Goal: Transaction & Acquisition: Purchase product/service

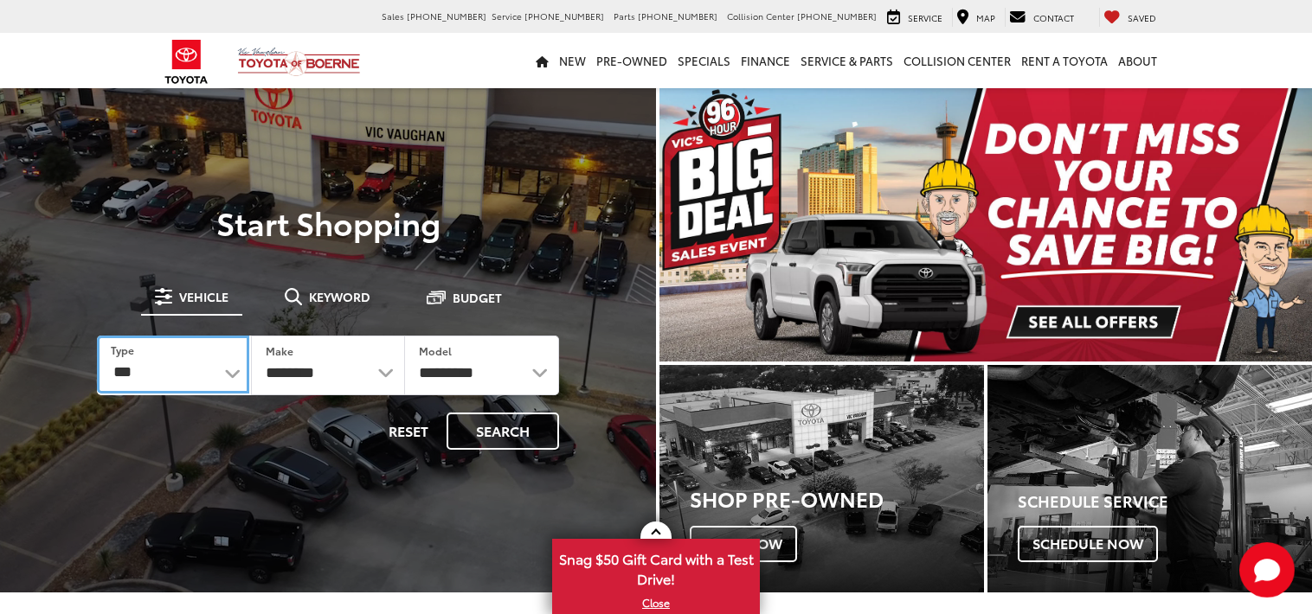
click at [239, 370] on select "*** *** **** *********" at bounding box center [173, 365] width 152 height 58
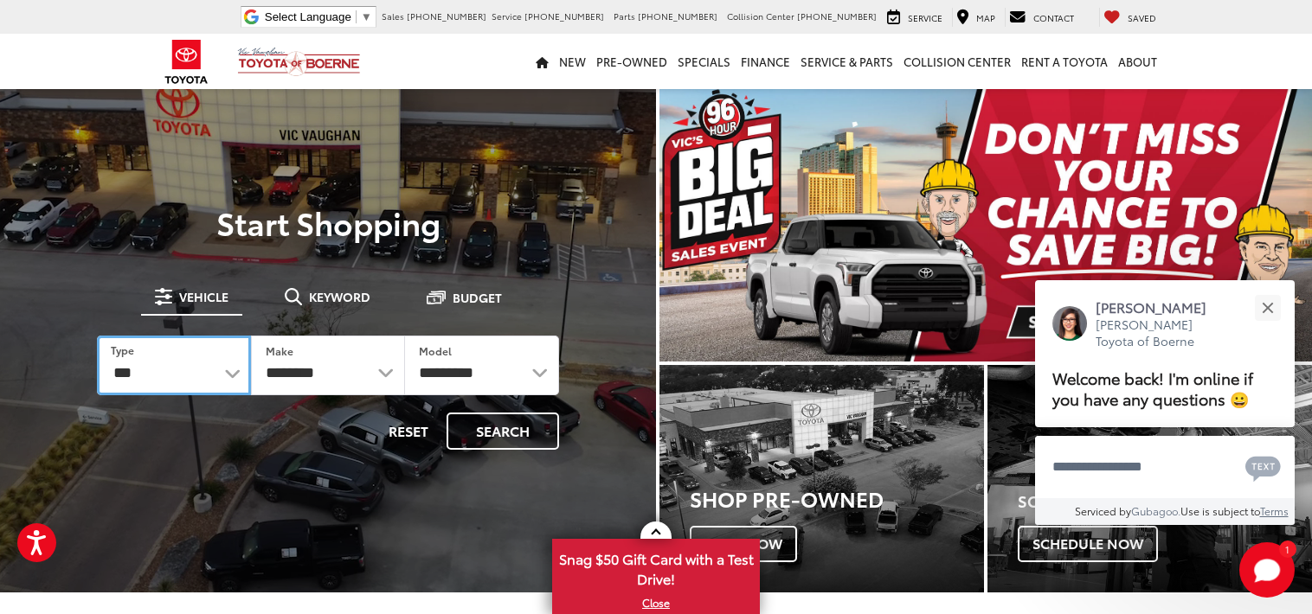
click at [229, 369] on select "*** *** **** *********" at bounding box center [174, 366] width 154 height 60
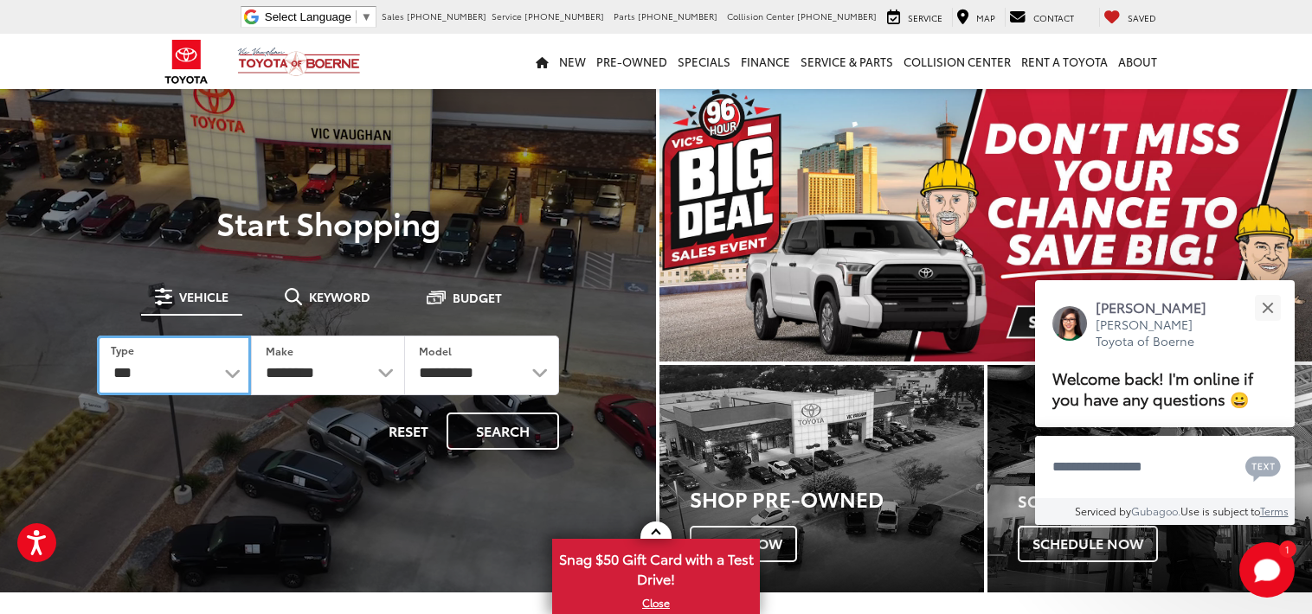
select select "******"
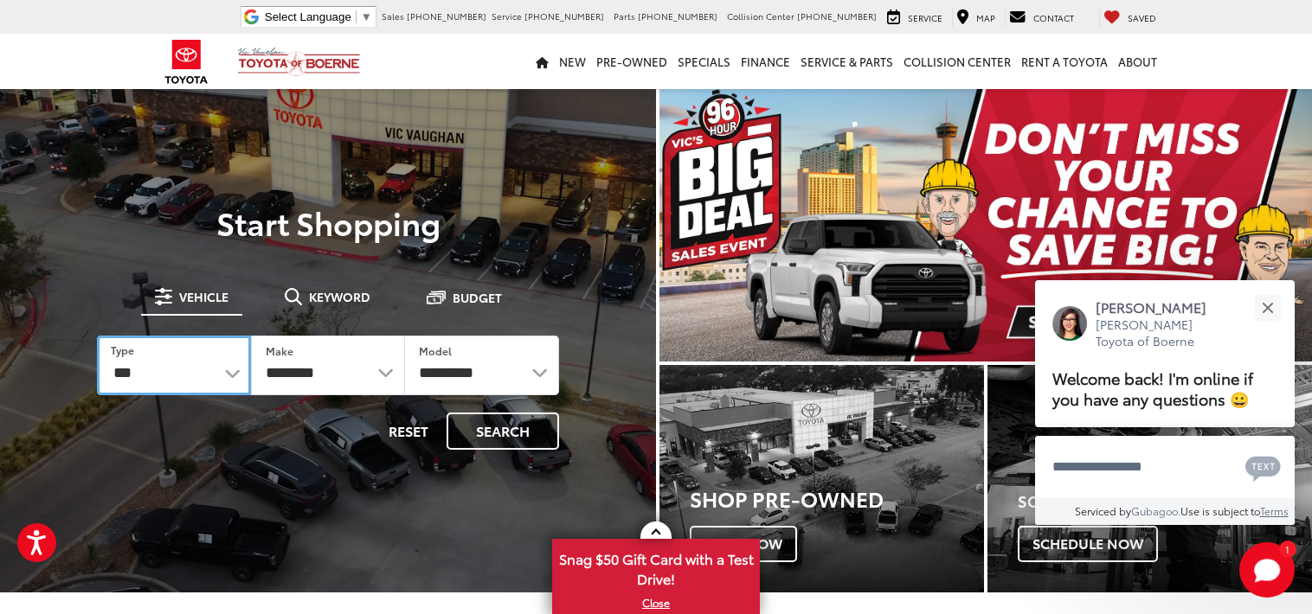
click at [97, 336] on select "*** *** **** *********" at bounding box center [174, 366] width 154 height 60
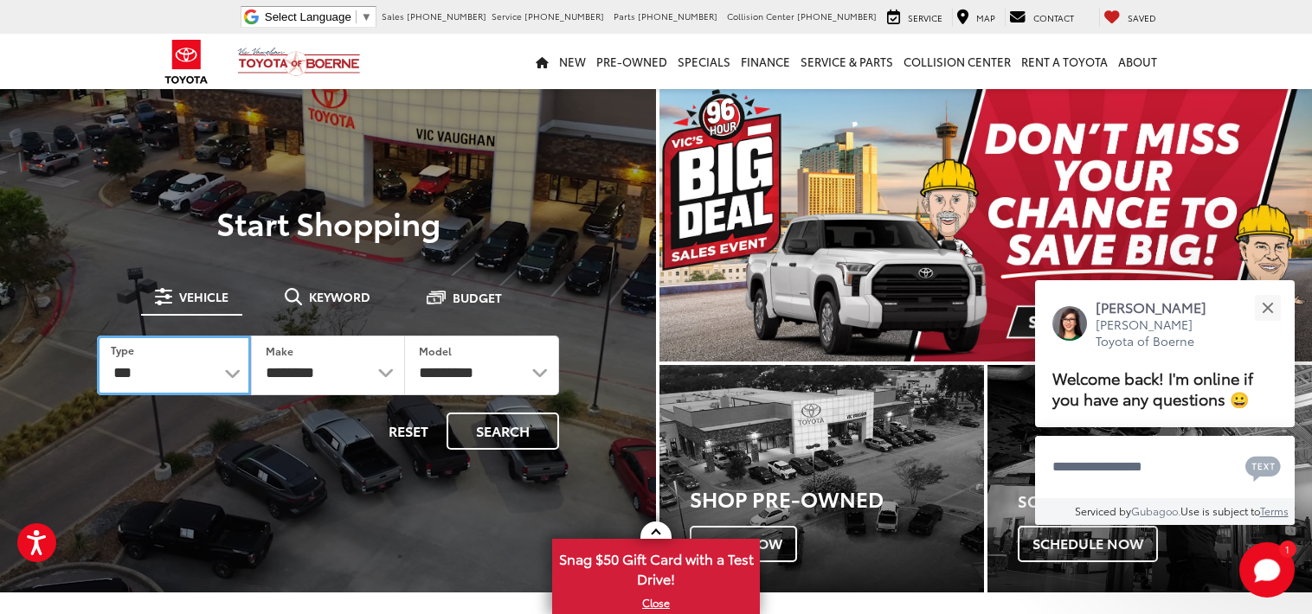
select select
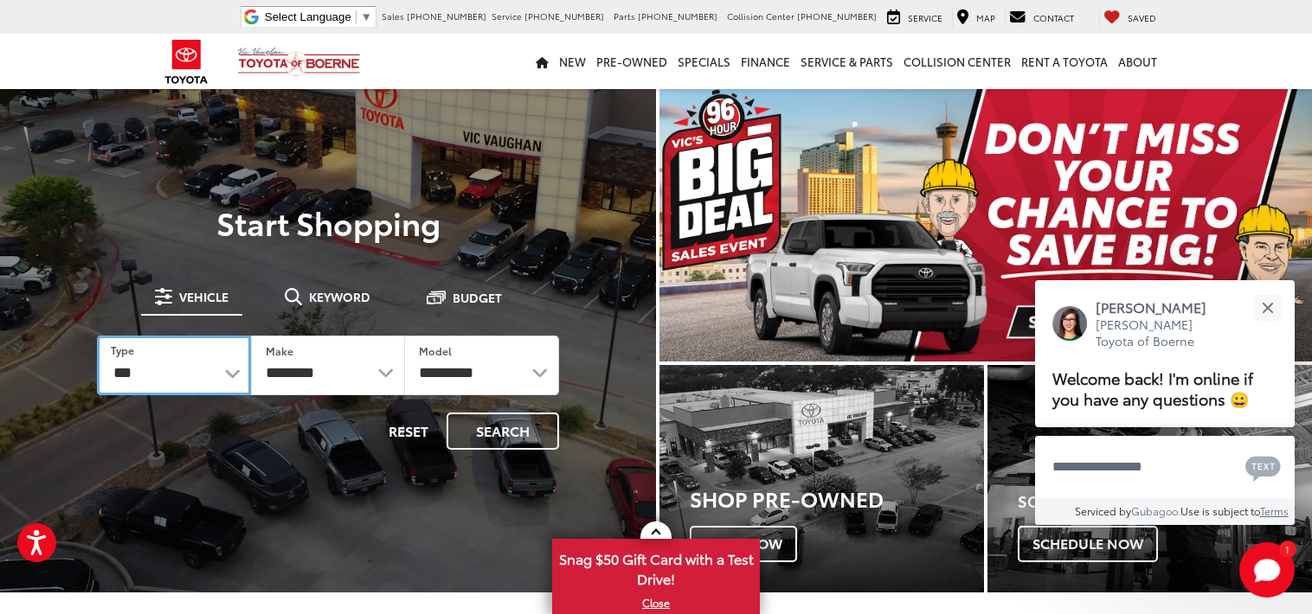
select select
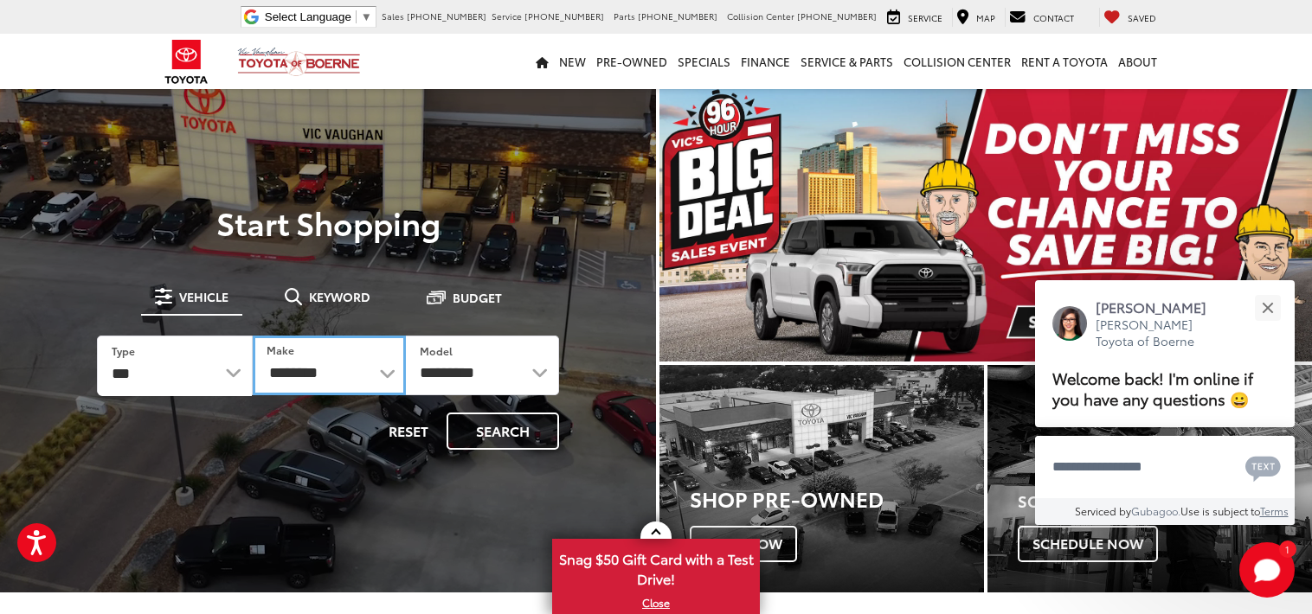
click at [316, 382] on select "**********" at bounding box center [329, 366] width 153 height 60
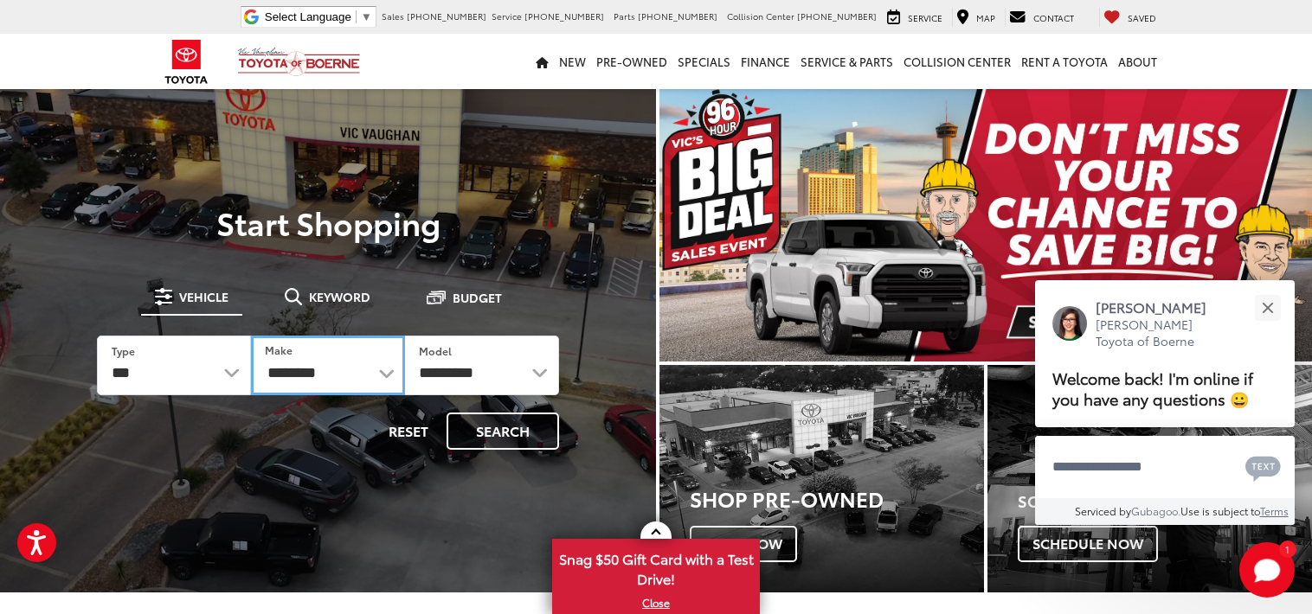
select select "******"
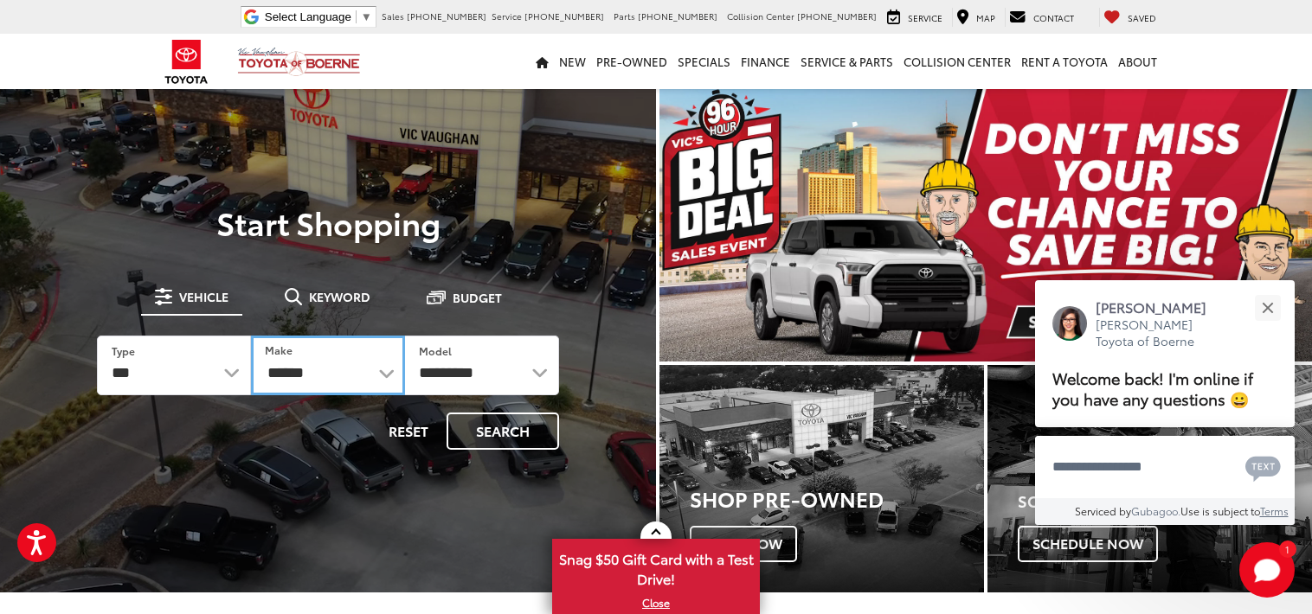
click at [251, 336] on select "**********" at bounding box center [328, 366] width 154 height 60
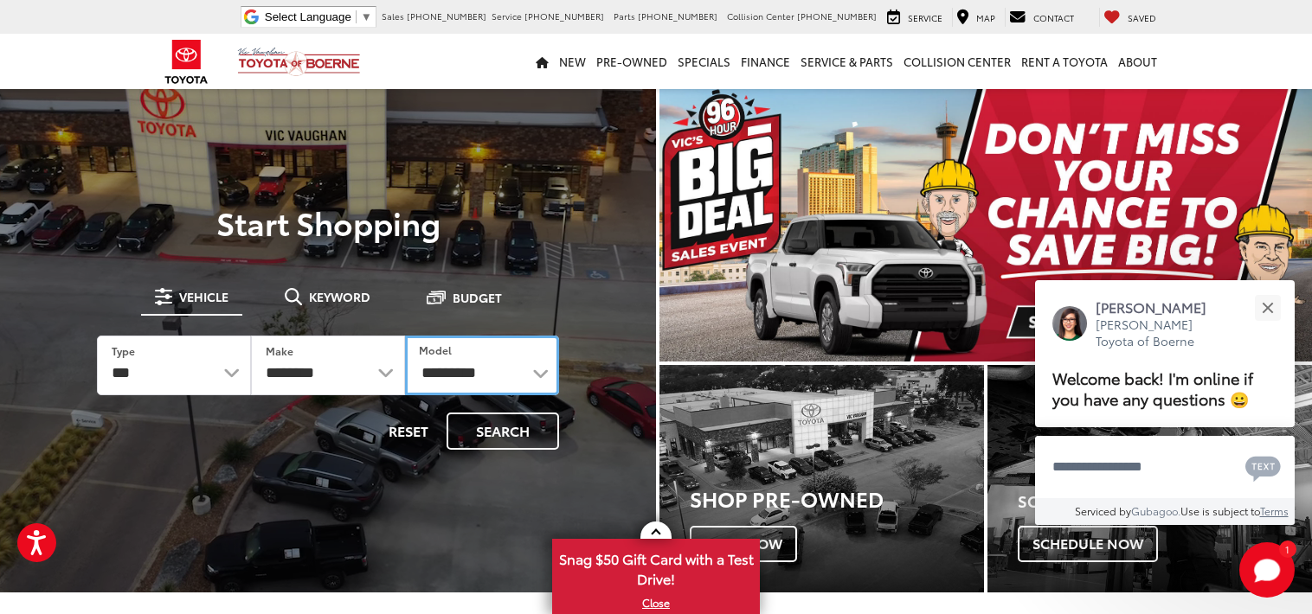
click at [466, 379] on select "**********" at bounding box center [482, 366] width 154 height 60
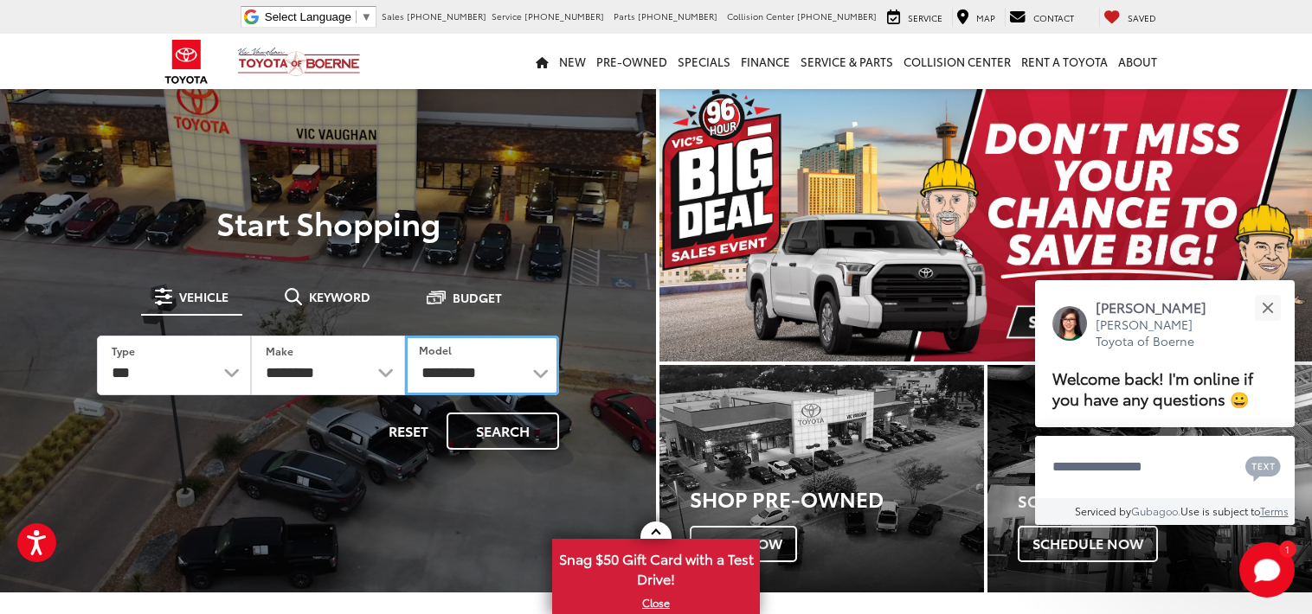
select select "*******"
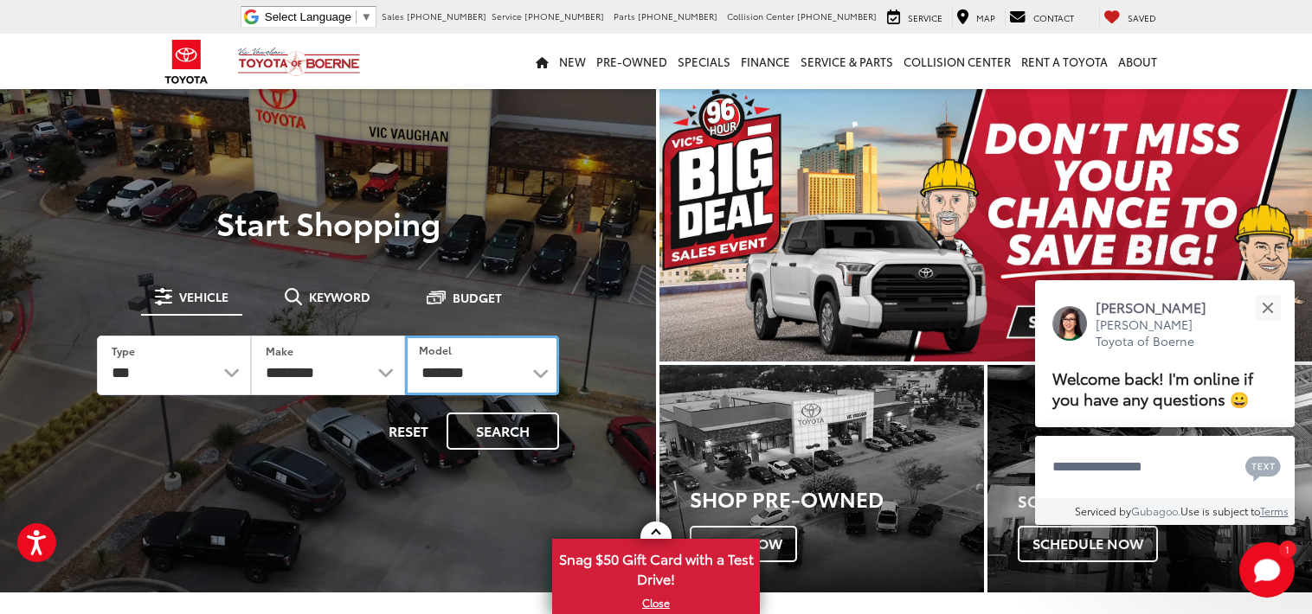
click at [405, 336] on select "**********" at bounding box center [482, 366] width 154 height 60
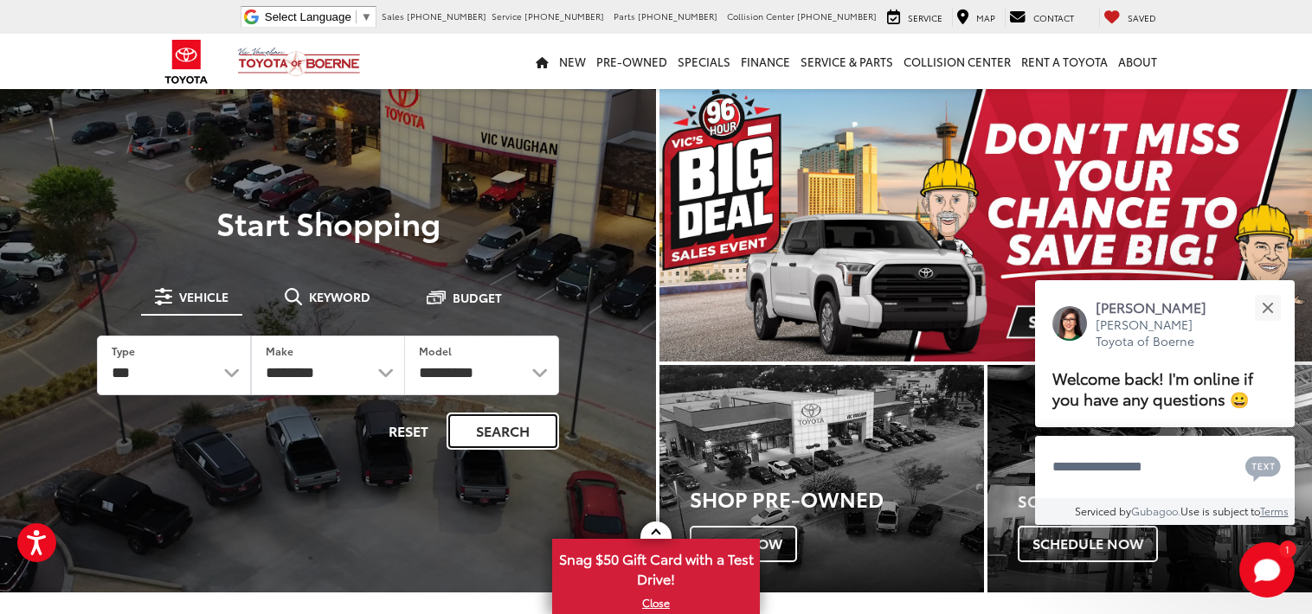
click at [486, 428] on button "Search" at bounding box center [503, 431] width 113 height 37
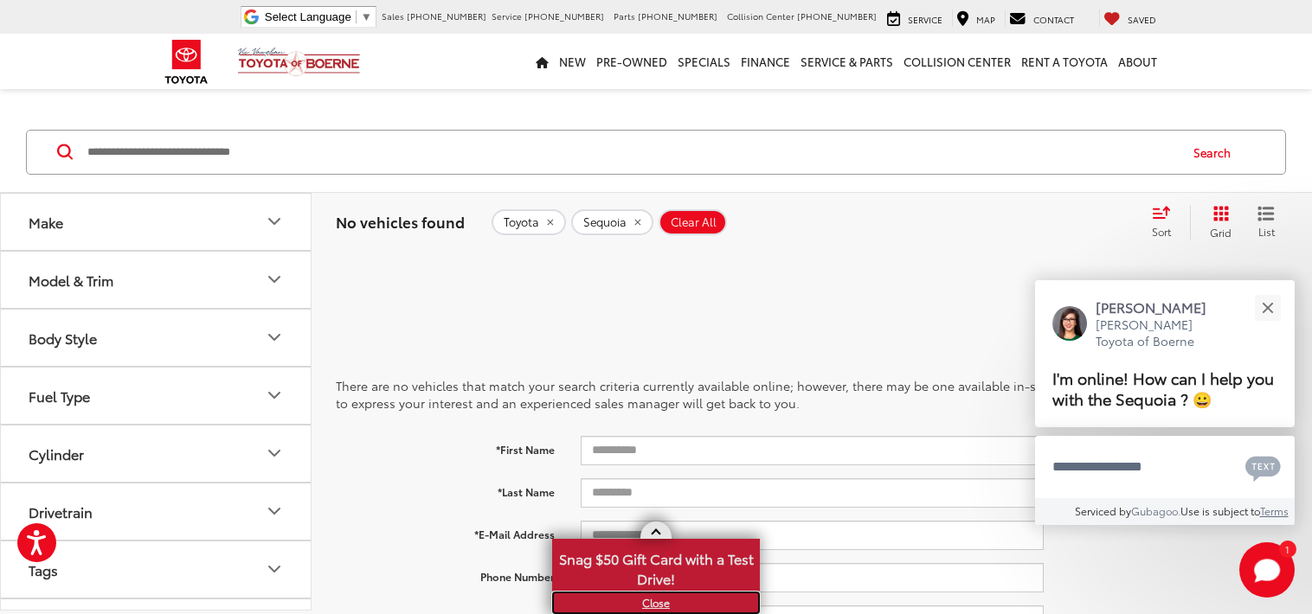
click at [657, 604] on link "X" at bounding box center [656, 603] width 204 height 19
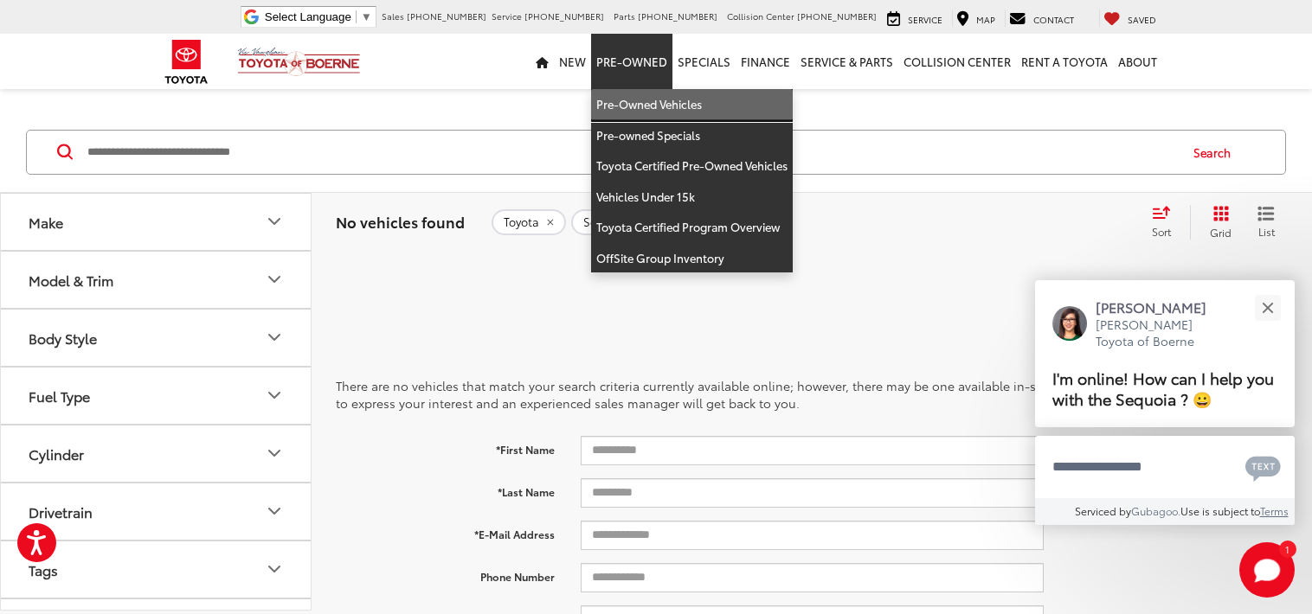
click at [655, 111] on link "Pre-Owned Vehicles" at bounding box center [692, 104] width 202 height 31
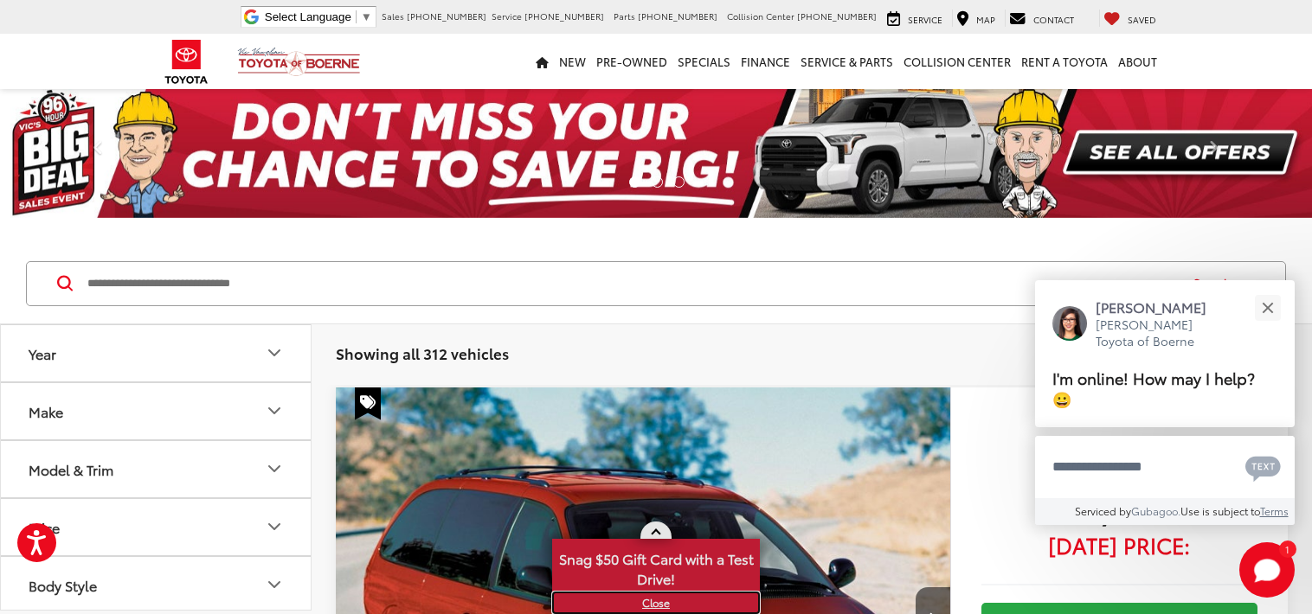
click at [658, 604] on link "X" at bounding box center [656, 603] width 204 height 19
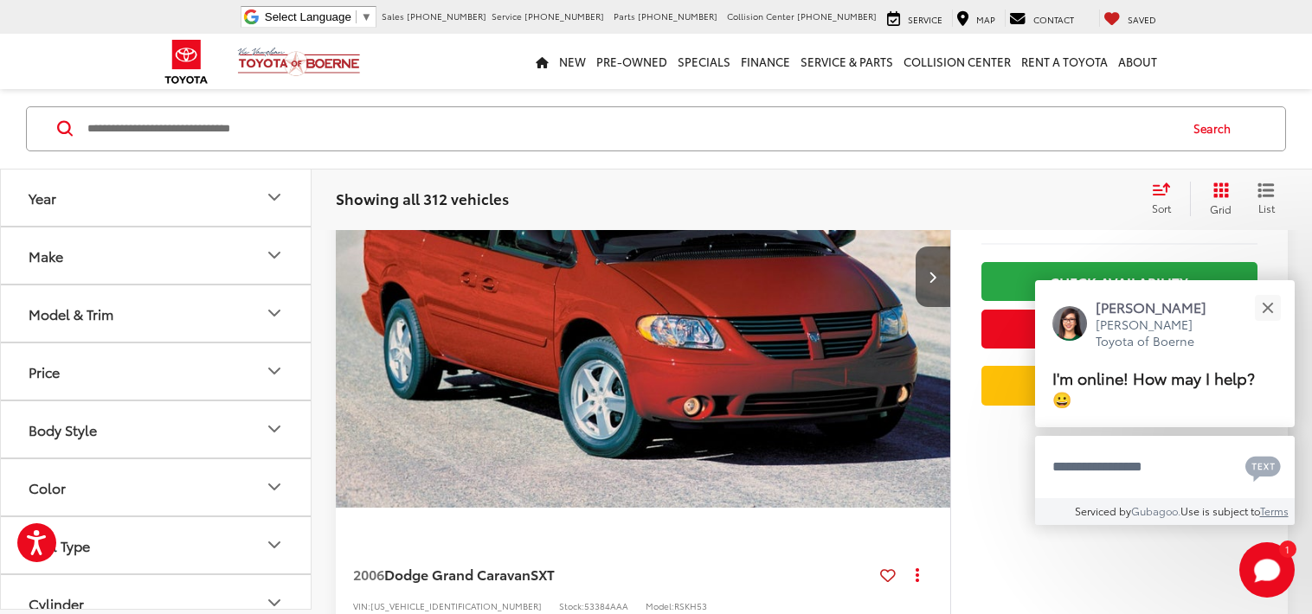
scroll to position [275, 0]
click at [93, 261] on button "Make" at bounding box center [157, 255] width 312 height 56
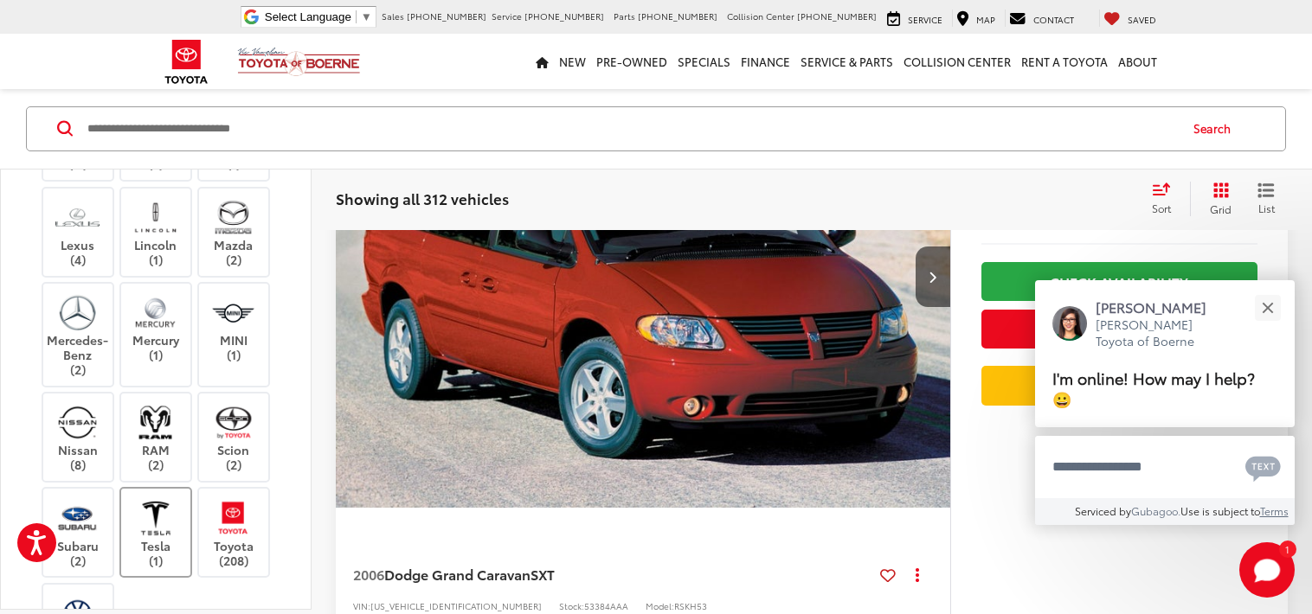
click at [138, 537] on label "Tesla (1)" at bounding box center [156, 533] width 70 height 70
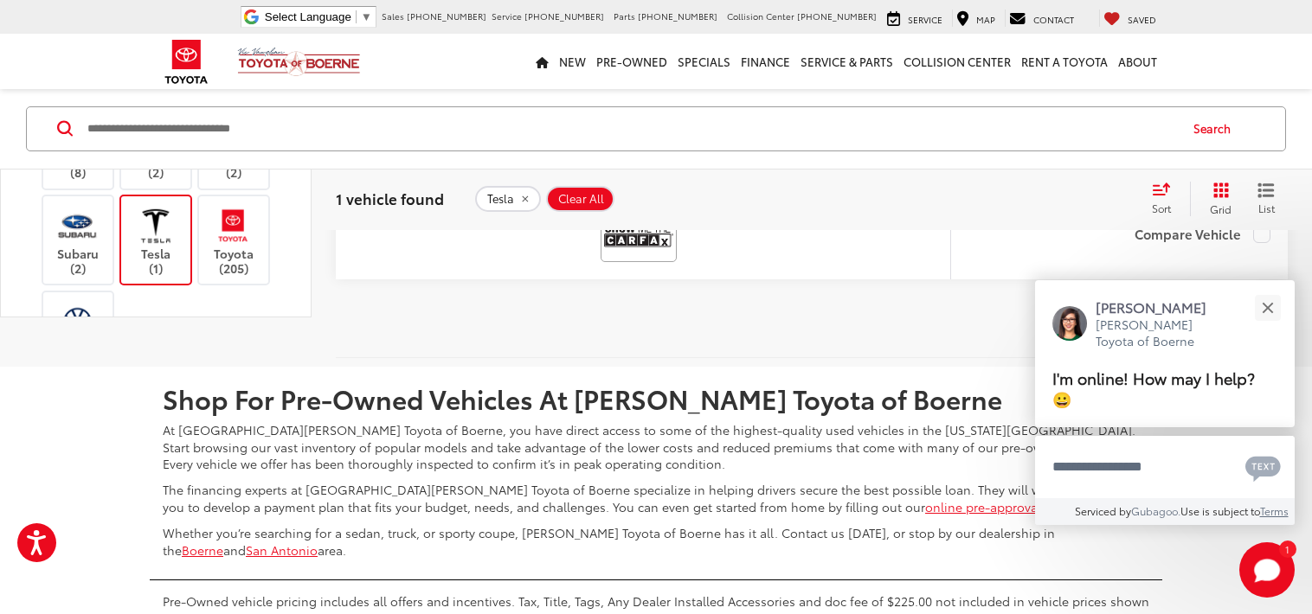
scroll to position [942, 0]
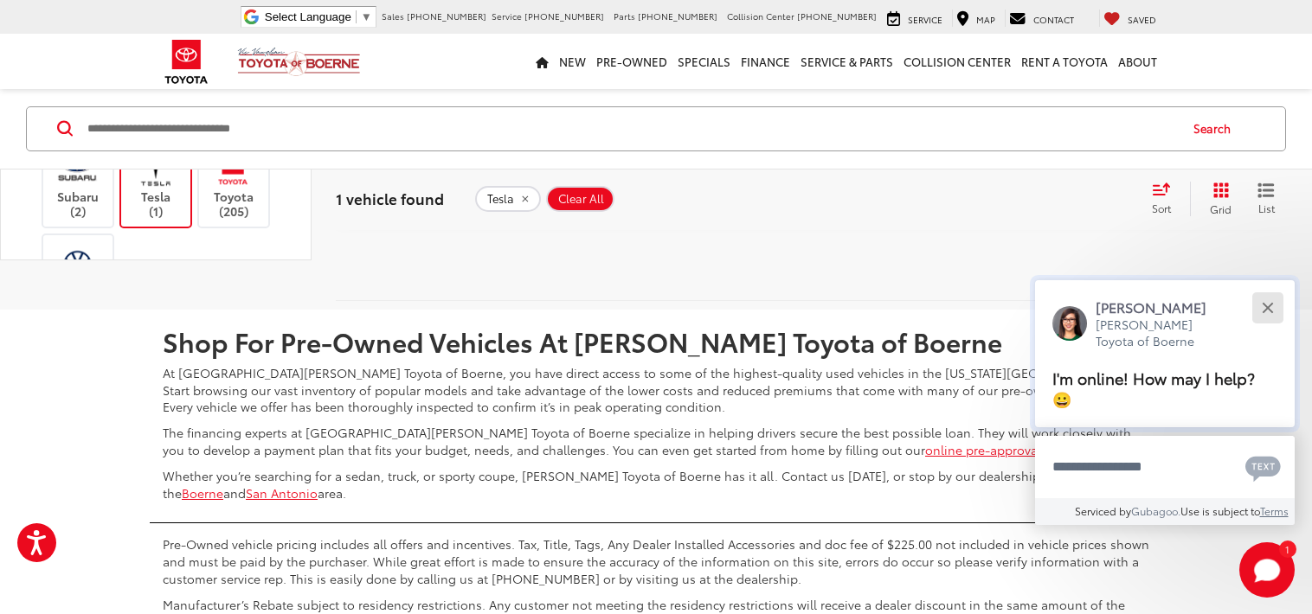
click at [1263, 308] on div "Close" at bounding box center [1267, 307] width 11 height 11
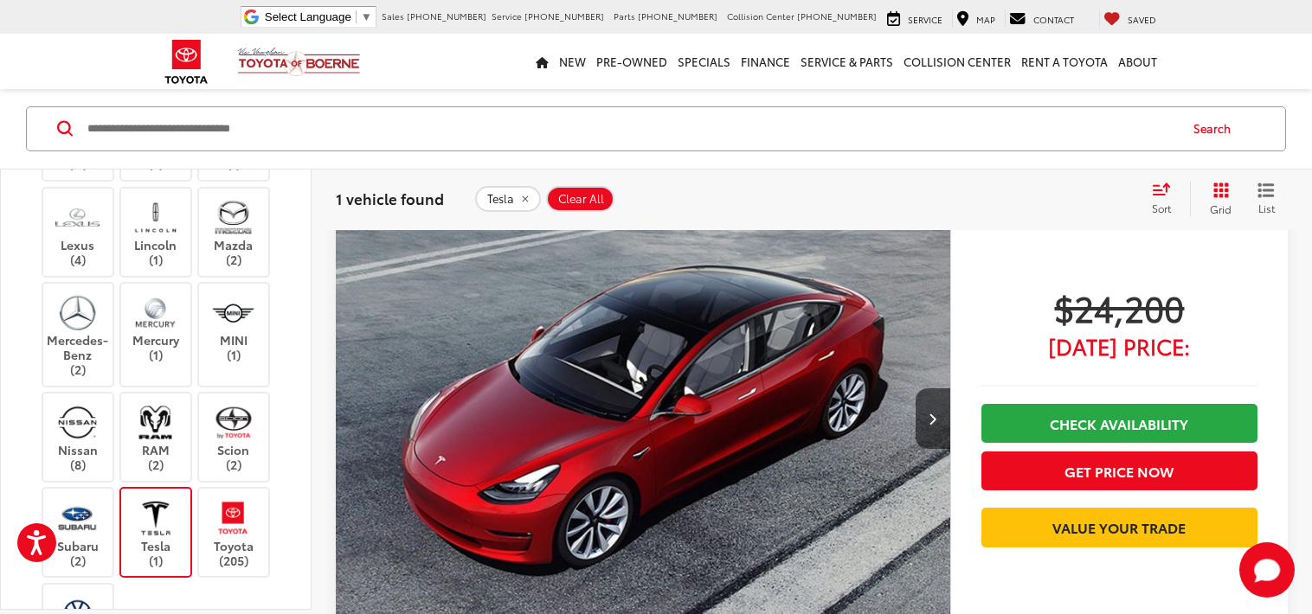
scroll to position [193, 0]
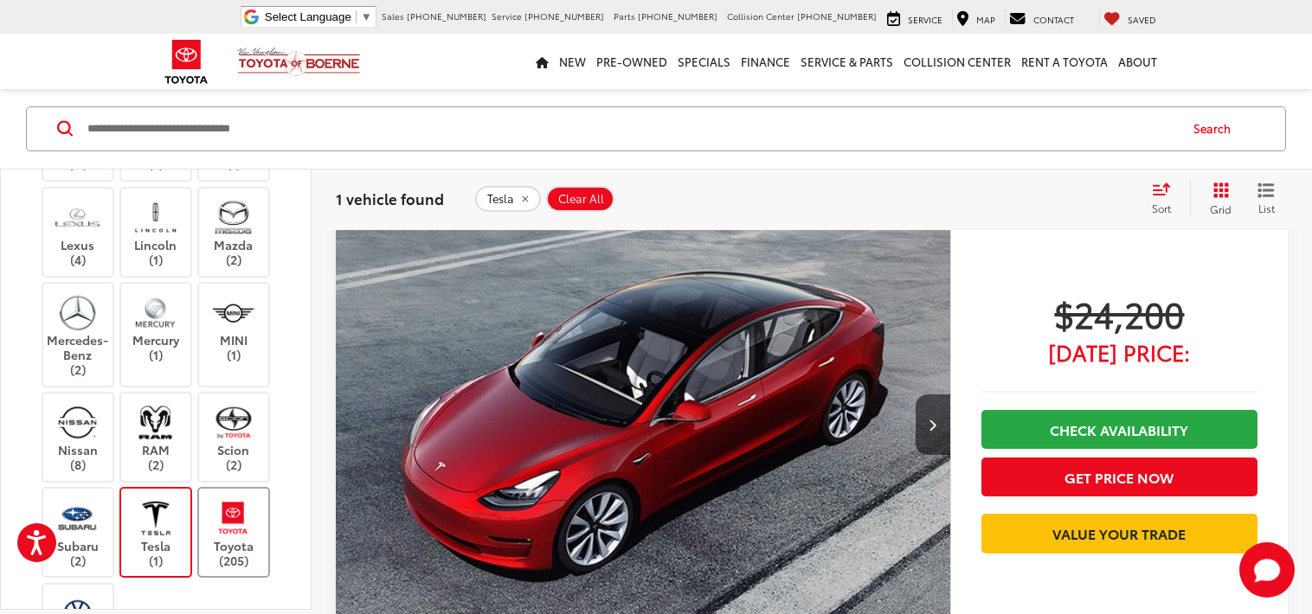
click at [241, 528] on img at bounding box center [233, 518] width 48 height 41
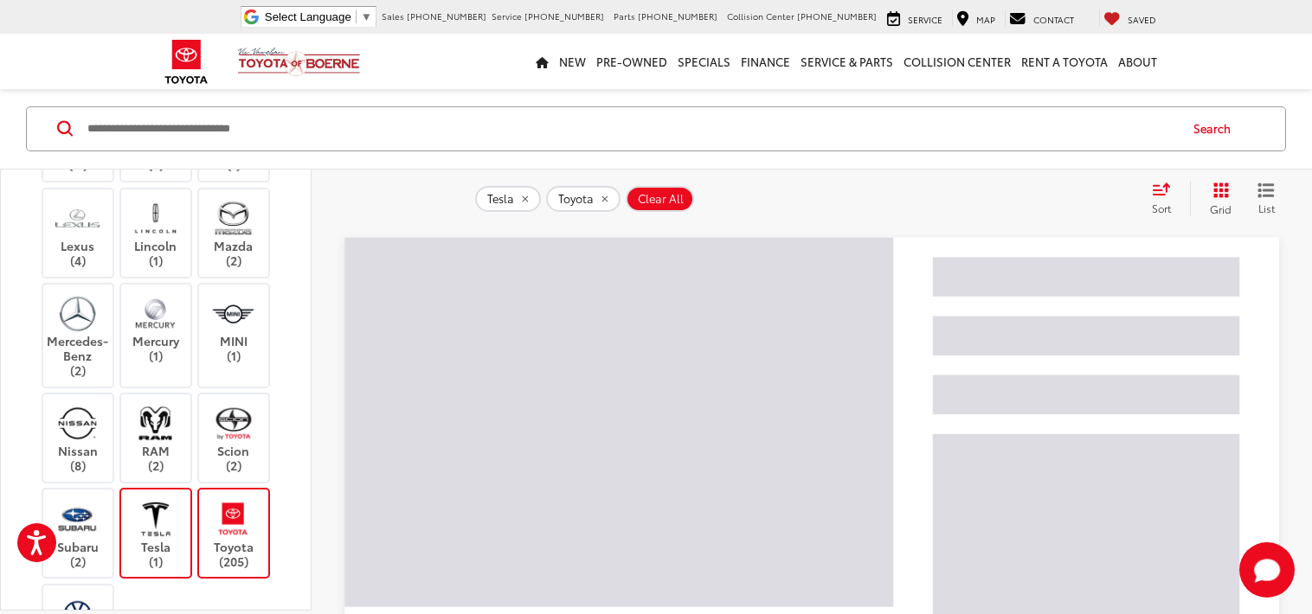
click at [147, 518] on img at bounding box center [156, 519] width 48 height 41
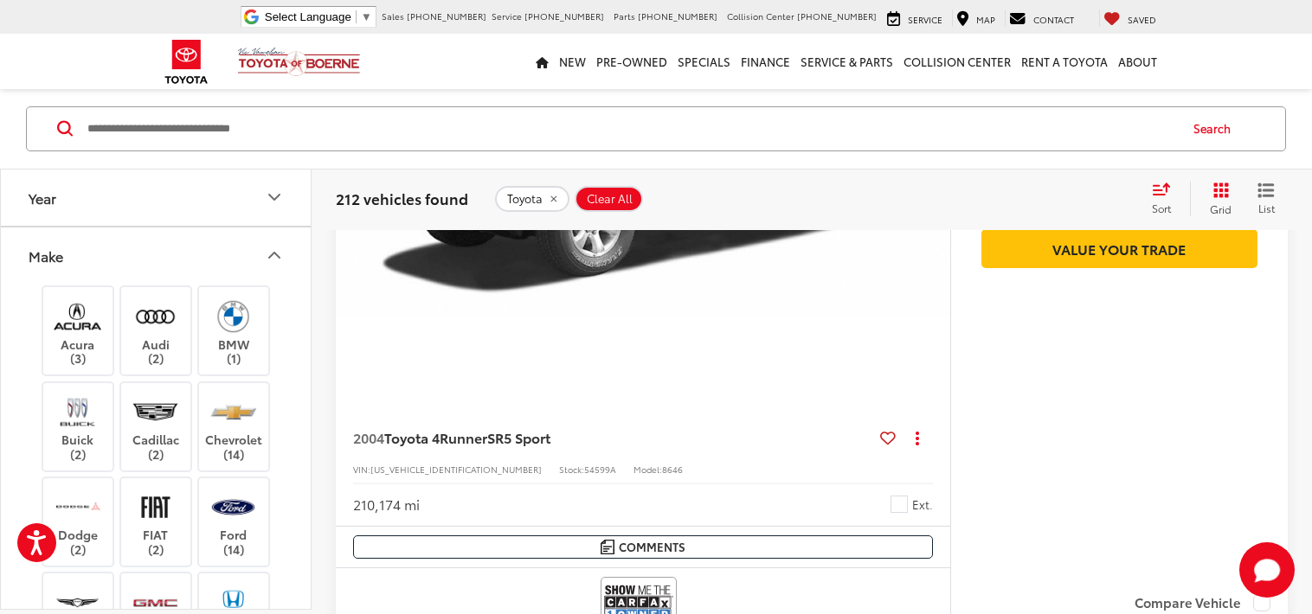
scroll to position [5059, 0]
click at [274, 194] on icon "Year" at bounding box center [274, 197] width 21 height 21
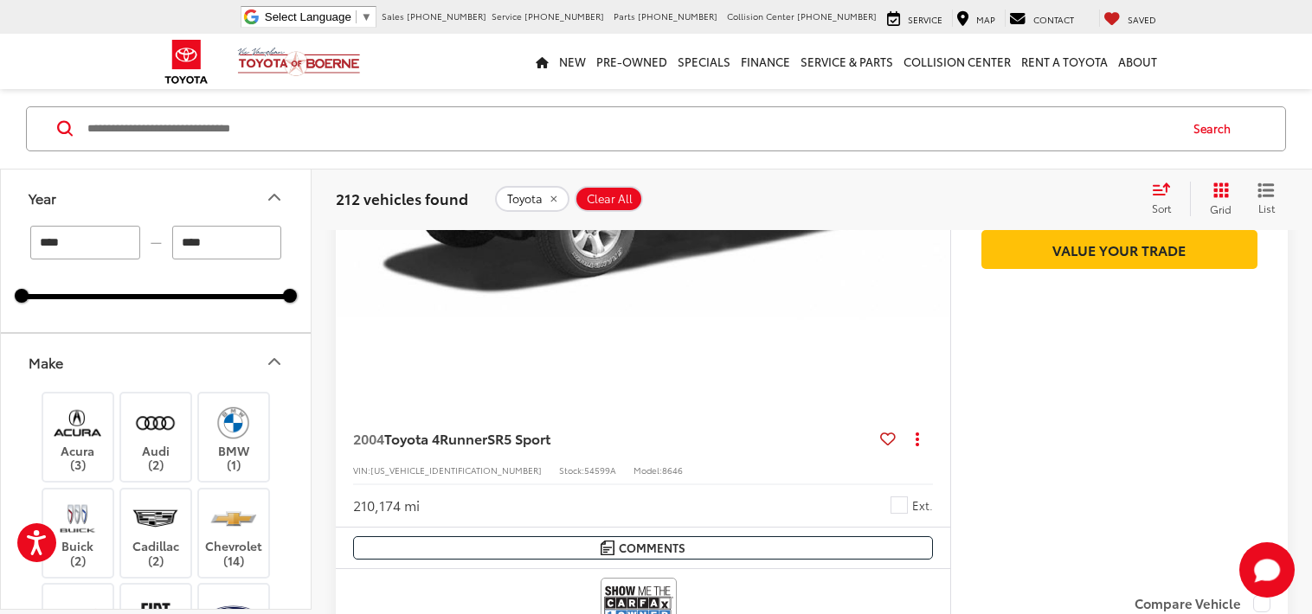
click at [81, 246] on input "****" at bounding box center [85, 242] width 110 height 34
type input "*"
type input "****"
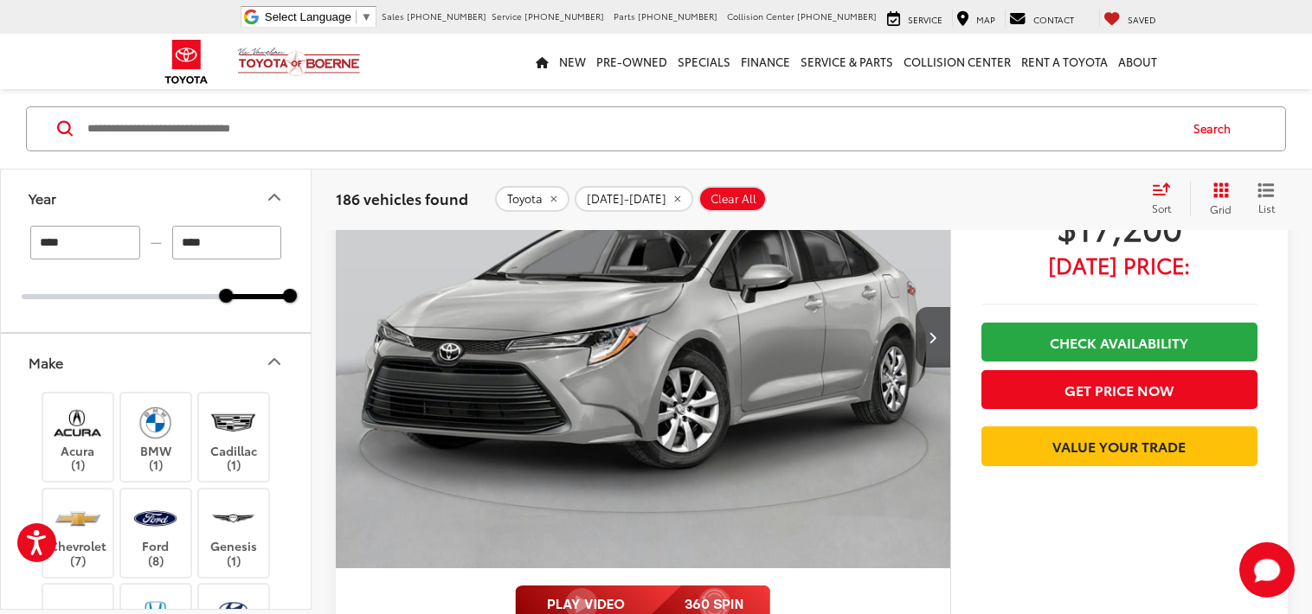
scroll to position [1091, 0]
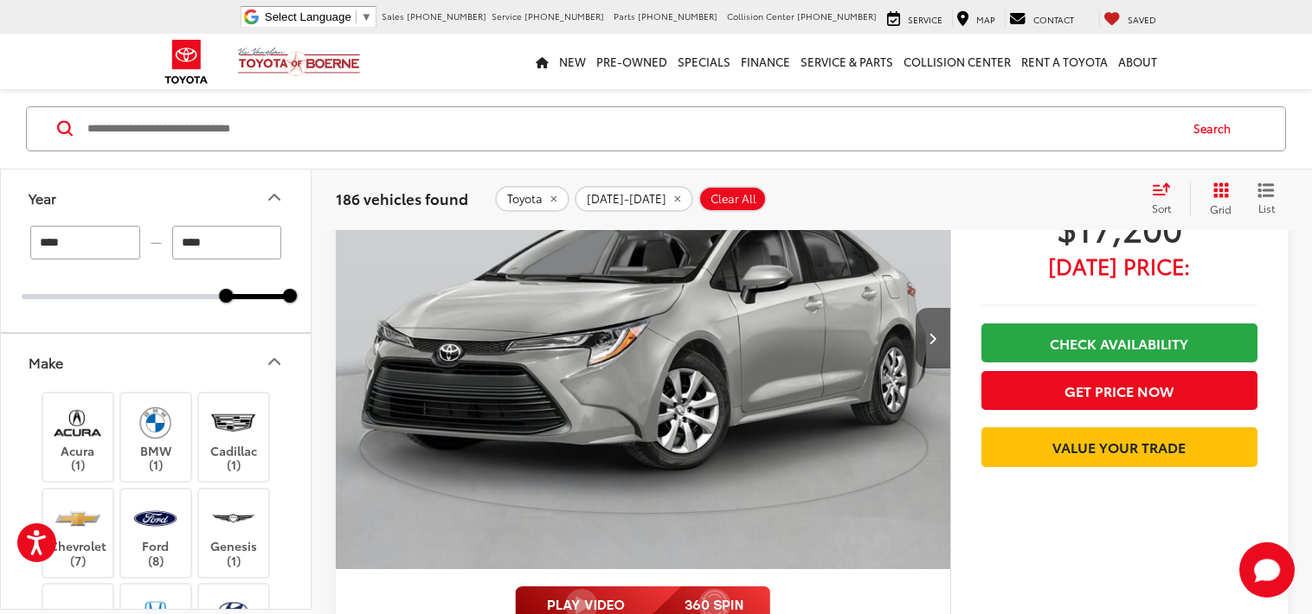
click at [934, 338] on icon "Next image" at bounding box center [933, 338] width 8 height 12
click at [935, 338] on icon "Next image" at bounding box center [933, 338] width 8 height 12
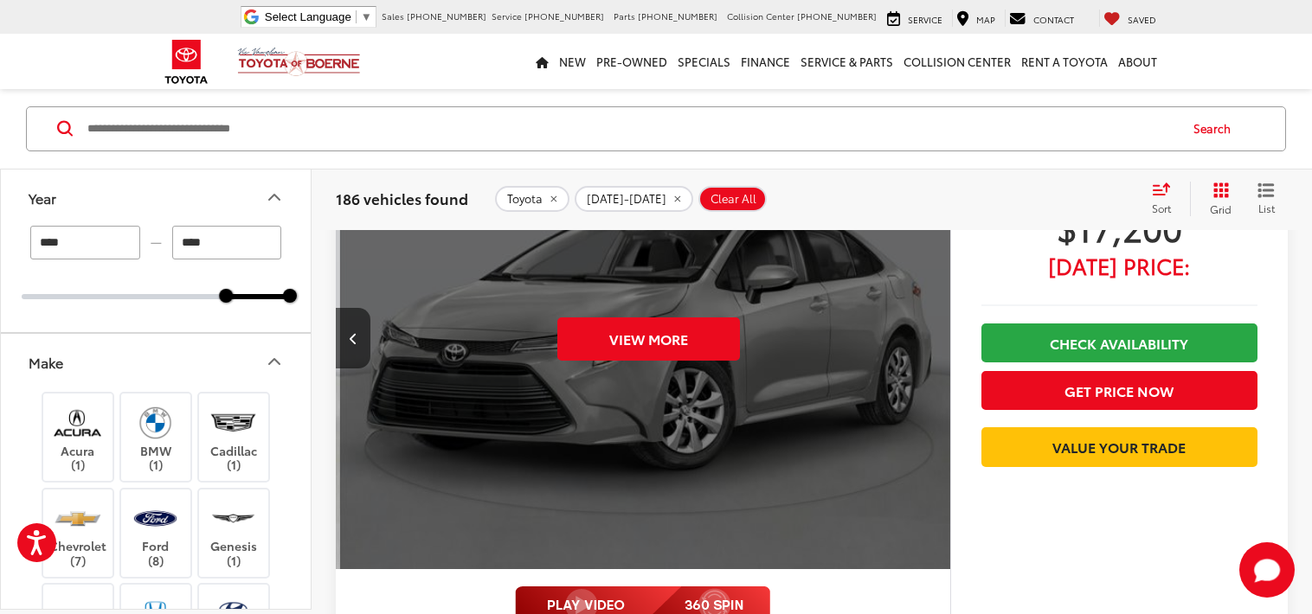
scroll to position [0, 1234]
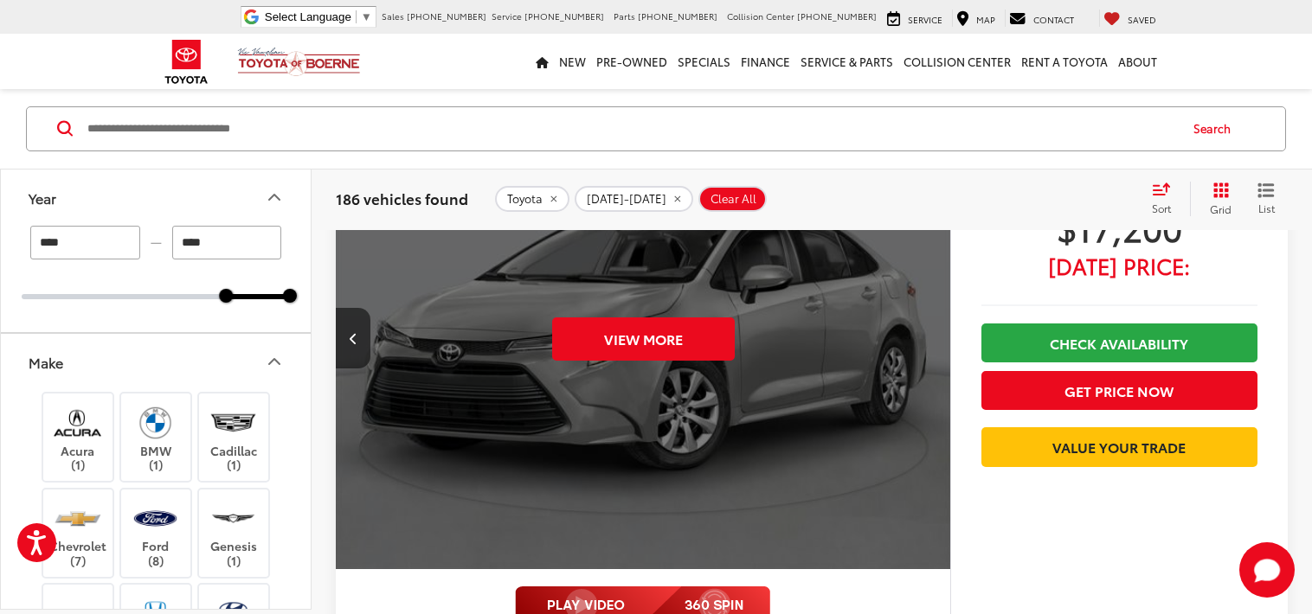
click at [936, 339] on div "View More" at bounding box center [643, 339] width 617 height 463
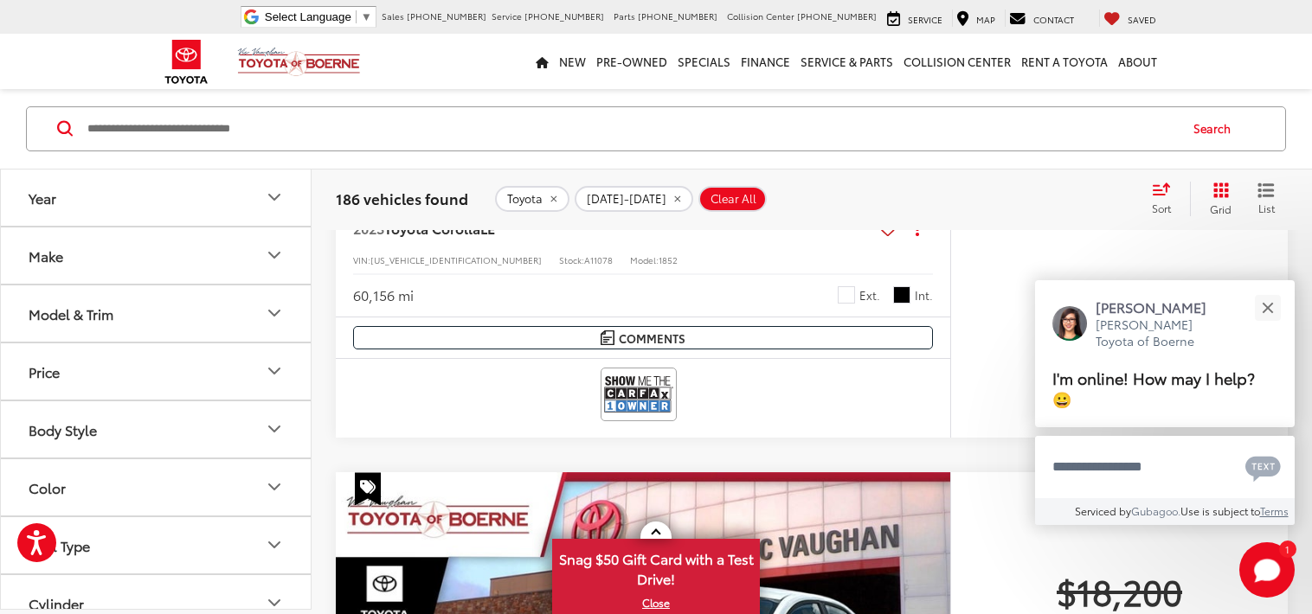
scroll to position [1535, 0]
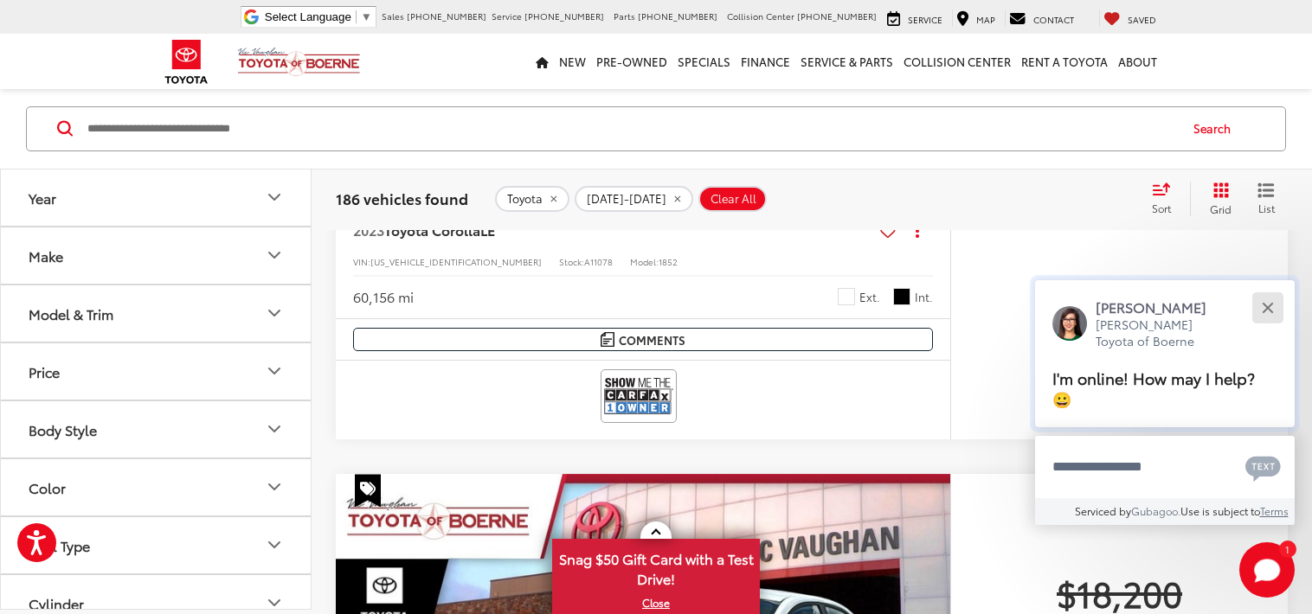
click at [1266, 306] on div "Close" at bounding box center [1267, 307] width 11 height 11
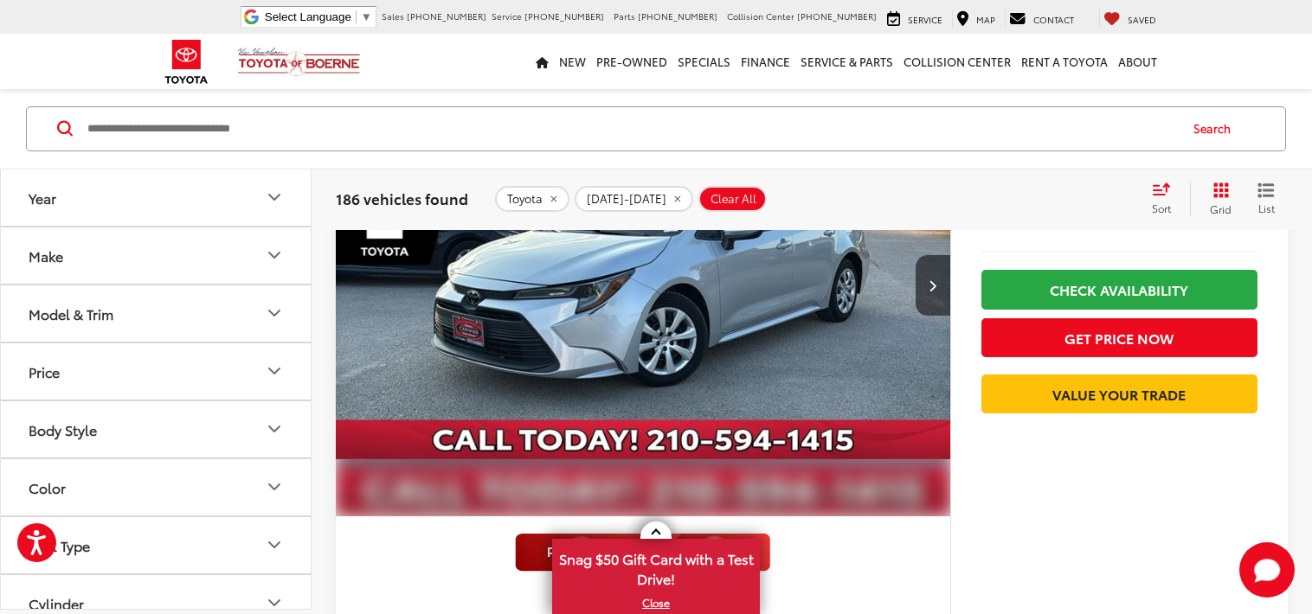
scroll to position [3877, 0]
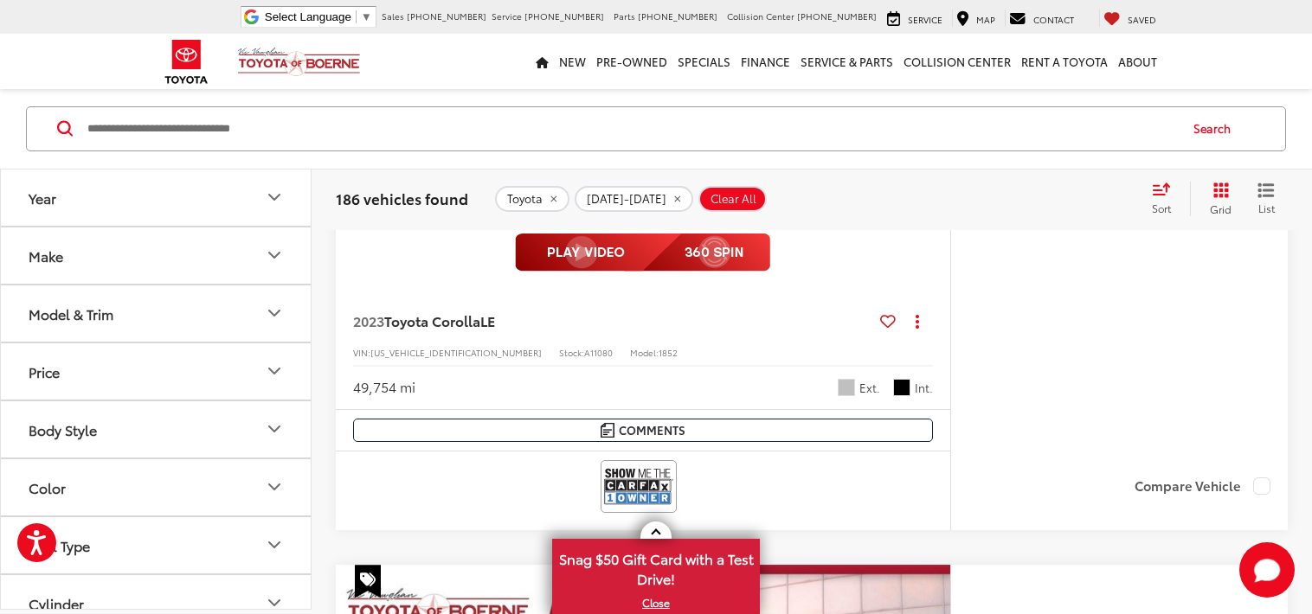
click at [1103, 329] on div "$18,200 Today's Price: Check Availability Get Price Now Value Your Trade" at bounding box center [1119, 109] width 338 height 711
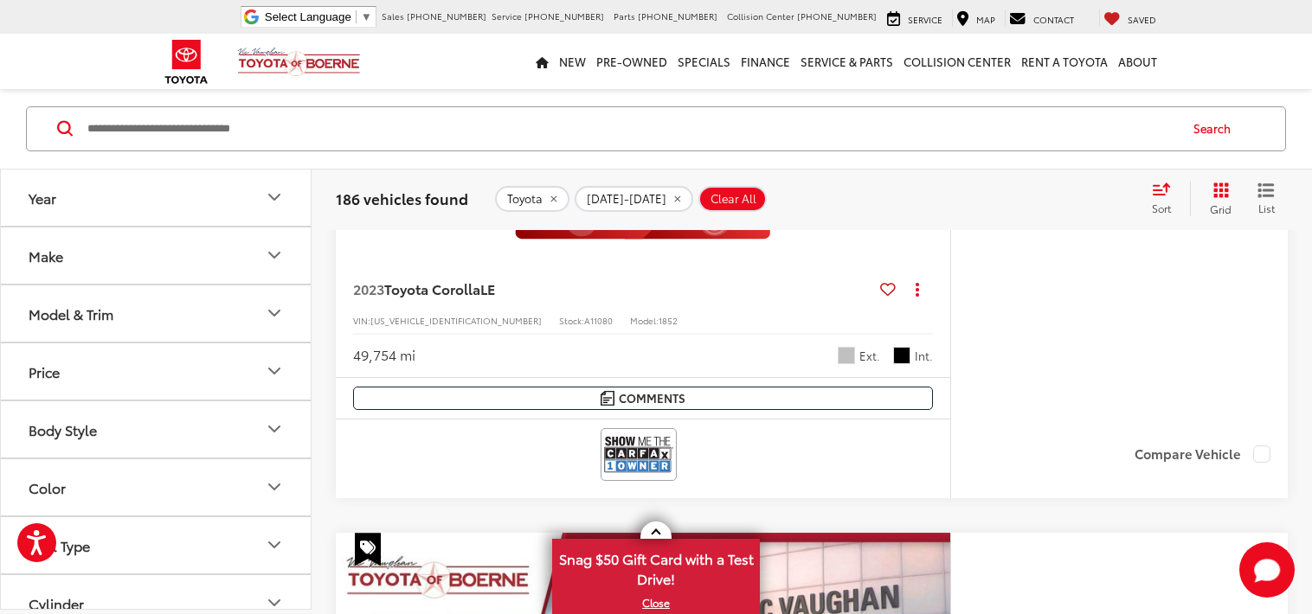
scroll to position [3912, 0]
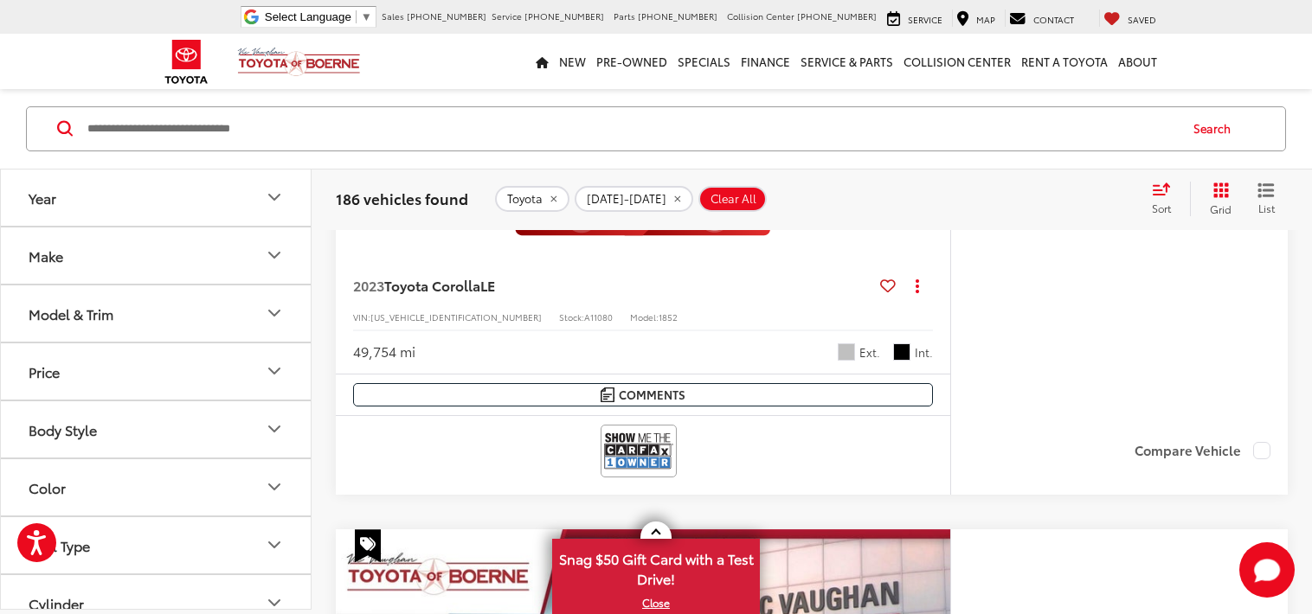
click at [166, 301] on button "Model & Trim" at bounding box center [157, 313] width 312 height 56
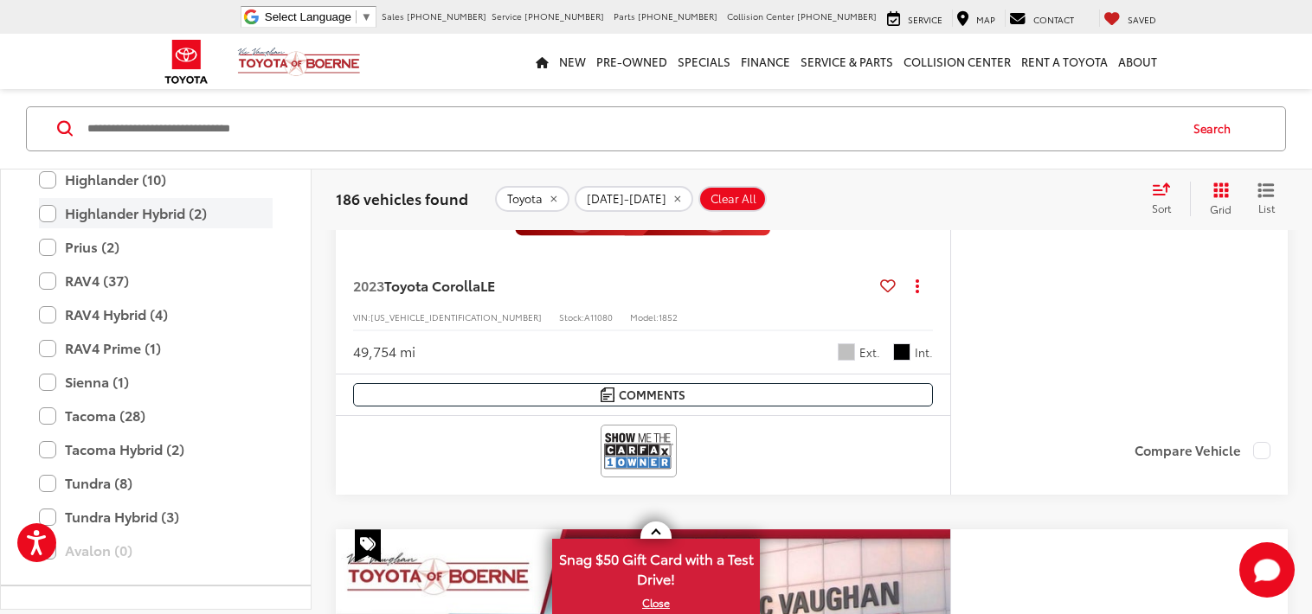
scroll to position [531, 0]
click at [100, 381] on label "Sienna (1)" at bounding box center [156, 380] width 234 height 30
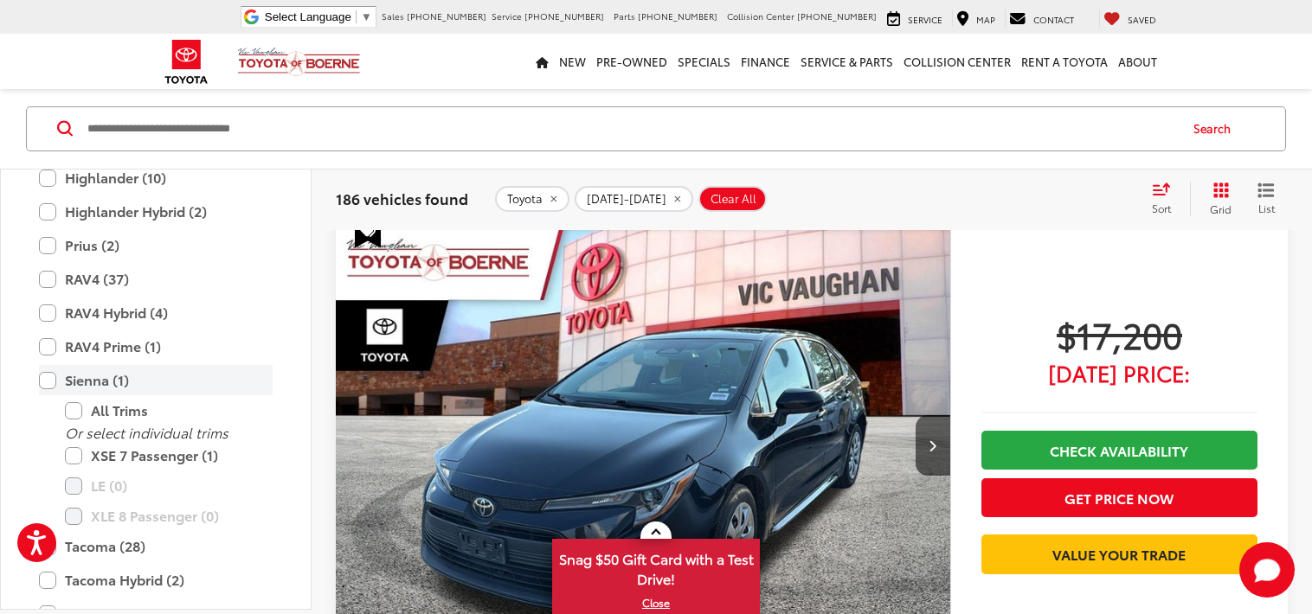
scroll to position [155, 0]
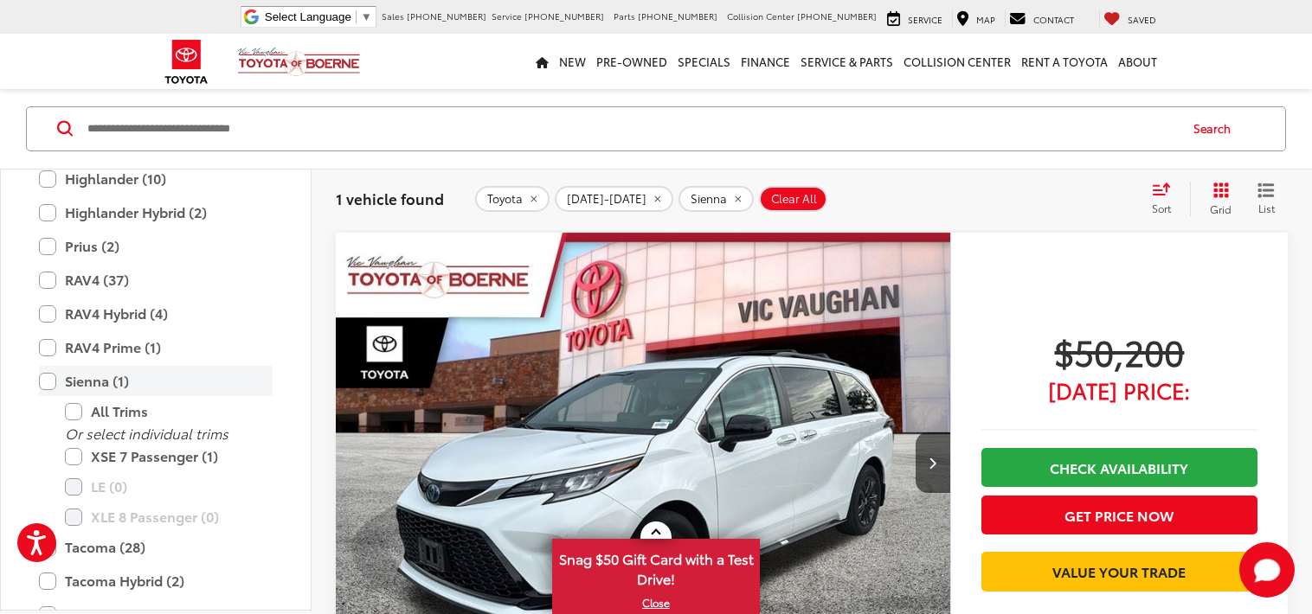
click at [45, 380] on label "Sienna (1)" at bounding box center [156, 381] width 234 height 30
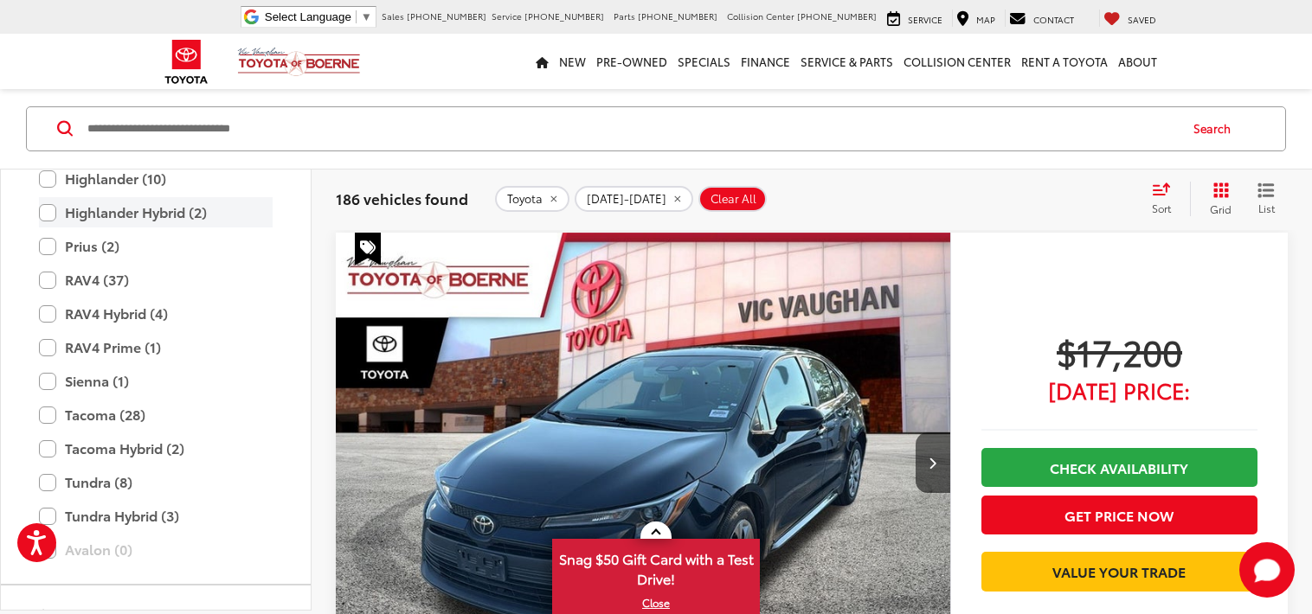
click at [107, 209] on label "Highlander Hybrid (2)" at bounding box center [156, 212] width 234 height 30
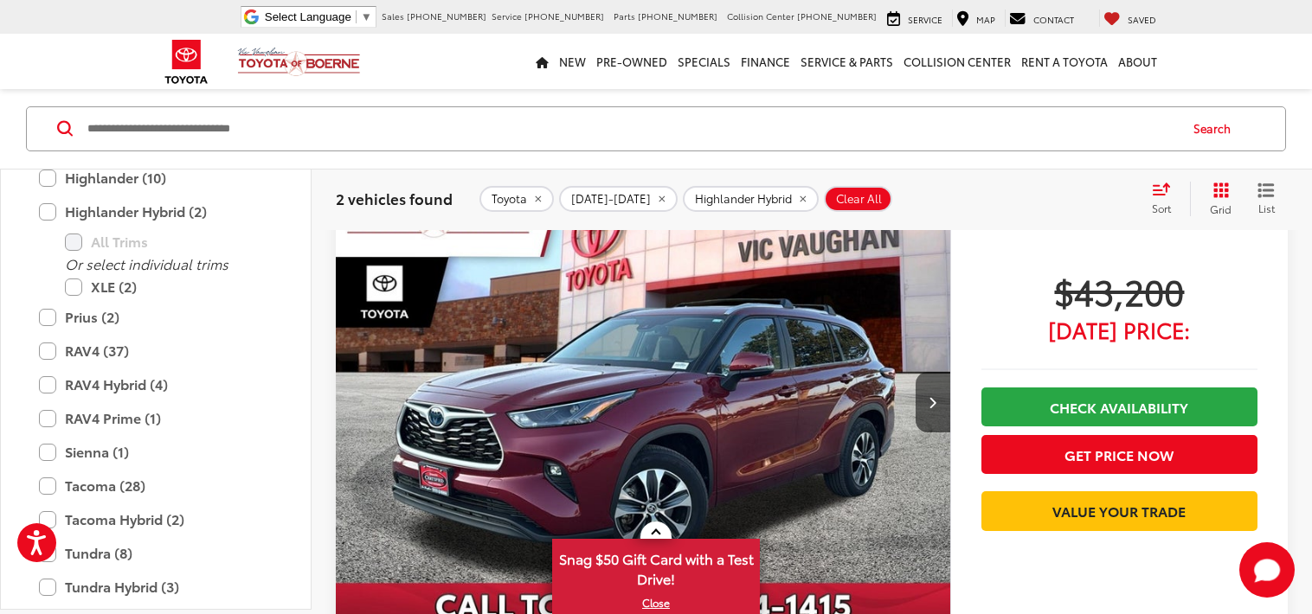
scroll to position [1028, 0]
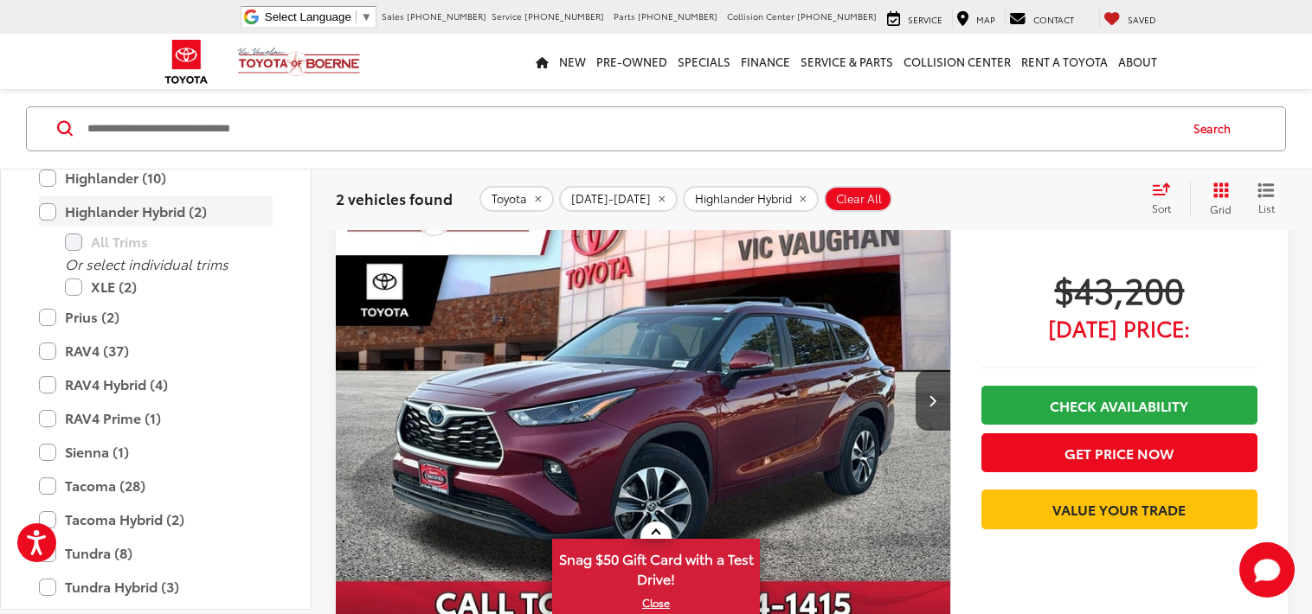
click at [46, 209] on label "Highlander Hybrid (2)" at bounding box center [156, 211] width 234 height 30
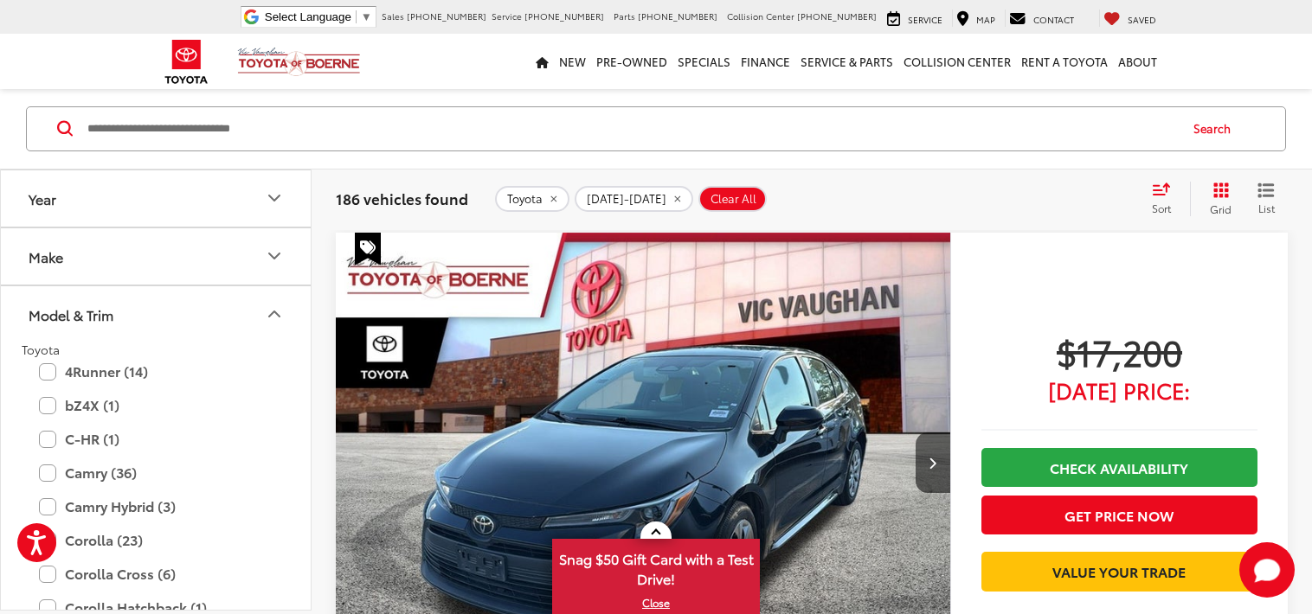
click at [242, 267] on button "Make" at bounding box center [157, 256] width 312 height 56
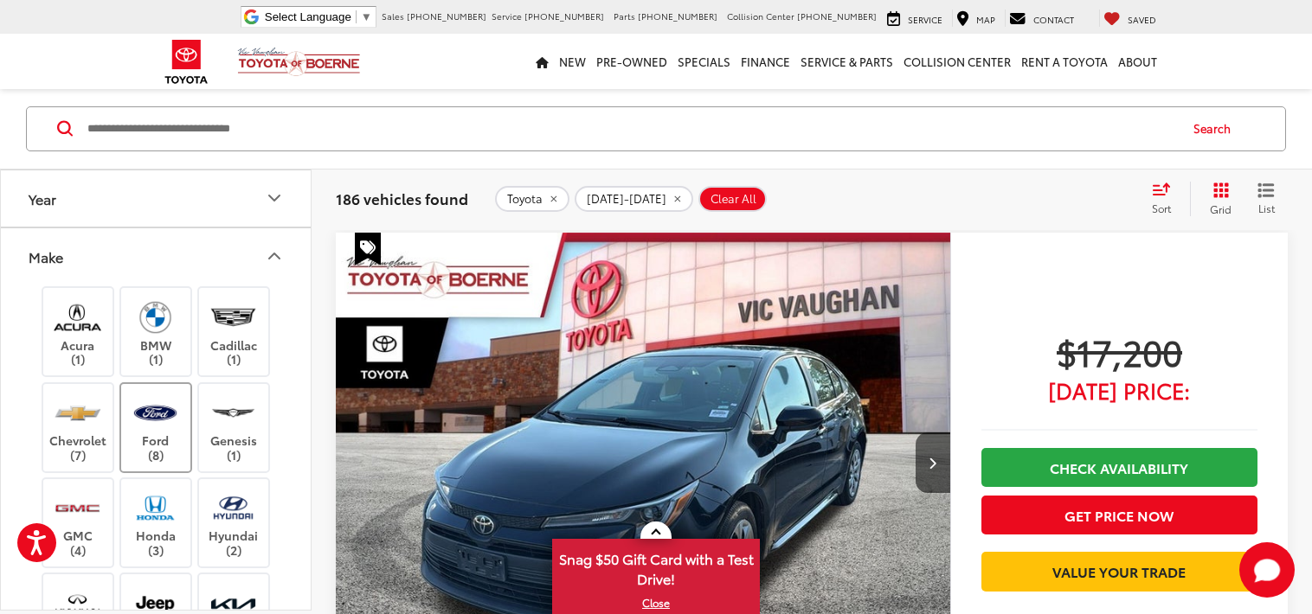
scroll to position [100, 0]
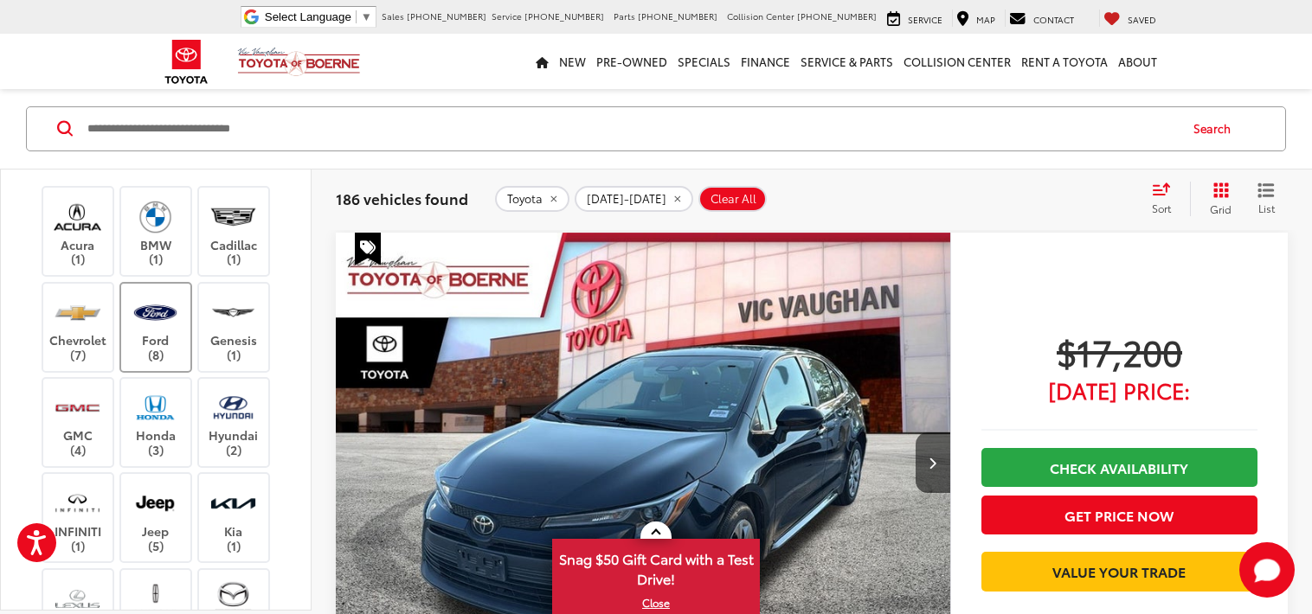
click at [165, 311] on img at bounding box center [156, 313] width 48 height 41
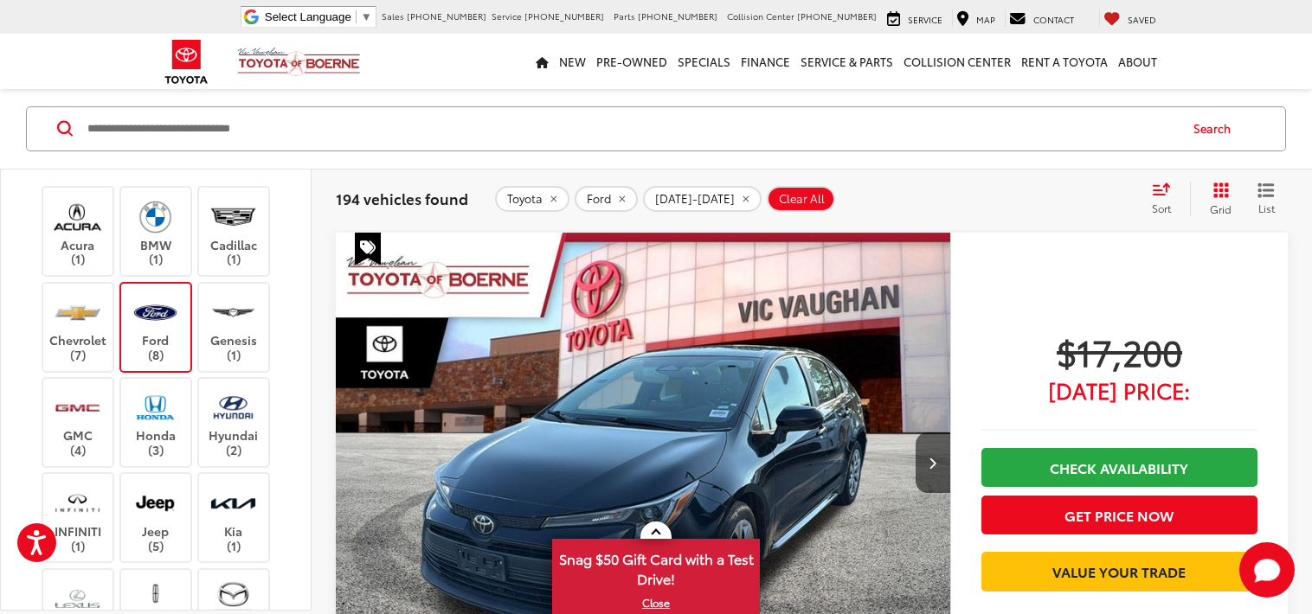
click at [550, 200] on icon "remove Toyota" at bounding box center [553, 199] width 11 height 10
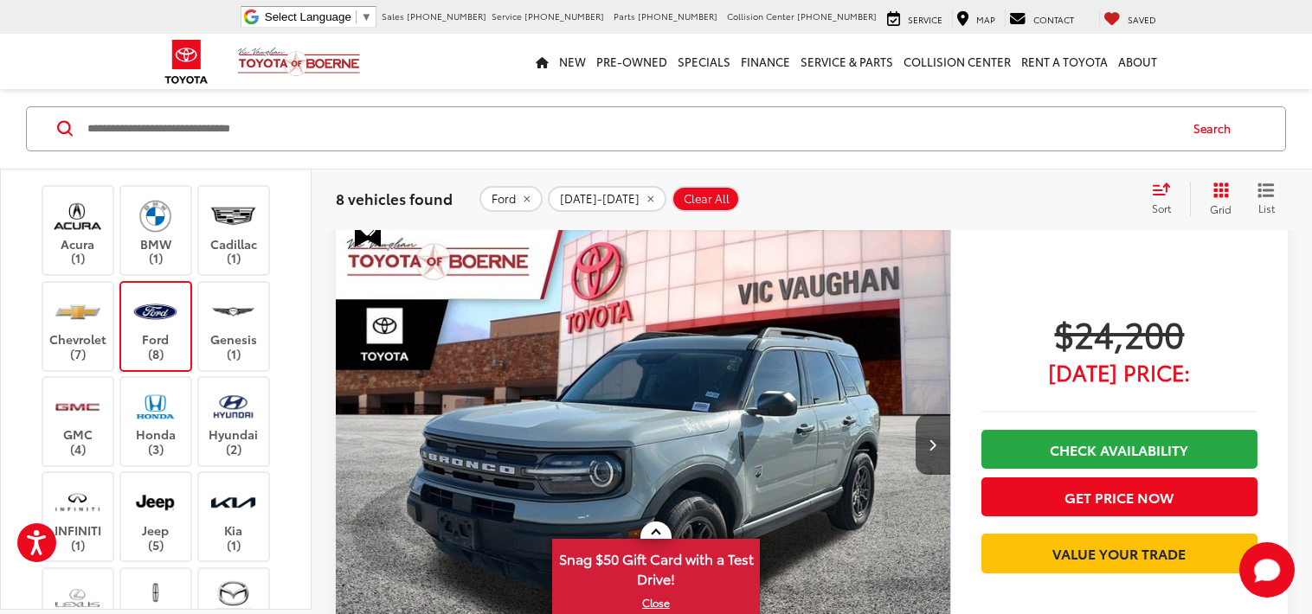
scroll to position [987, 0]
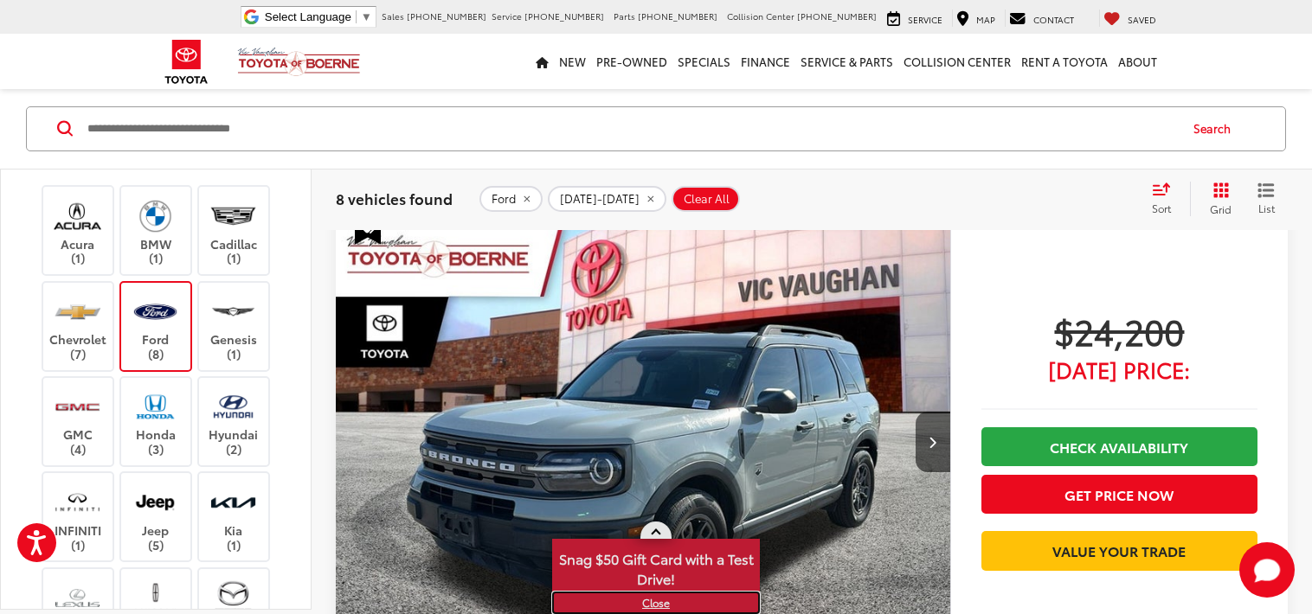
click at [652, 606] on link "X" at bounding box center [656, 603] width 204 height 19
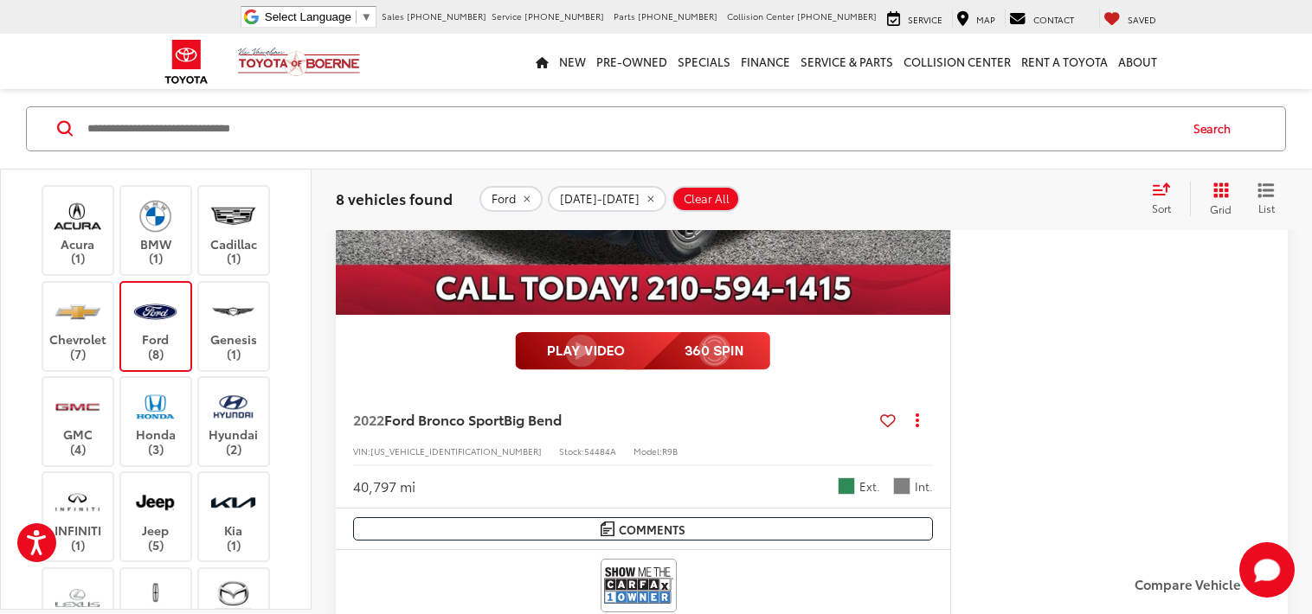
scroll to position [1347, 0]
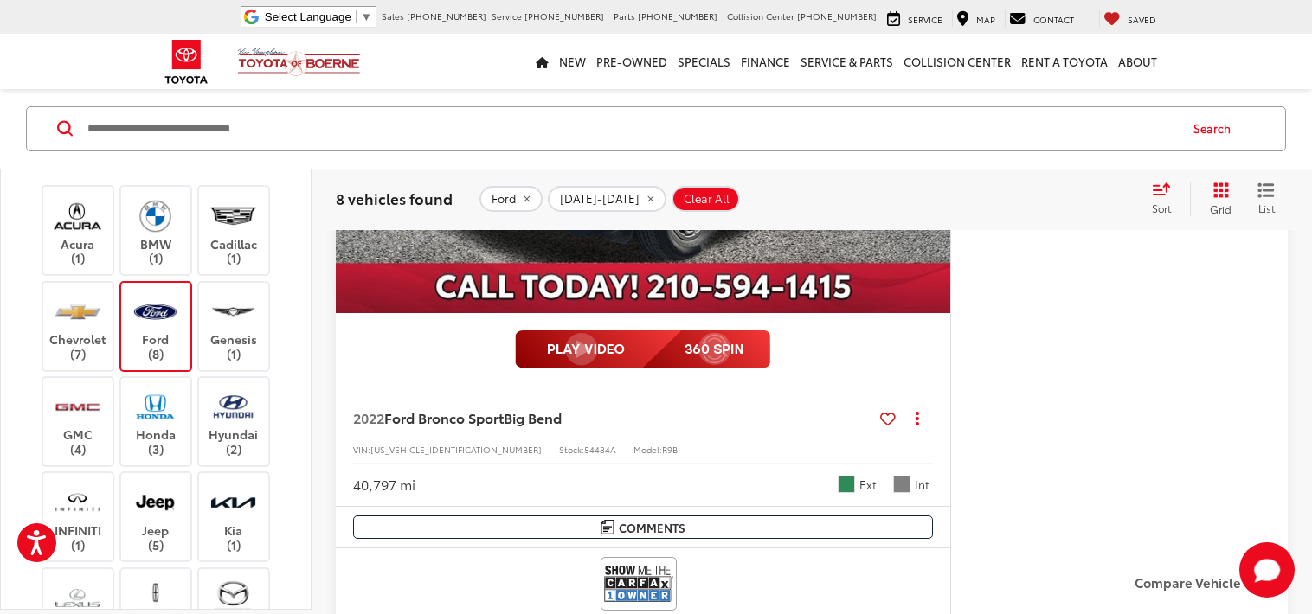
click at [698, 463] on div "40,797 mi Ext. Int." at bounding box center [643, 479] width 580 height 32
click at [720, 471] on div "40,797 mi Ext. Int." at bounding box center [643, 479] width 580 height 32
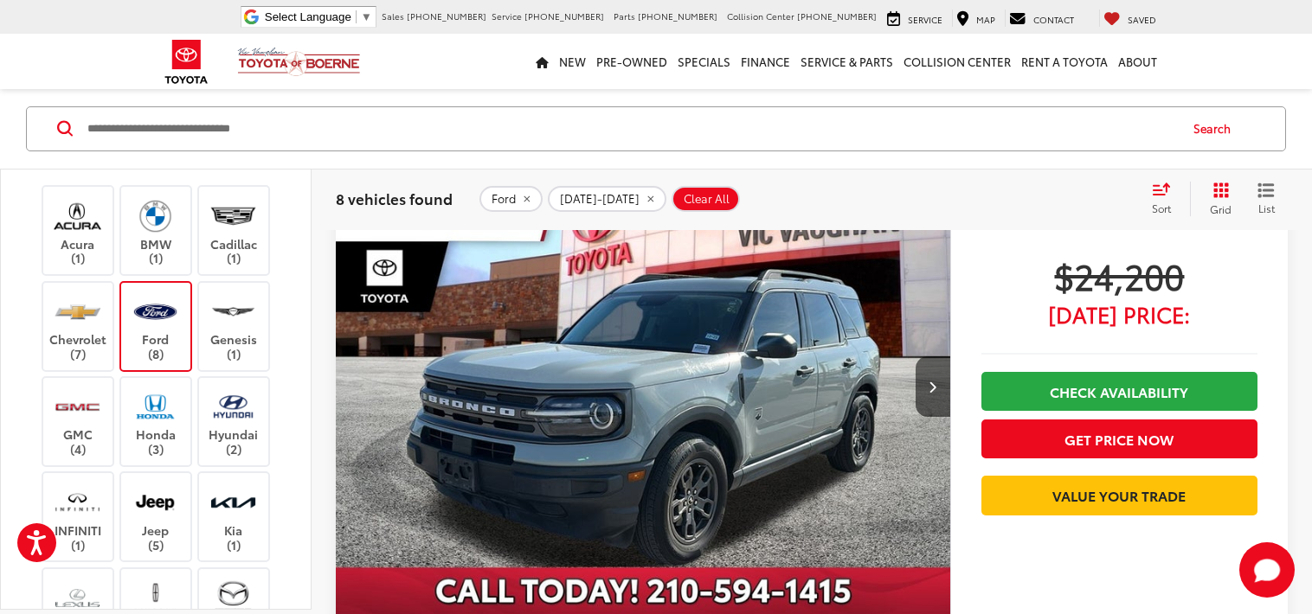
scroll to position [1040, 0]
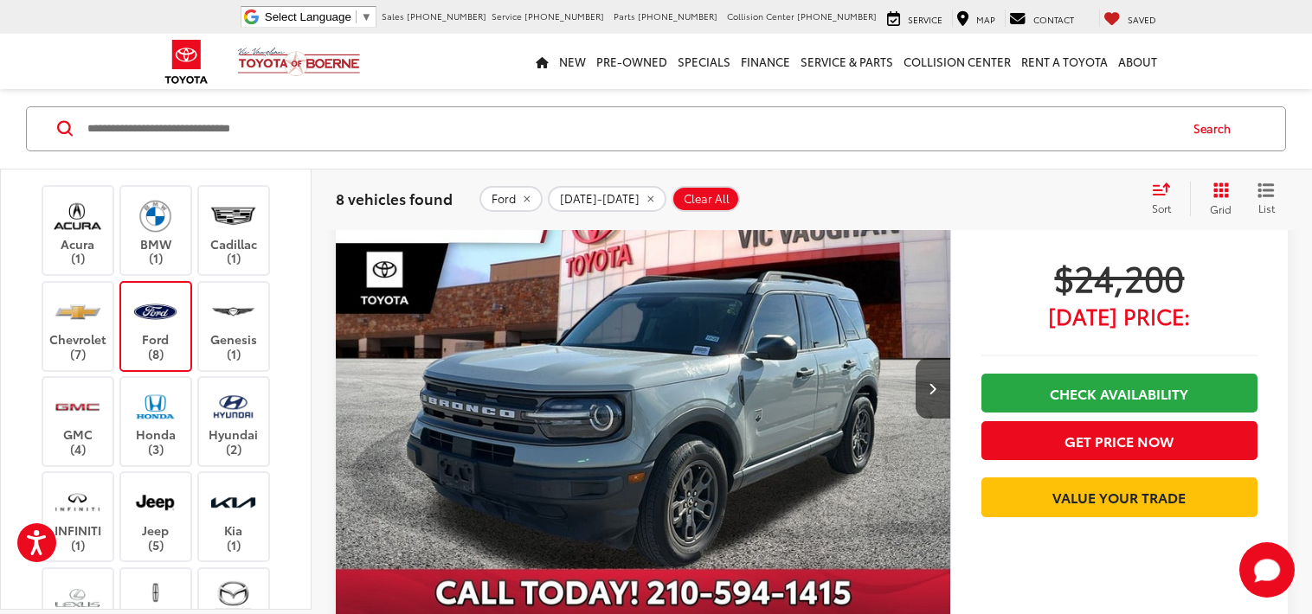
click at [648, 354] on img "2022 Ford Bronco Sport Big Bend 0" at bounding box center [643, 389] width 617 height 463
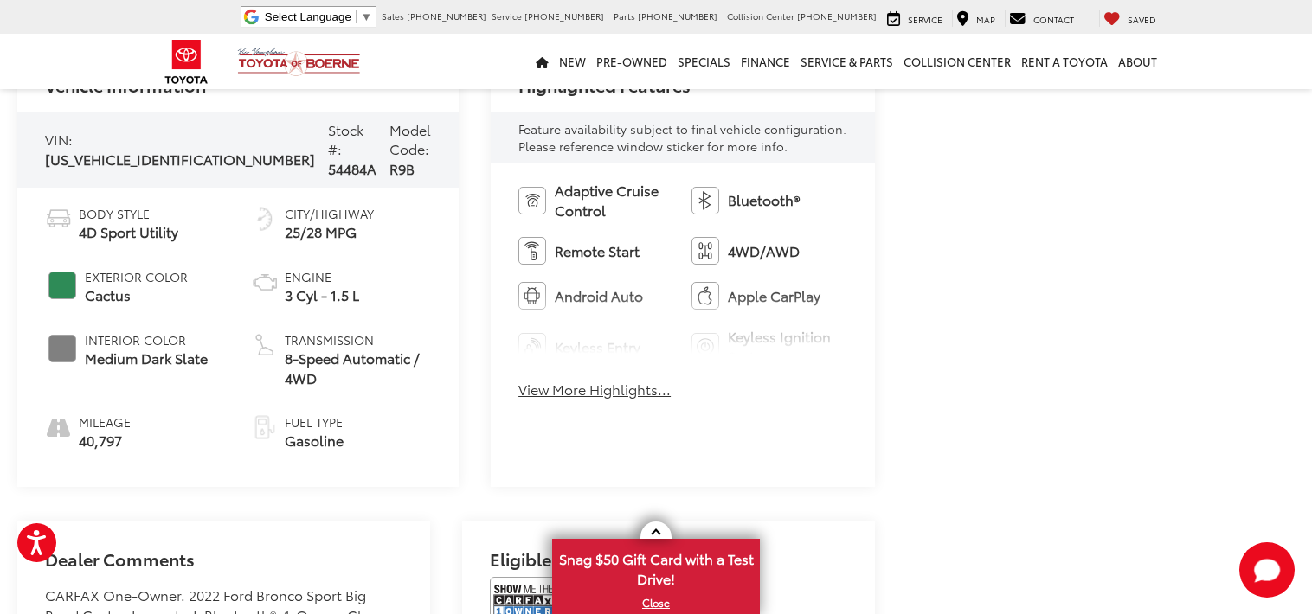
click at [563, 389] on button "View More Highlights..." at bounding box center [594, 390] width 152 height 20
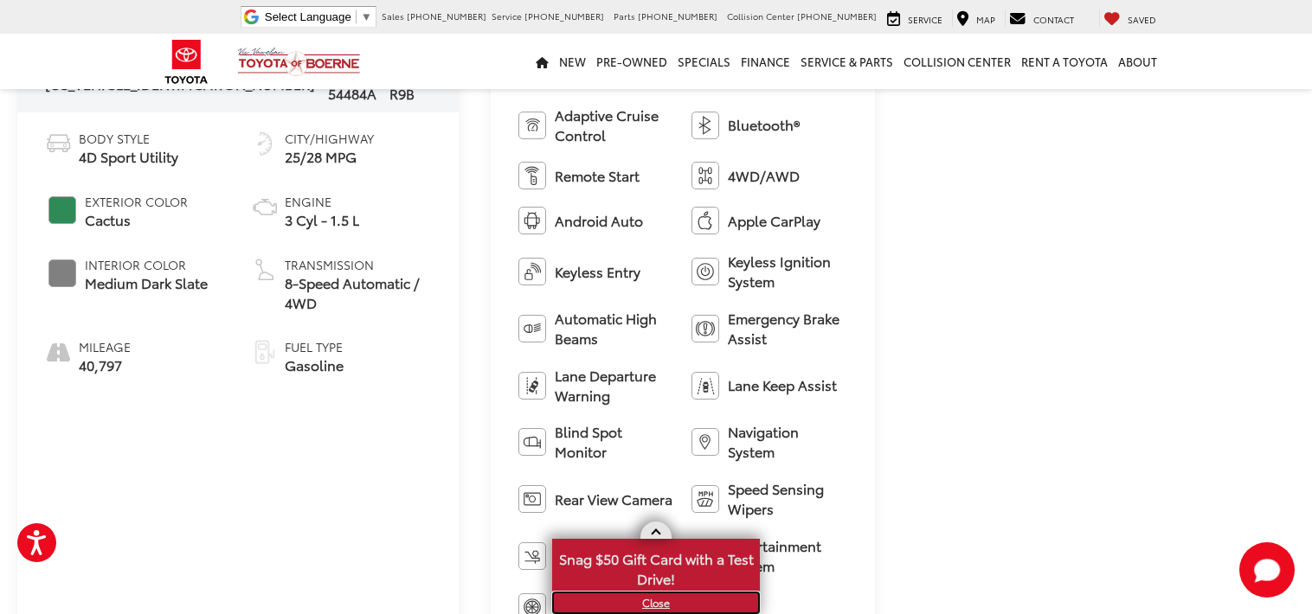
click at [654, 607] on link "X" at bounding box center [656, 603] width 204 height 19
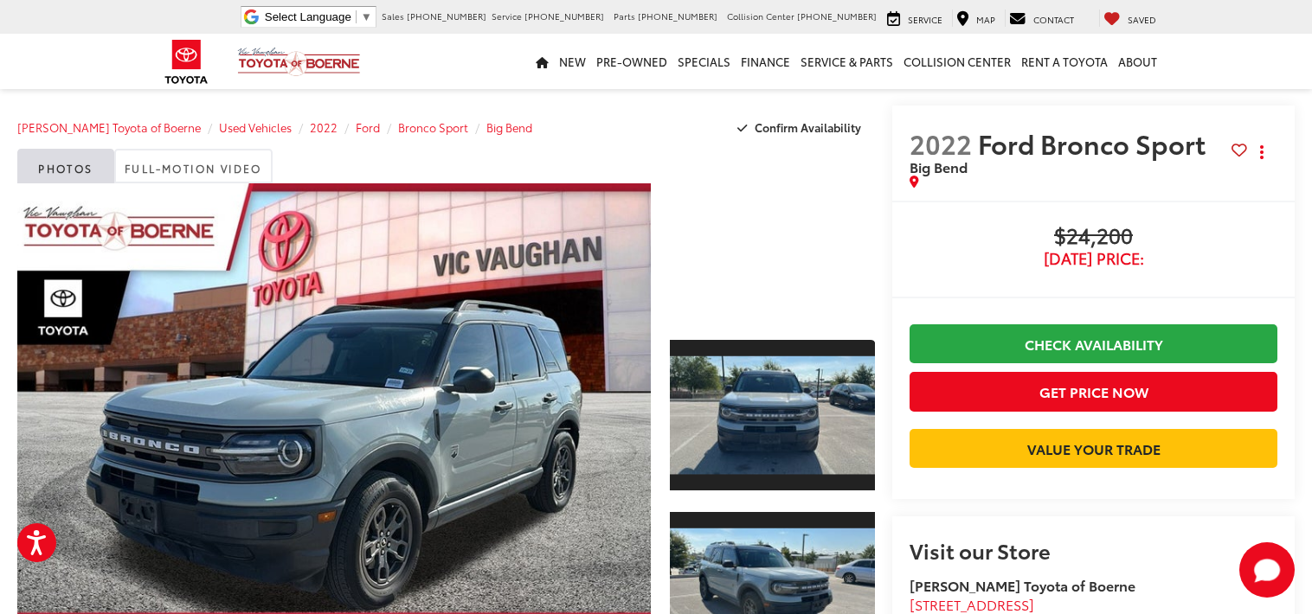
scroll to position [1, 0]
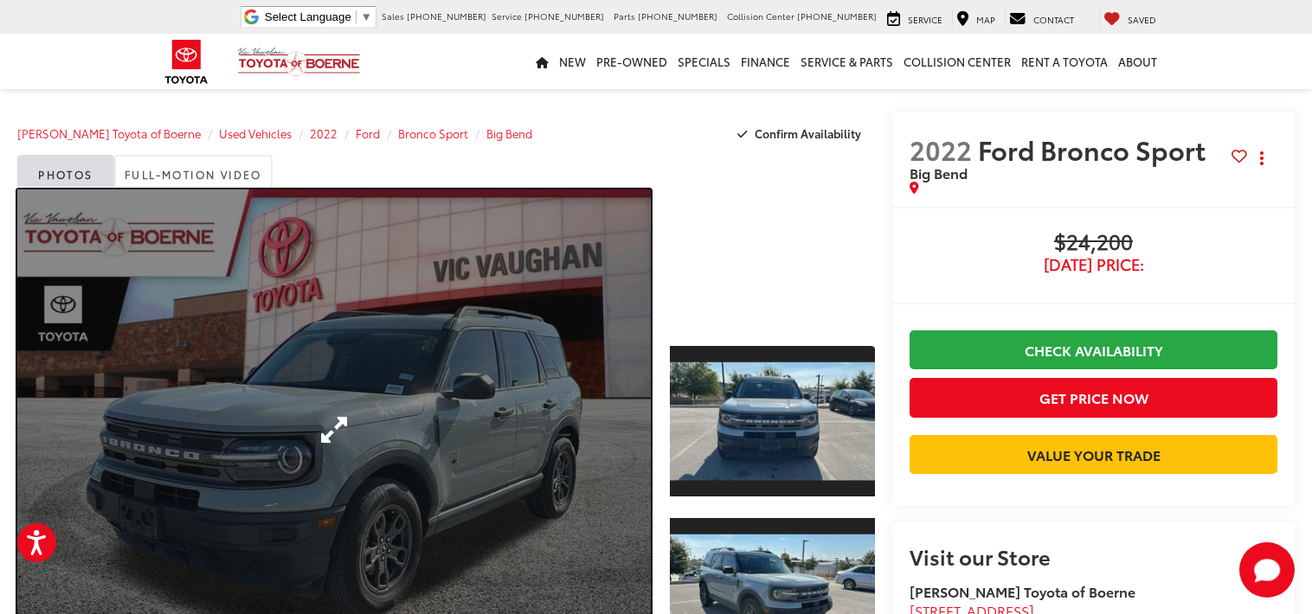
click at [569, 306] on link "Expand Photo 0" at bounding box center [334, 430] width 634 height 481
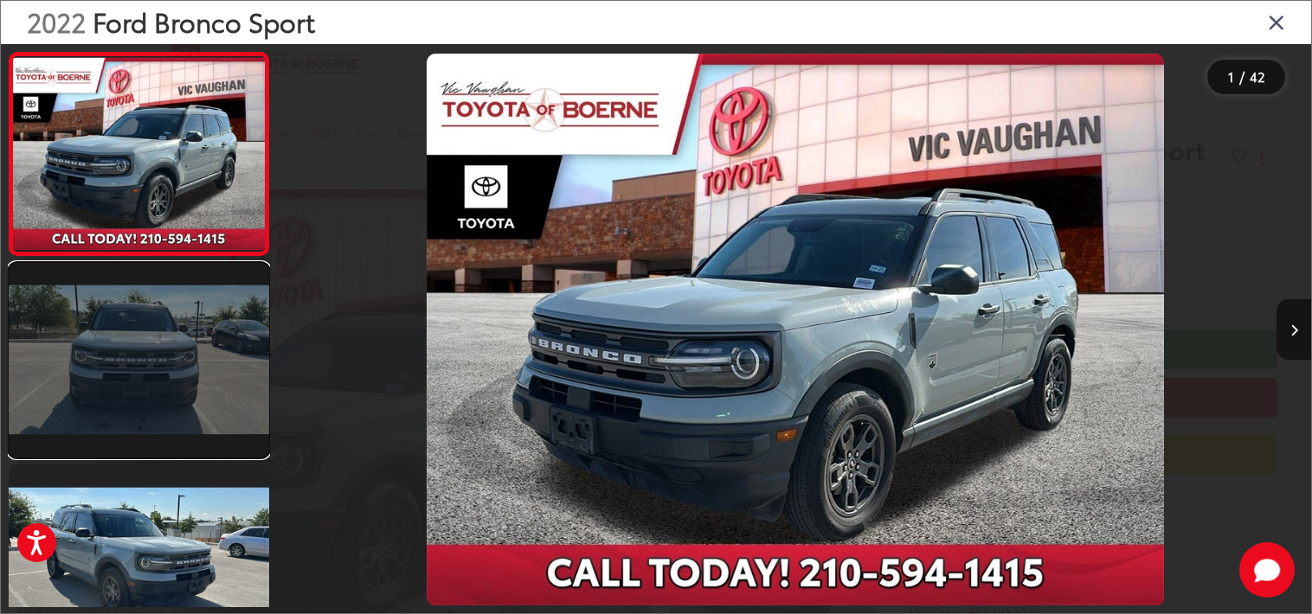
click at [48, 369] on link at bounding box center [139, 361] width 261 height 196
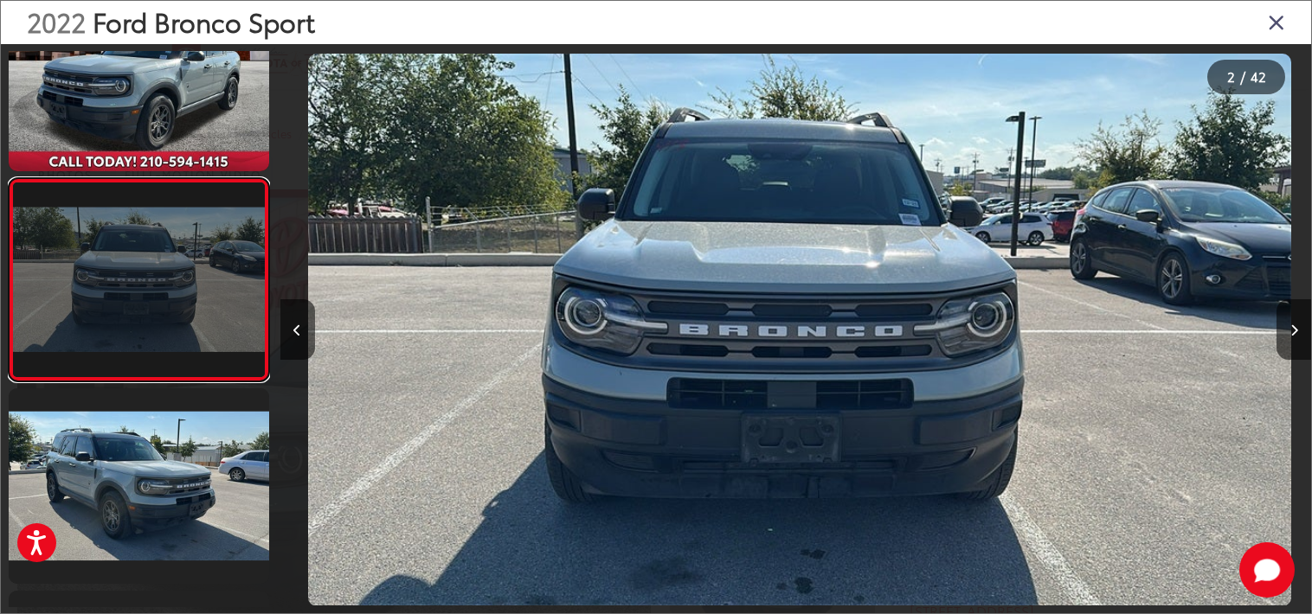
scroll to position [0, 1031]
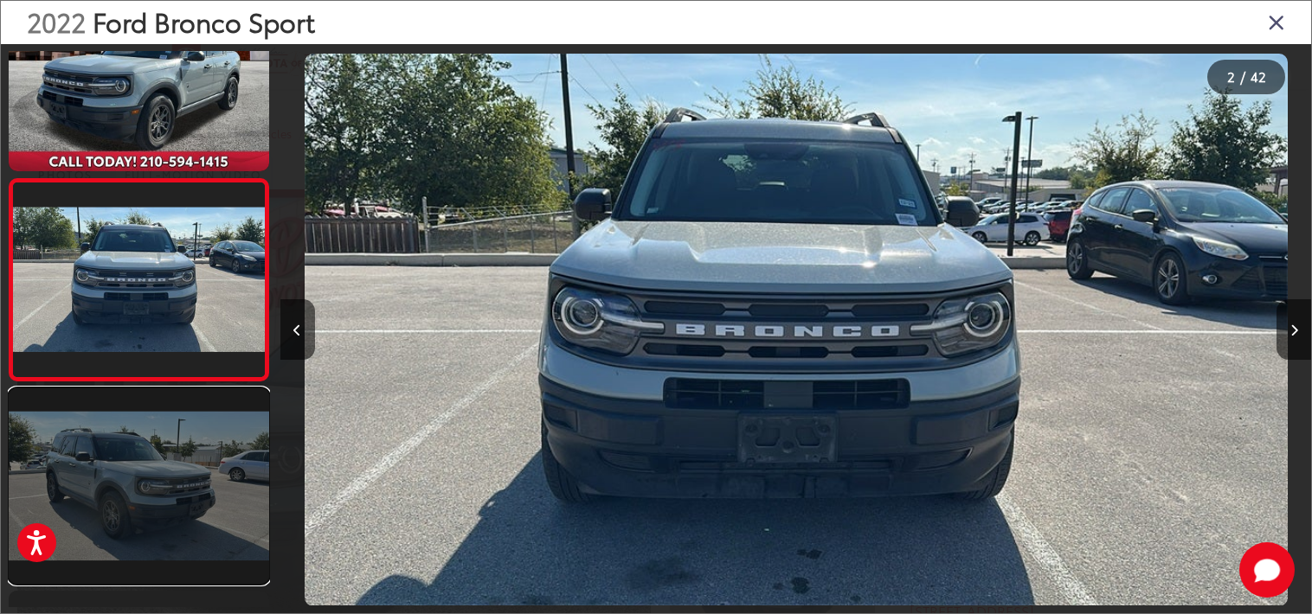
click at [56, 461] on link at bounding box center [139, 487] width 261 height 196
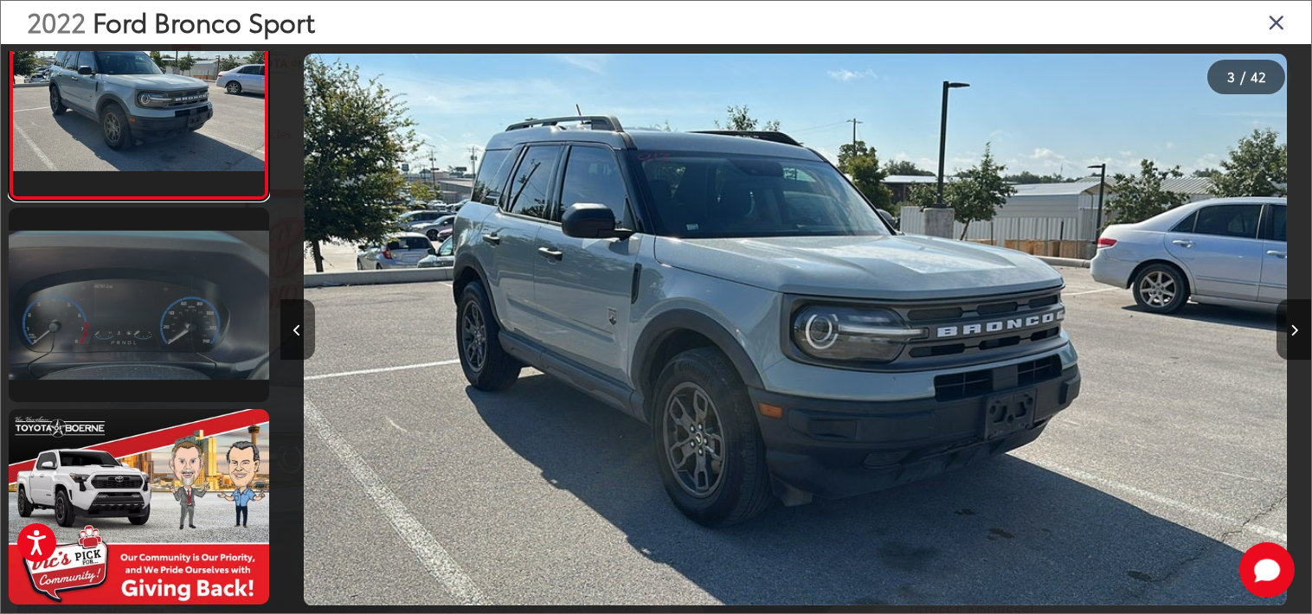
scroll to position [473, 0]
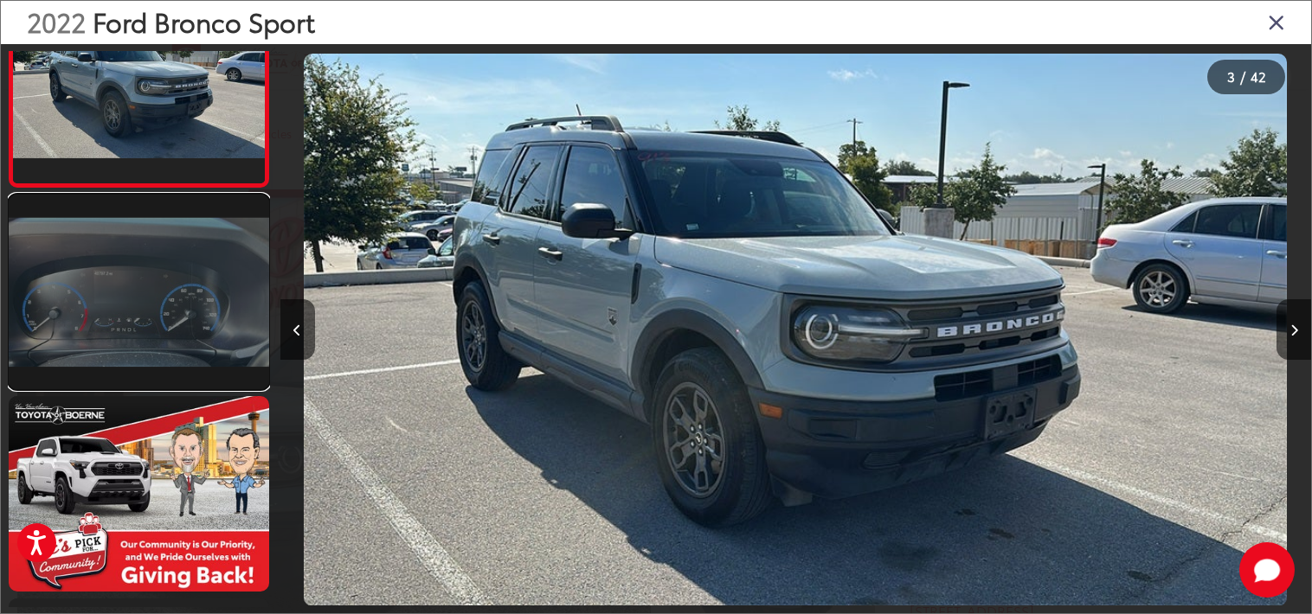
click at [147, 284] on link at bounding box center [139, 293] width 261 height 196
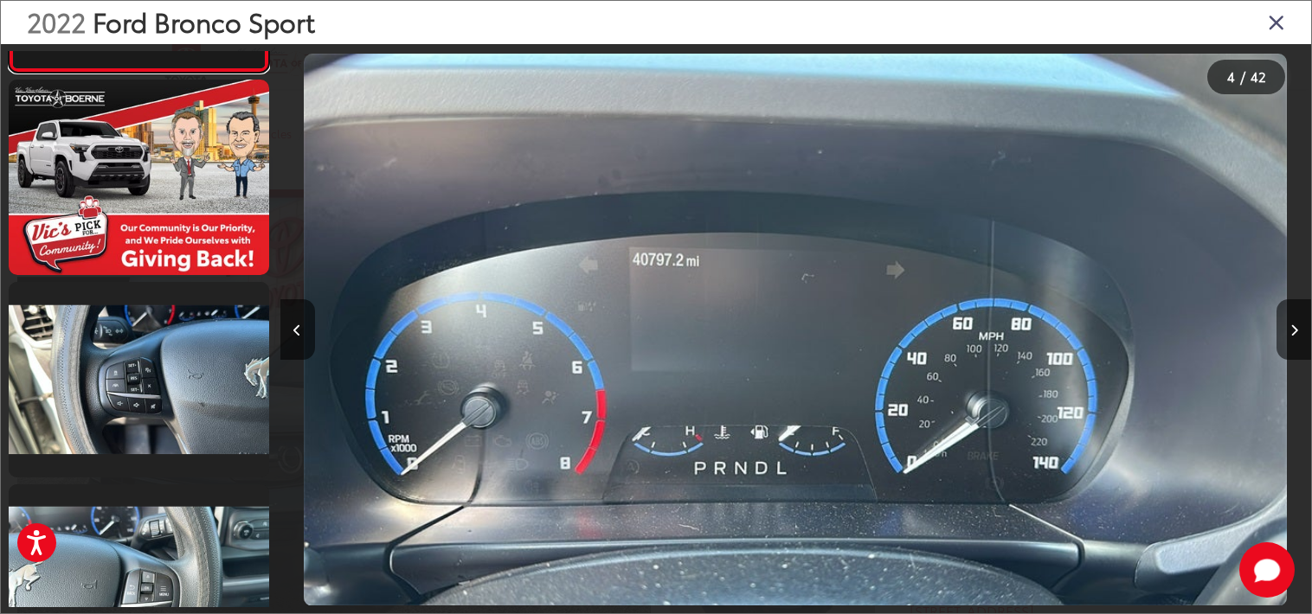
scroll to position [814, 0]
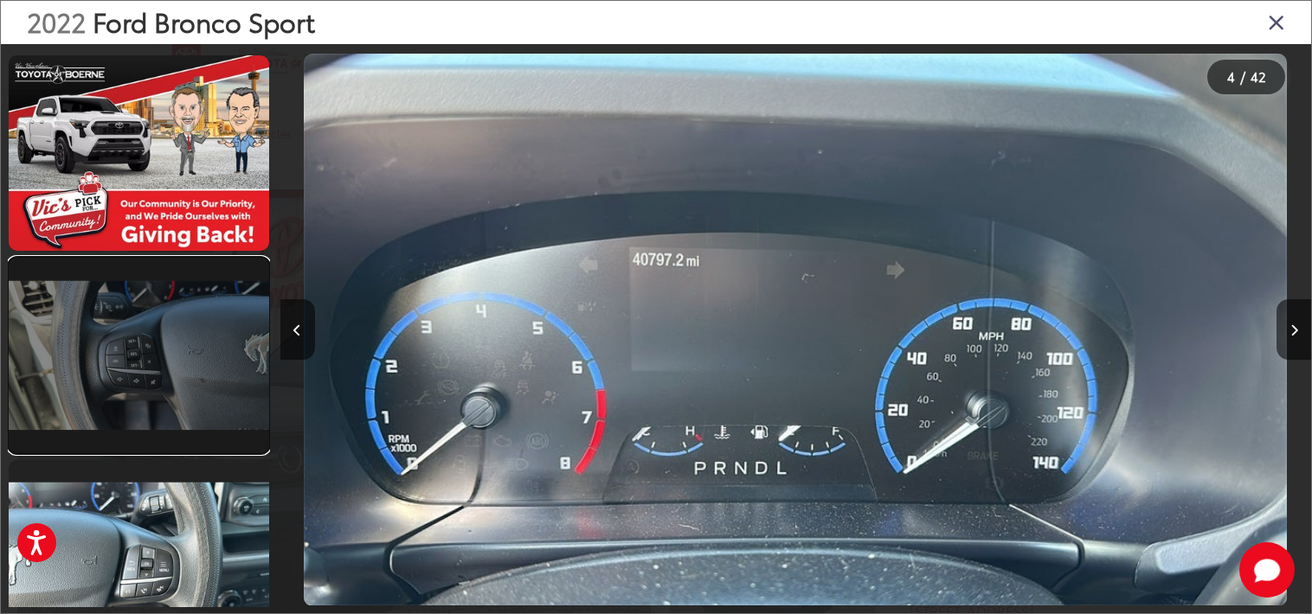
click at [154, 327] on link at bounding box center [139, 356] width 261 height 196
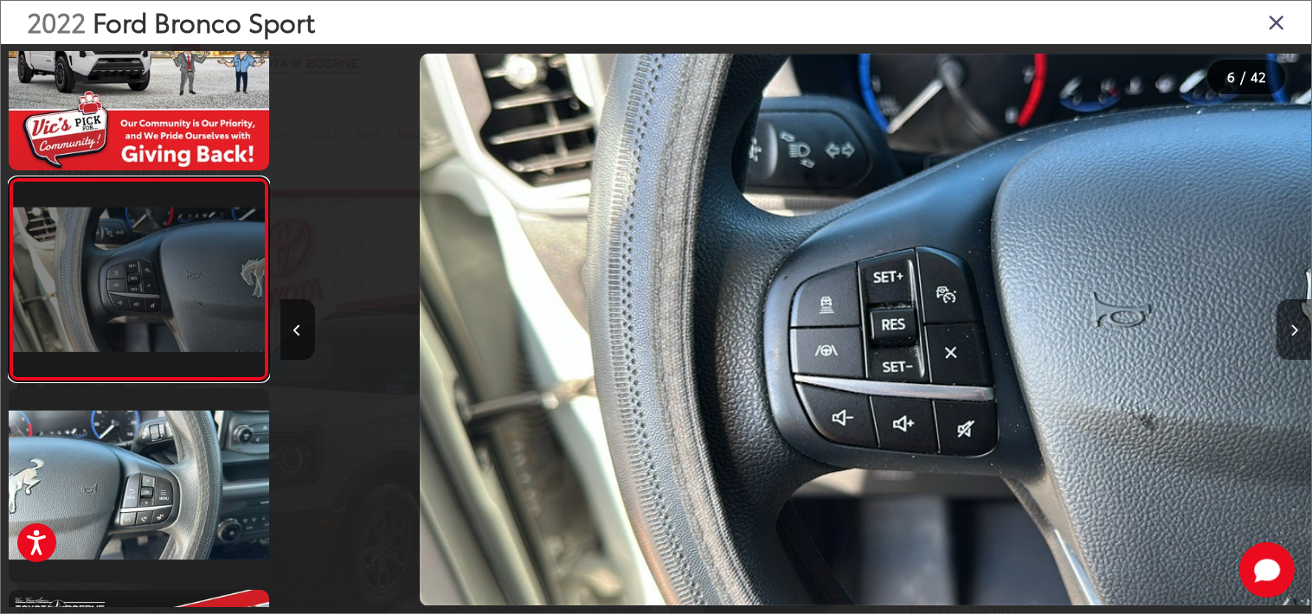
scroll to position [0, 5156]
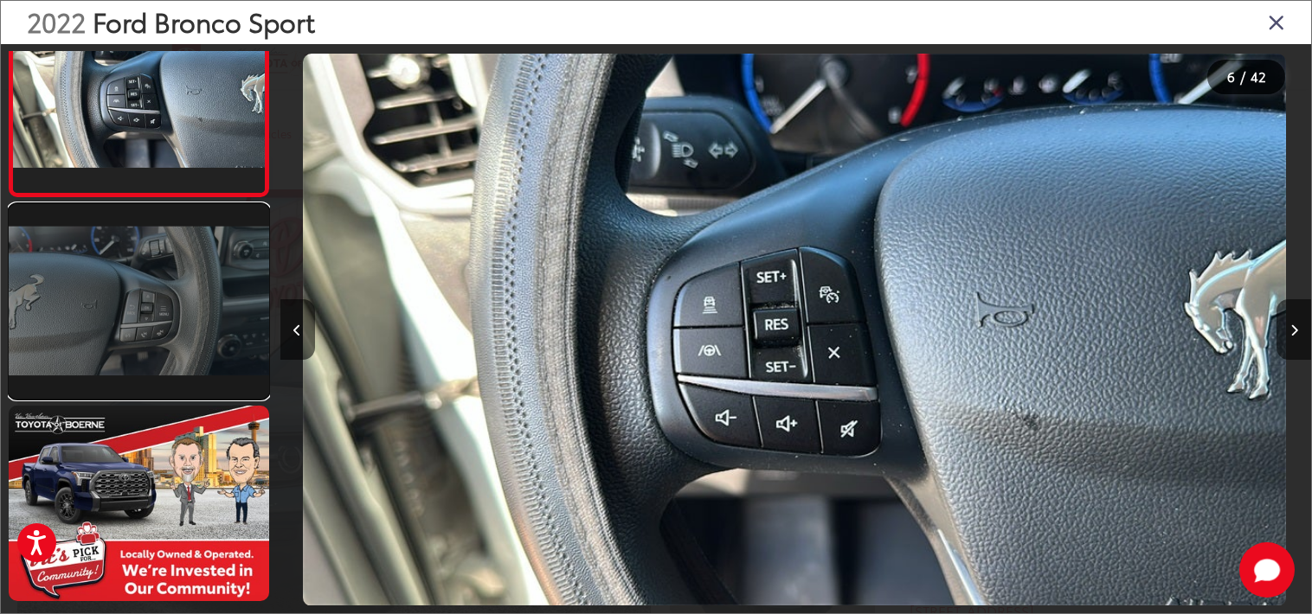
click at [155, 329] on link at bounding box center [139, 302] width 261 height 196
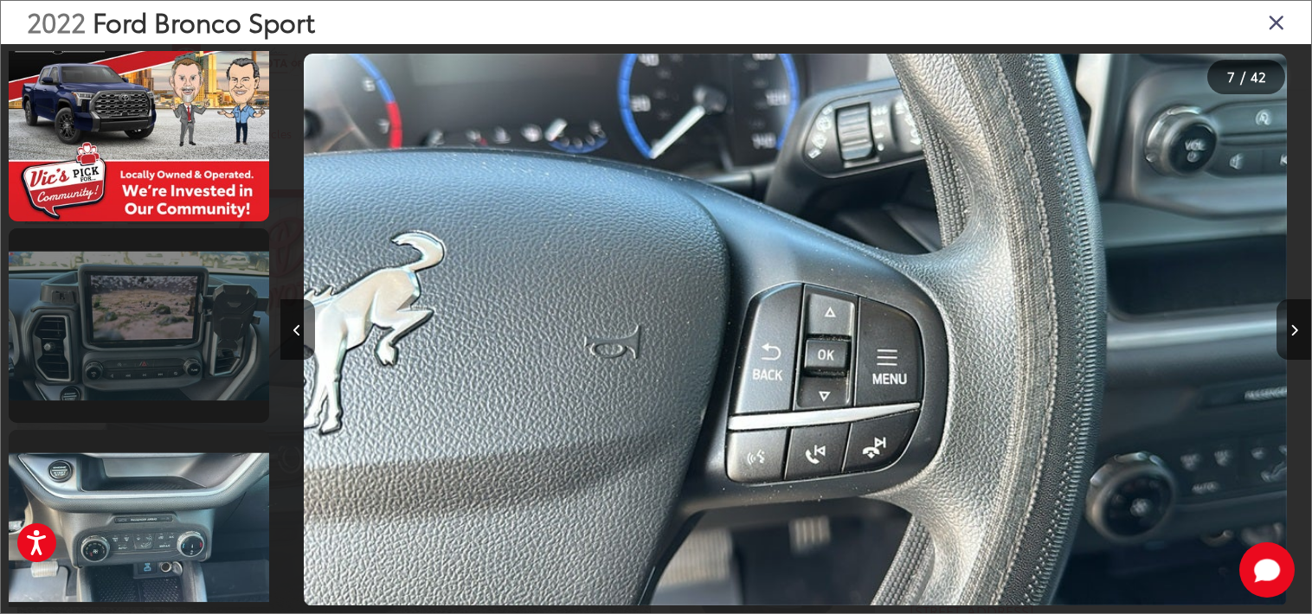
scroll to position [1451, 0]
click at [154, 331] on link at bounding box center [139, 326] width 261 height 196
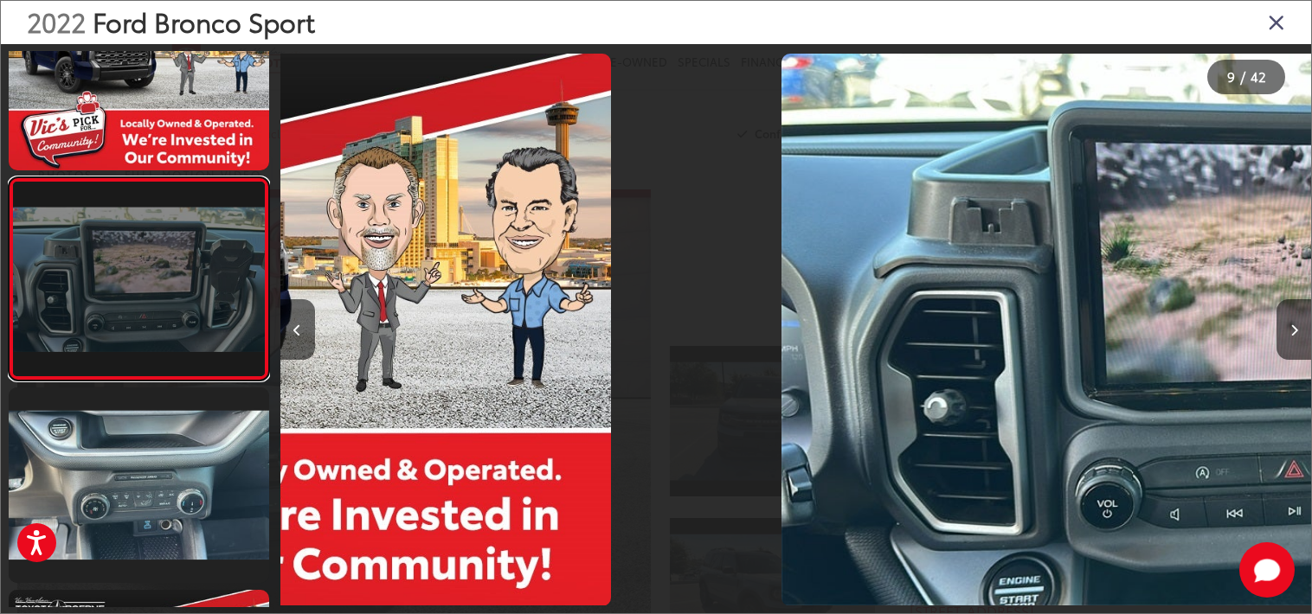
scroll to position [0, 8250]
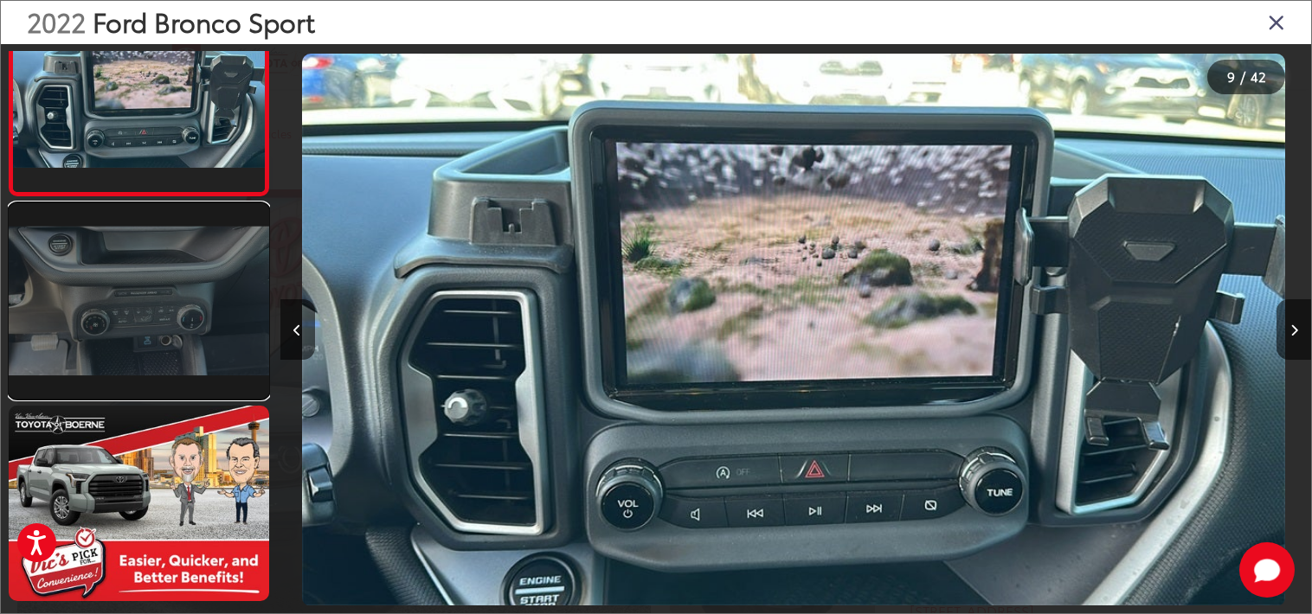
click at [154, 332] on link at bounding box center [139, 301] width 261 height 196
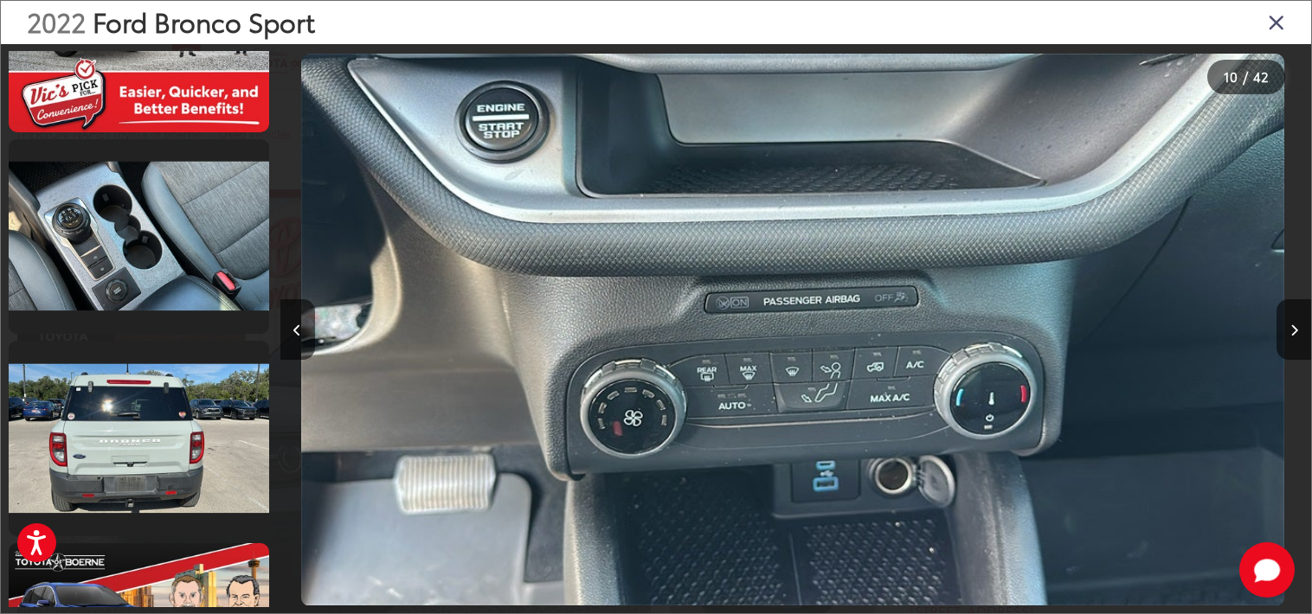
scroll to position [2151, 0]
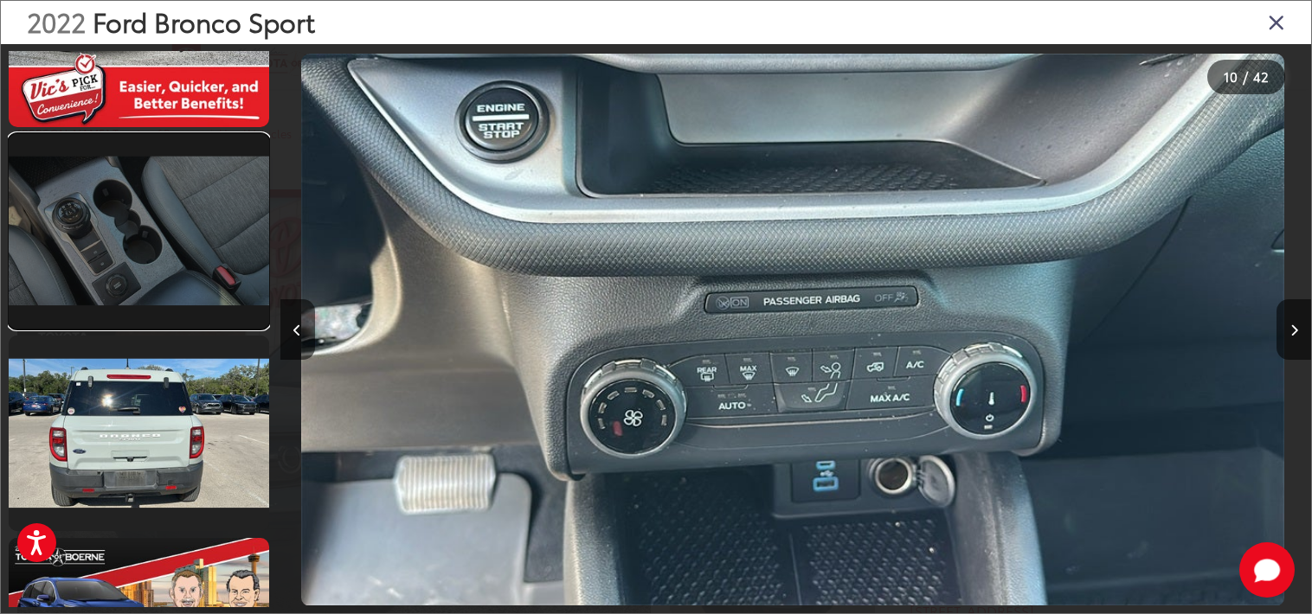
click at [141, 198] on link at bounding box center [139, 232] width 261 height 196
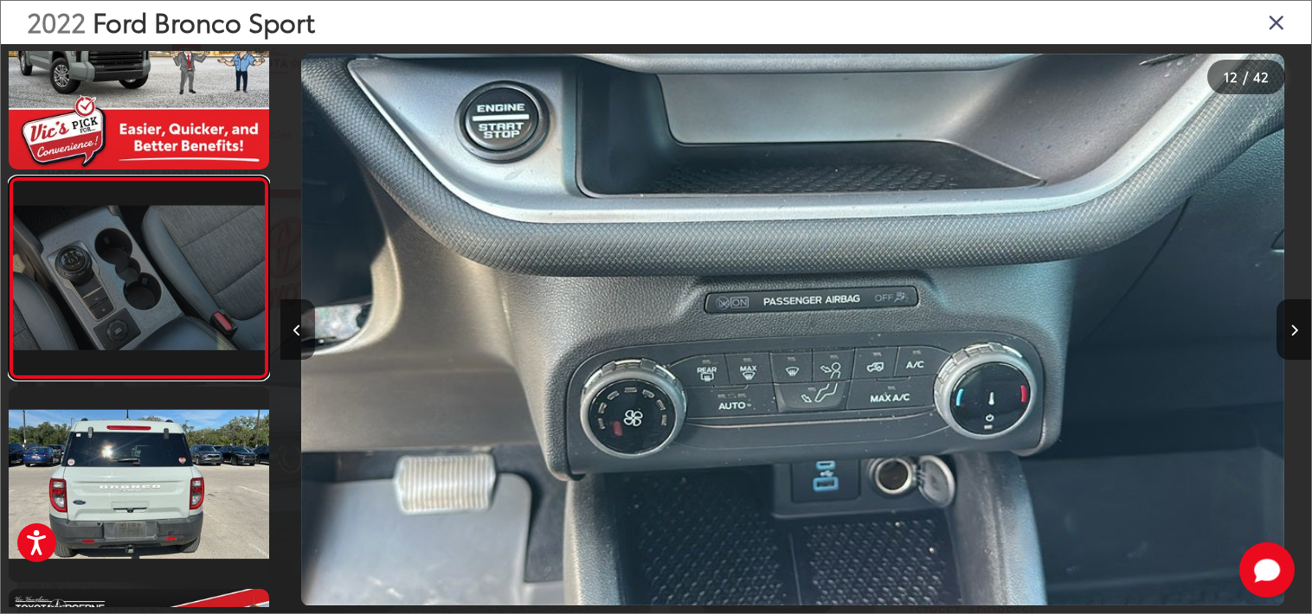
scroll to position [0, 9828]
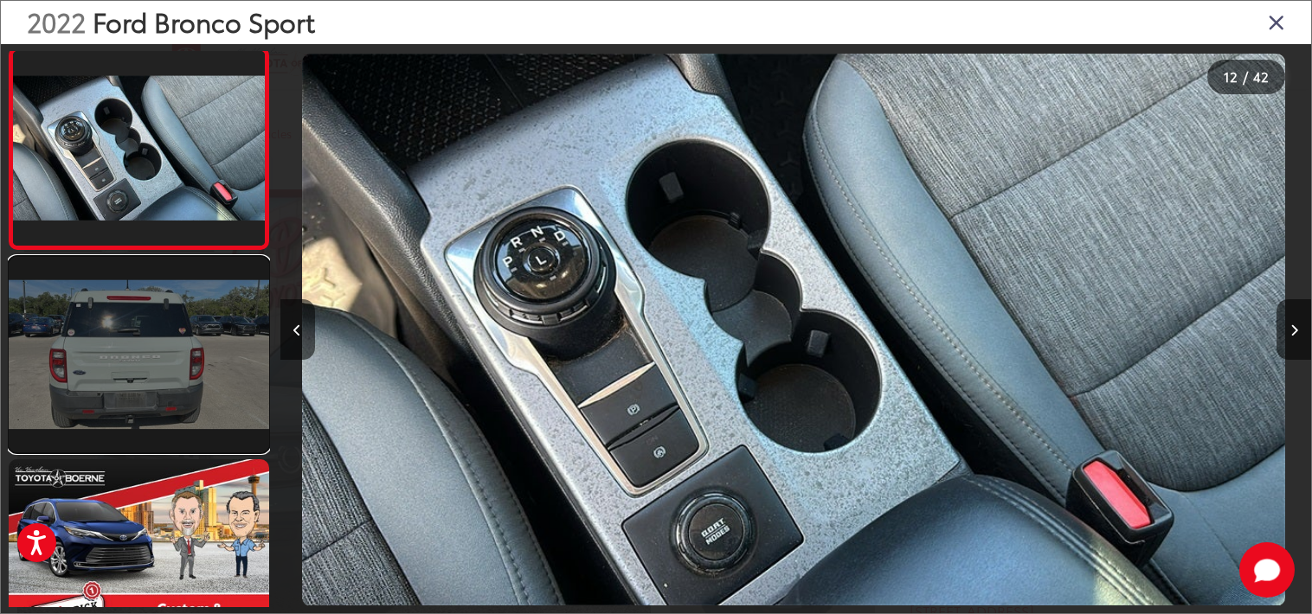
click at [119, 347] on link at bounding box center [139, 355] width 261 height 196
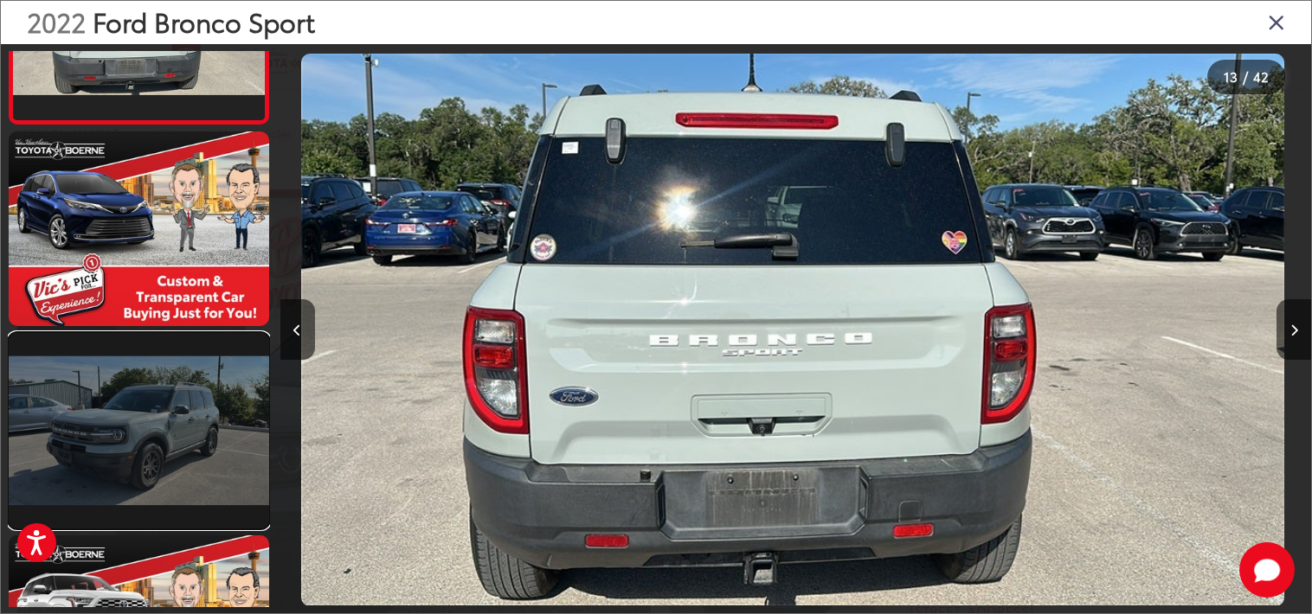
click at [137, 446] on link at bounding box center [139, 431] width 261 height 196
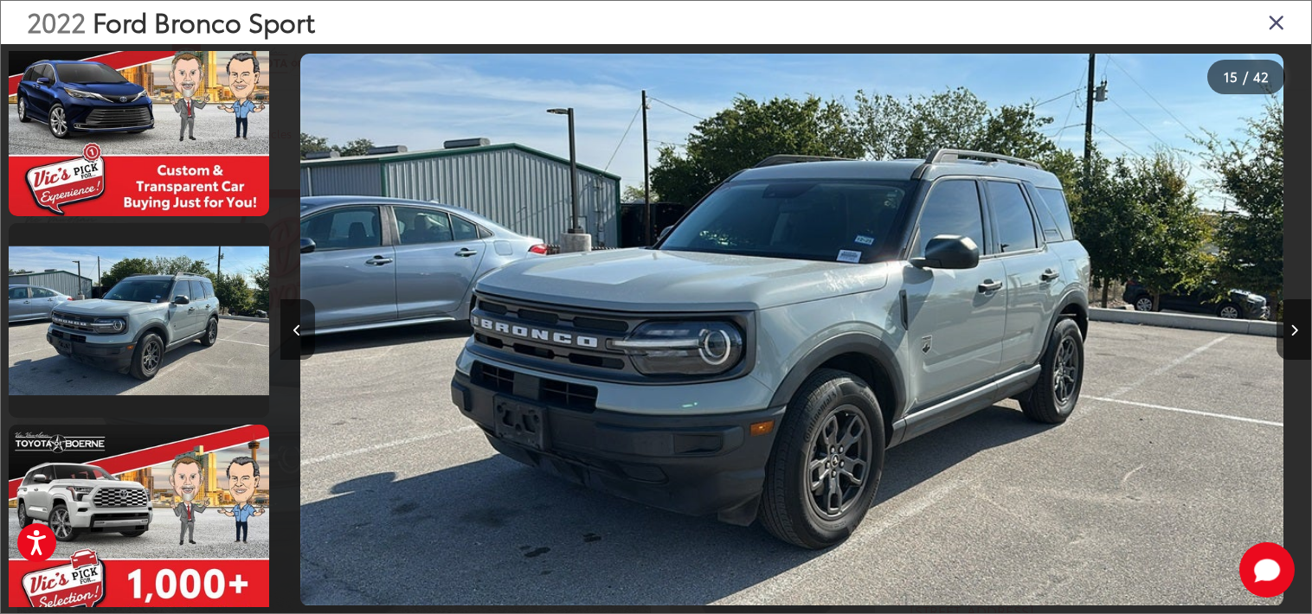
click at [1276, 28] on icon "Close gallery" at bounding box center [1276, 21] width 17 height 23
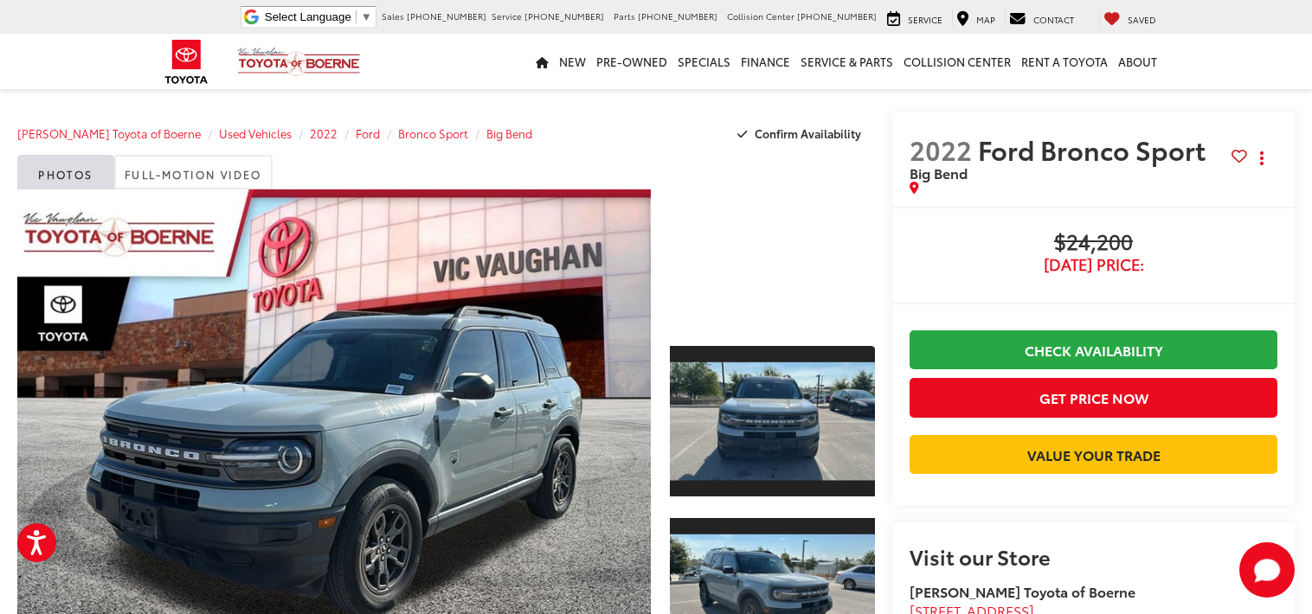
click at [683, 253] on div at bounding box center [772, 258] width 205 height 137
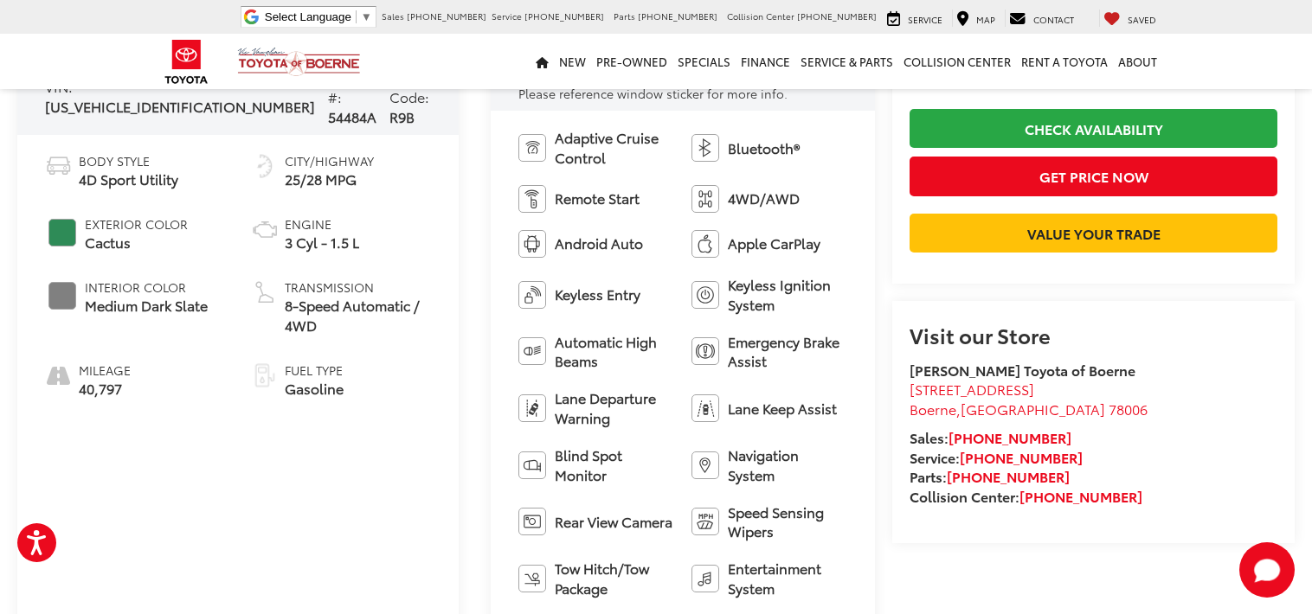
scroll to position [0, 0]
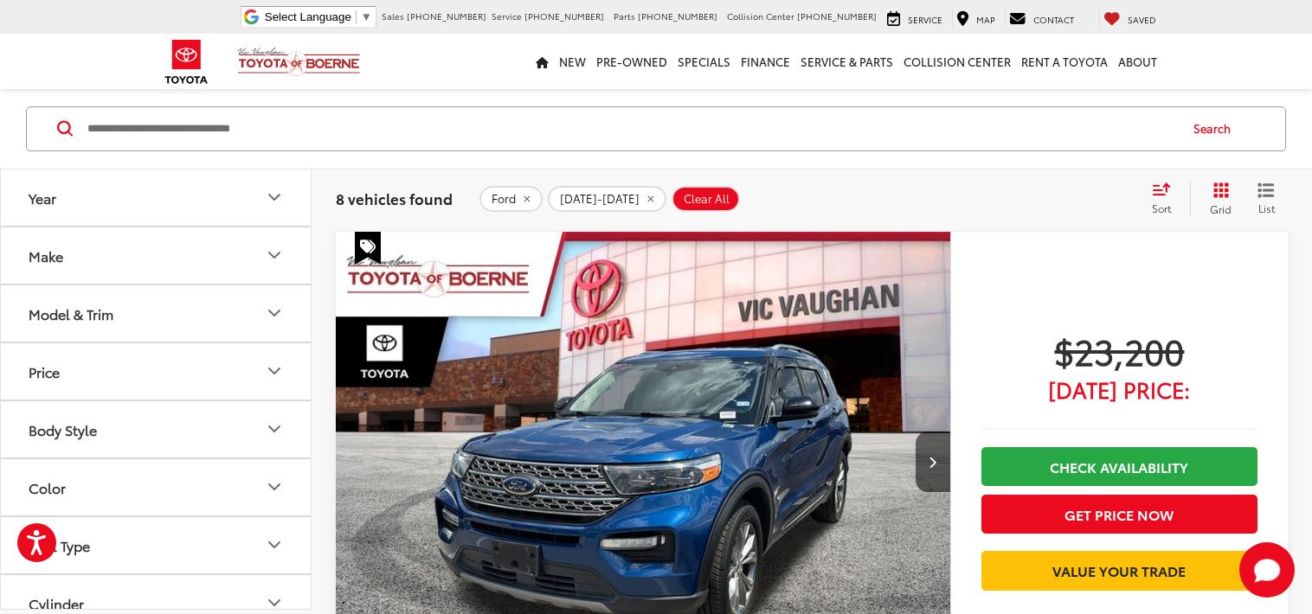
click at [273, 194] on icon "Year" at bounding box center [274, 197] width 21 height 21
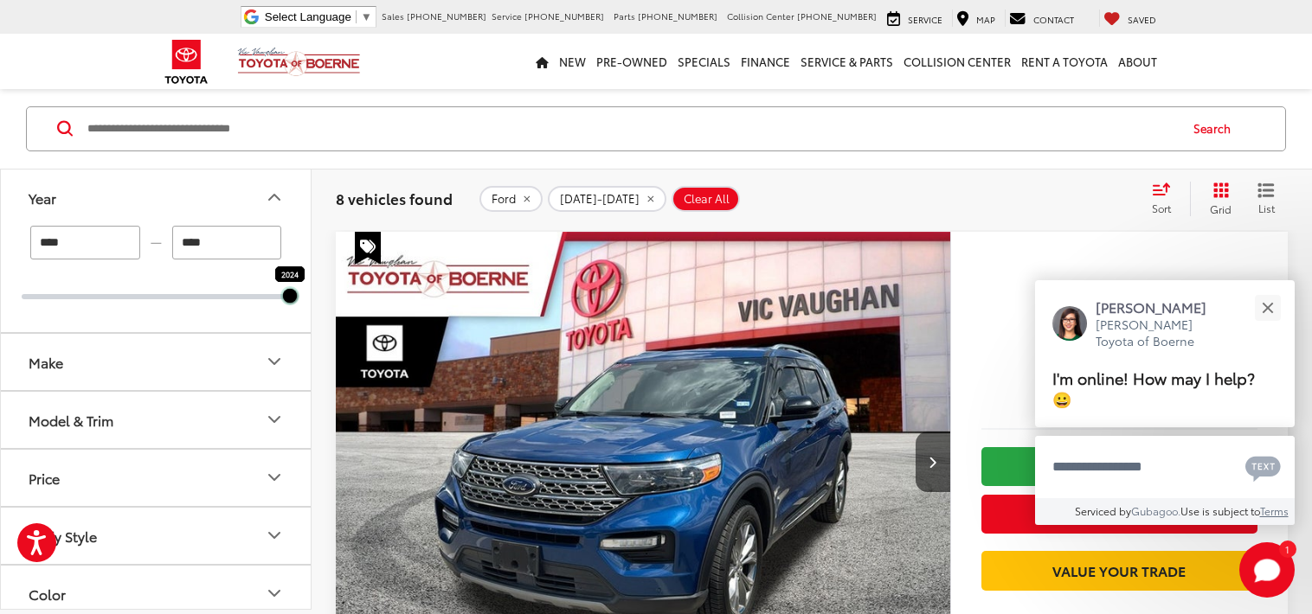
drag, startPoint x: 214, startPoint y: 297, endPoint x: 420, endPoint y: 342, distance: 210.8
type input "****"
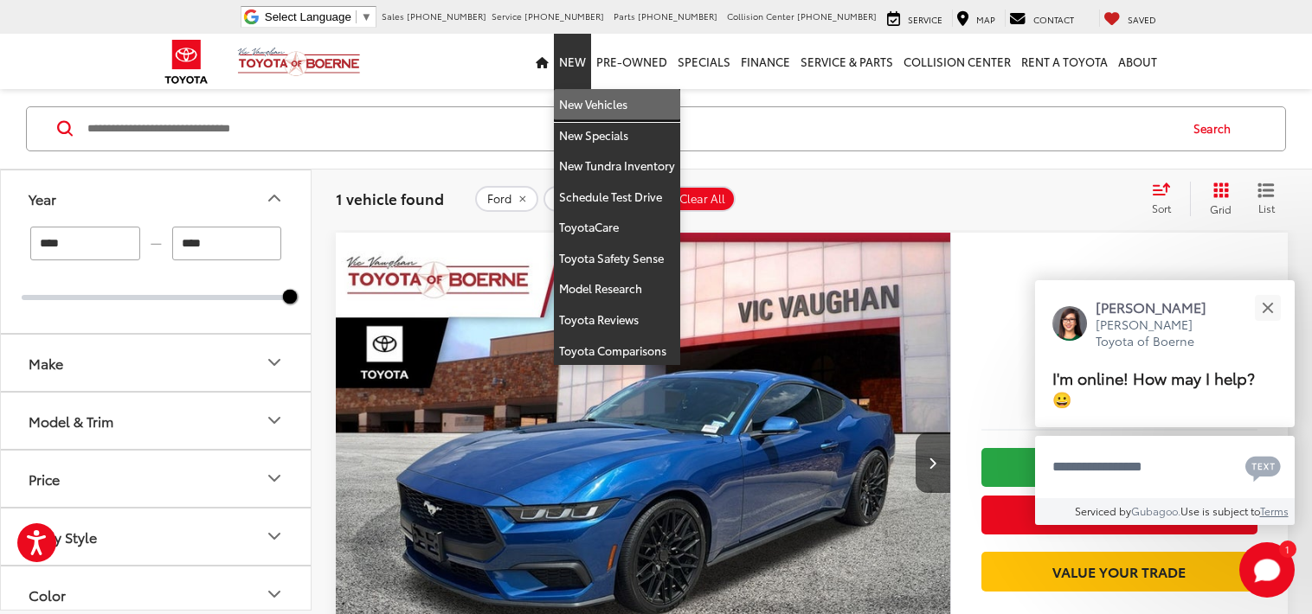
click at [589, 111] on link "New Vehicles" at bounding box center [617, 104] width 126 height 31
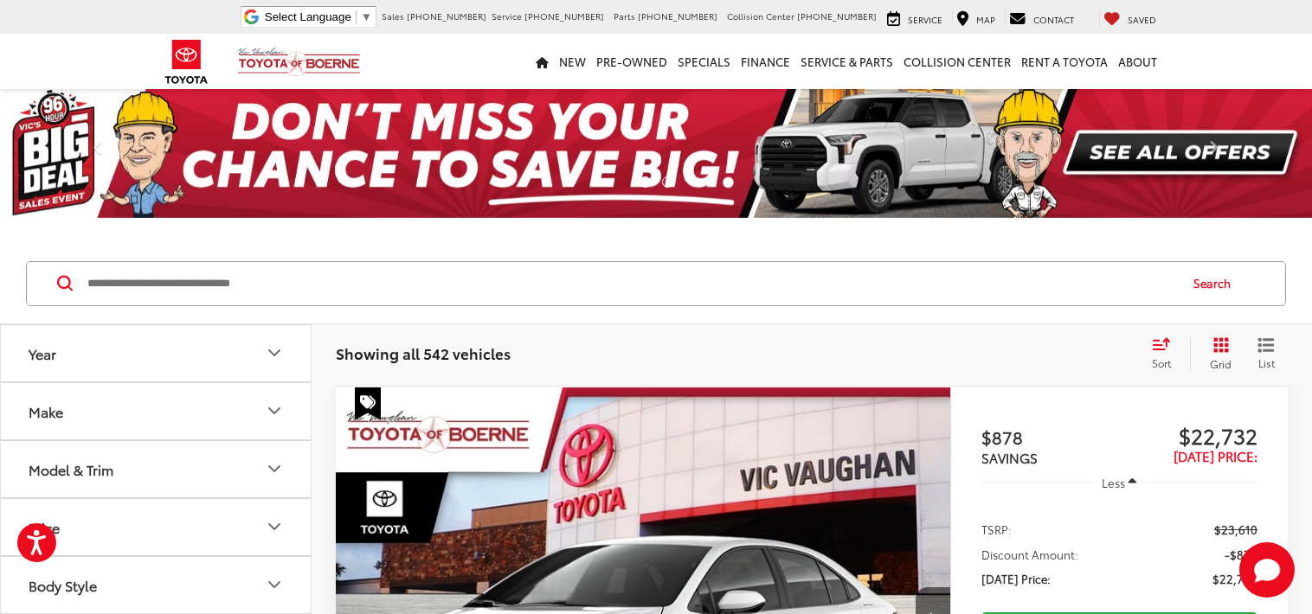
scroll to position [180, 0]
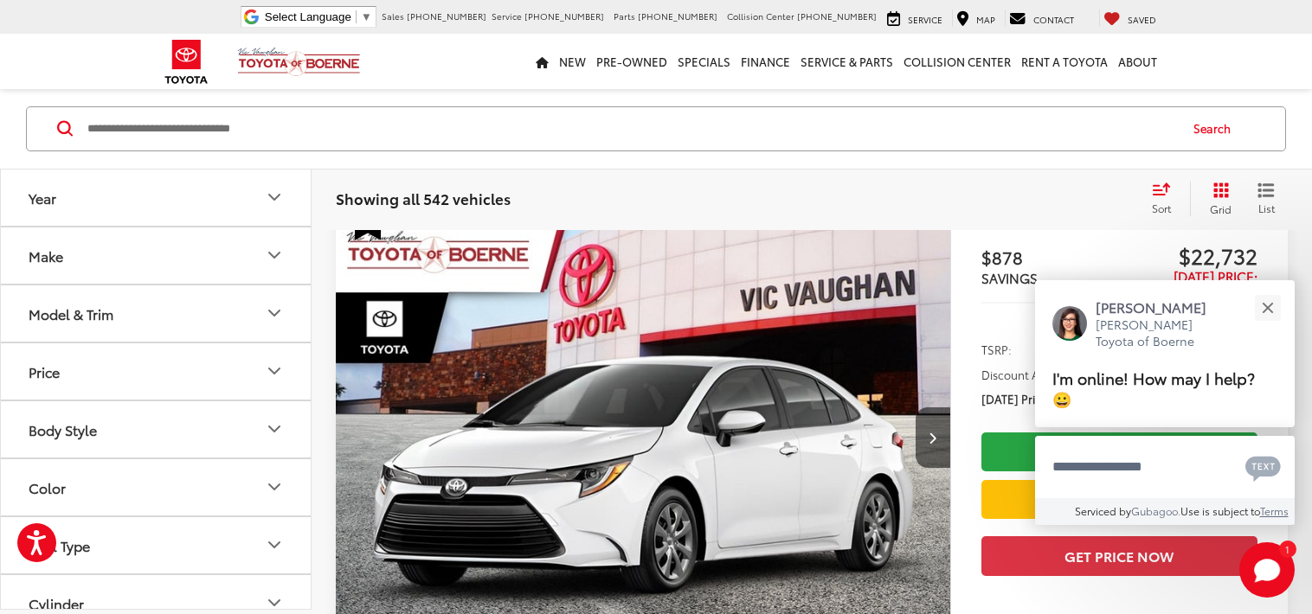
click at [267, 309] on icon "Model & Trim" at bounding box center [274, 313] width 21 height 21
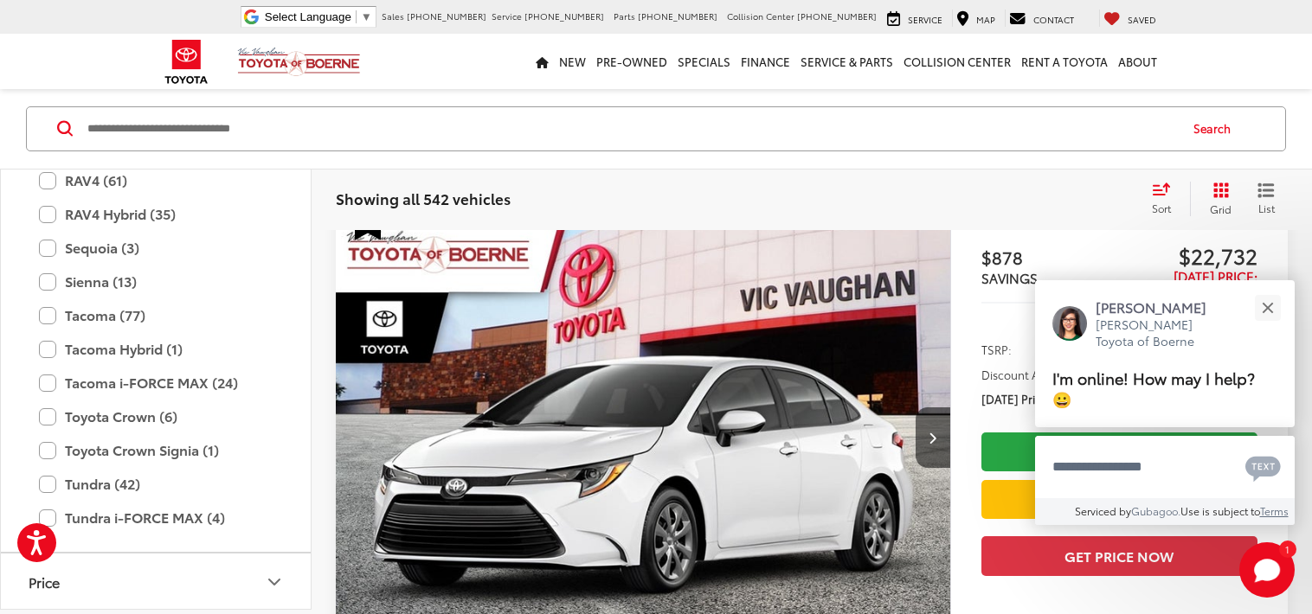
scroll to position [698, 0]
click at [118, 240] on label "Sequoia (3)" at bounding box center [156, 247] width 234 height 30
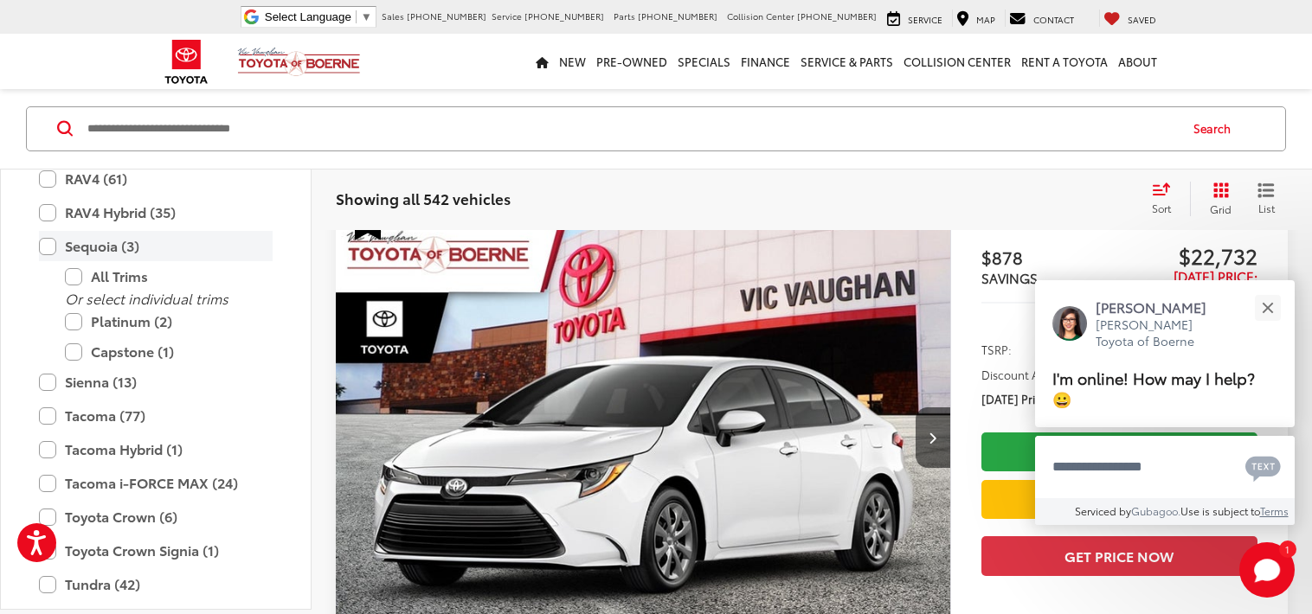
scroll to position [155, 0]
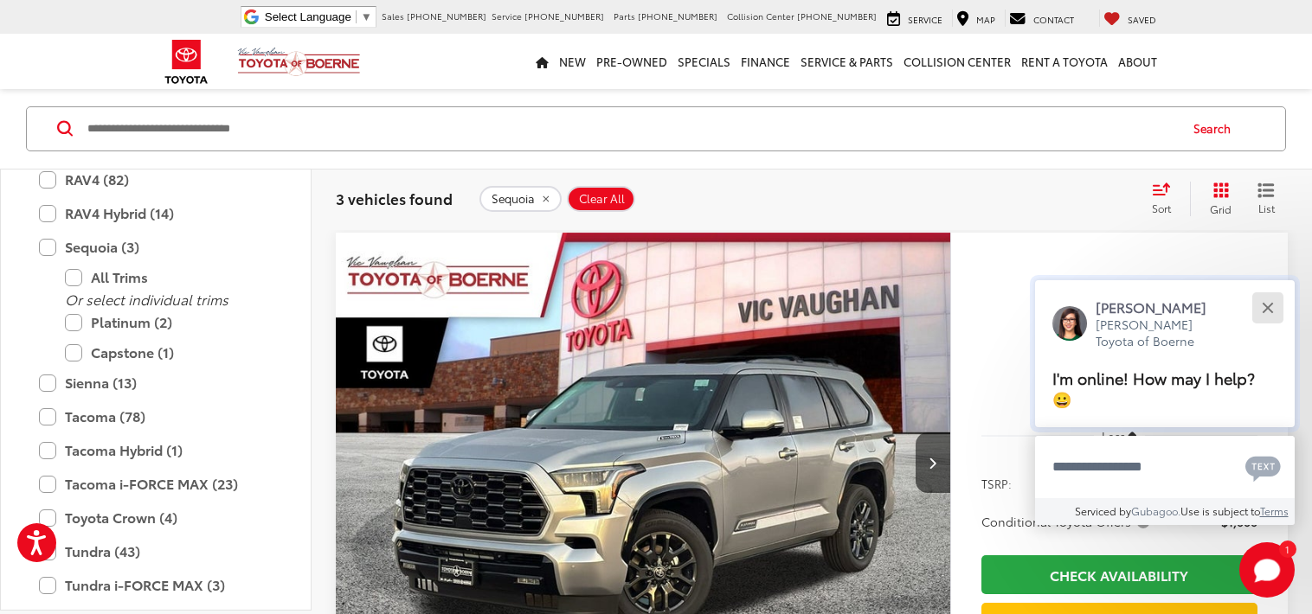
click at [1268, 316] on button "Close" at bounding box center [1267, 307] width 37 height 37
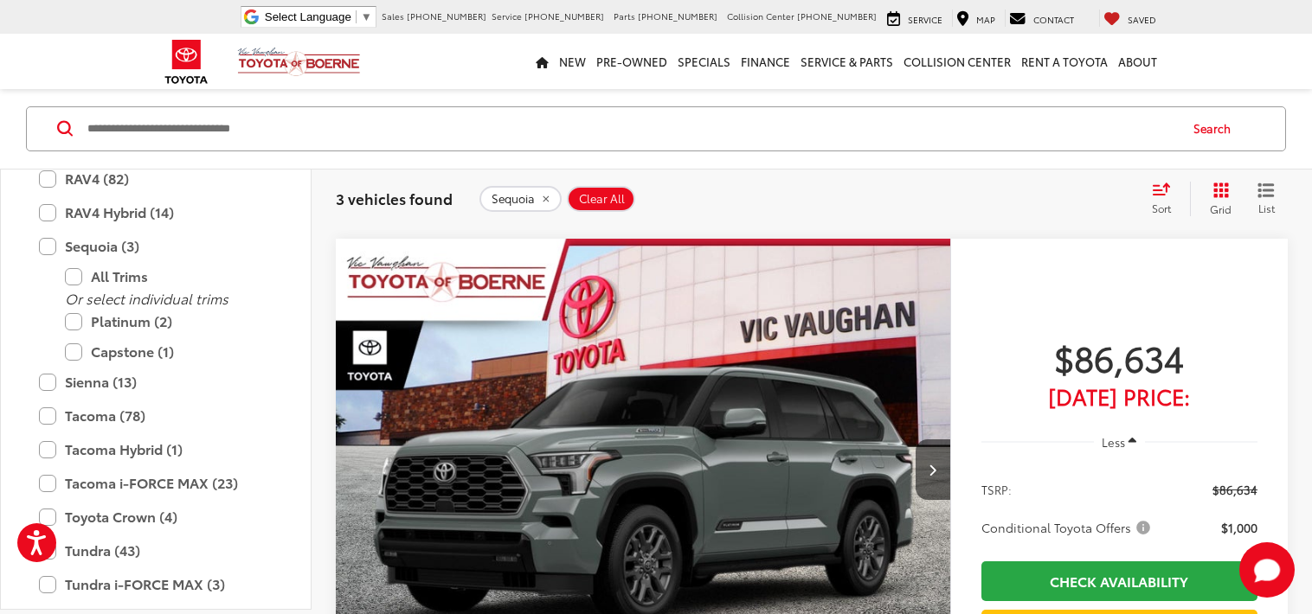
scroll to position [1034, 0]
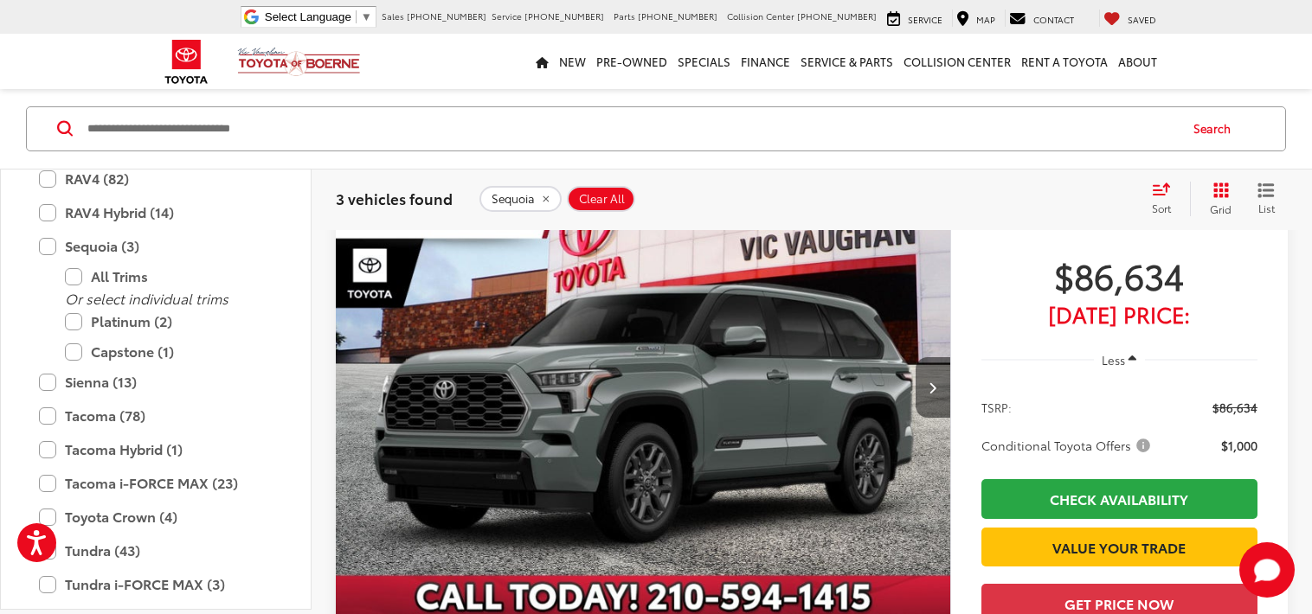
click at [926, 377] on button "Next image" at bounding box center [933, 387] width 35 height 61
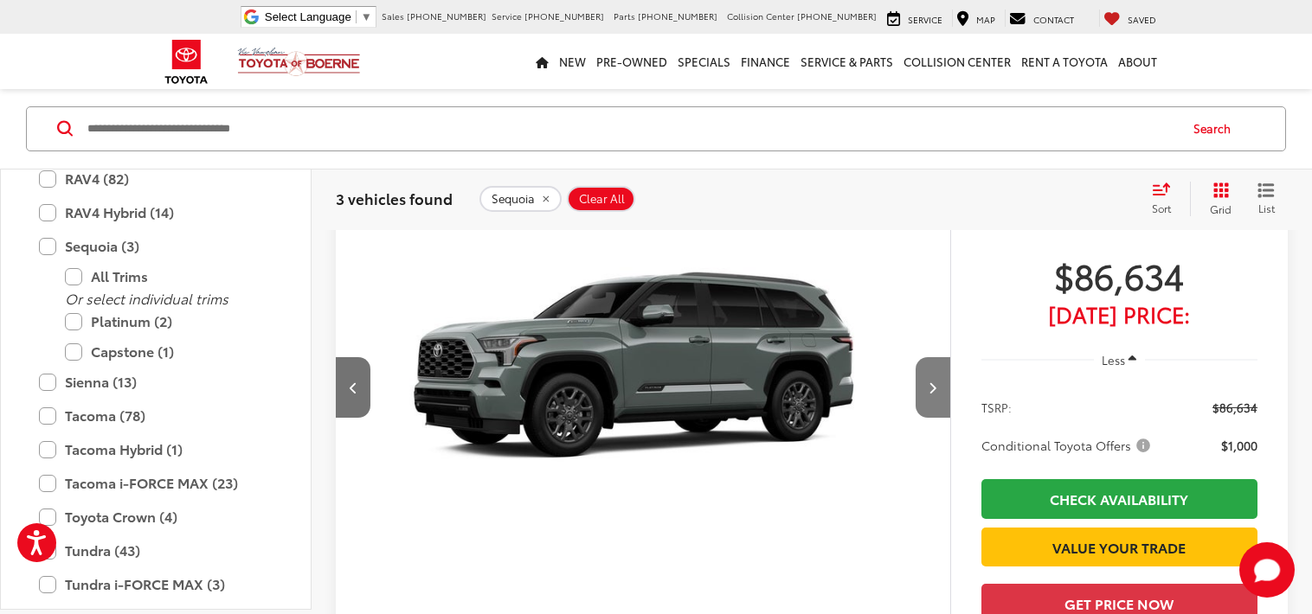
click at [926, 383] on button "Next image" at bounding box center [933, 387] width 35 height 61
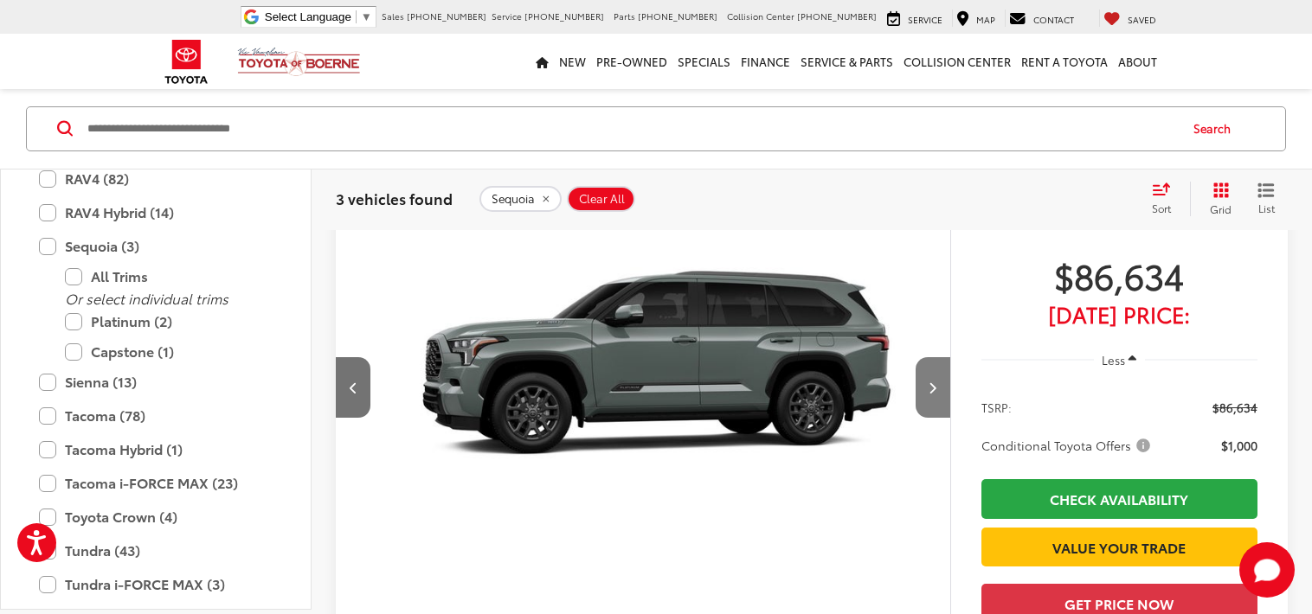
scroll to position [0, 1234]
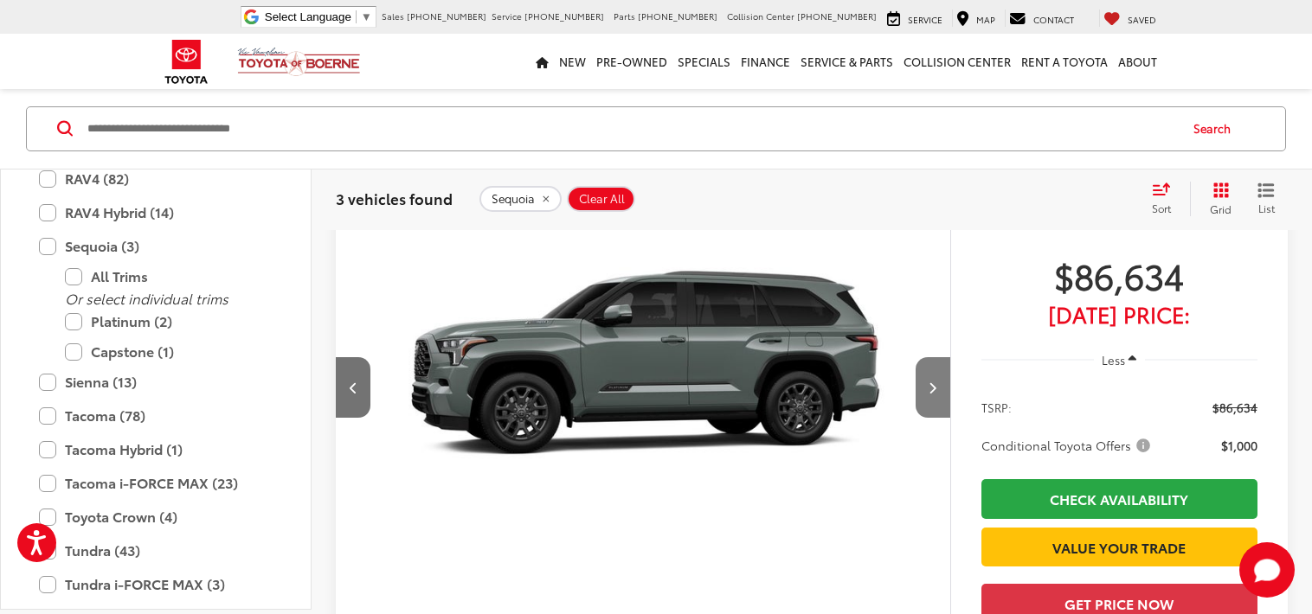
click at [926, 383] on button "Next image" at bounding box center [933, 387] width 35 height 61
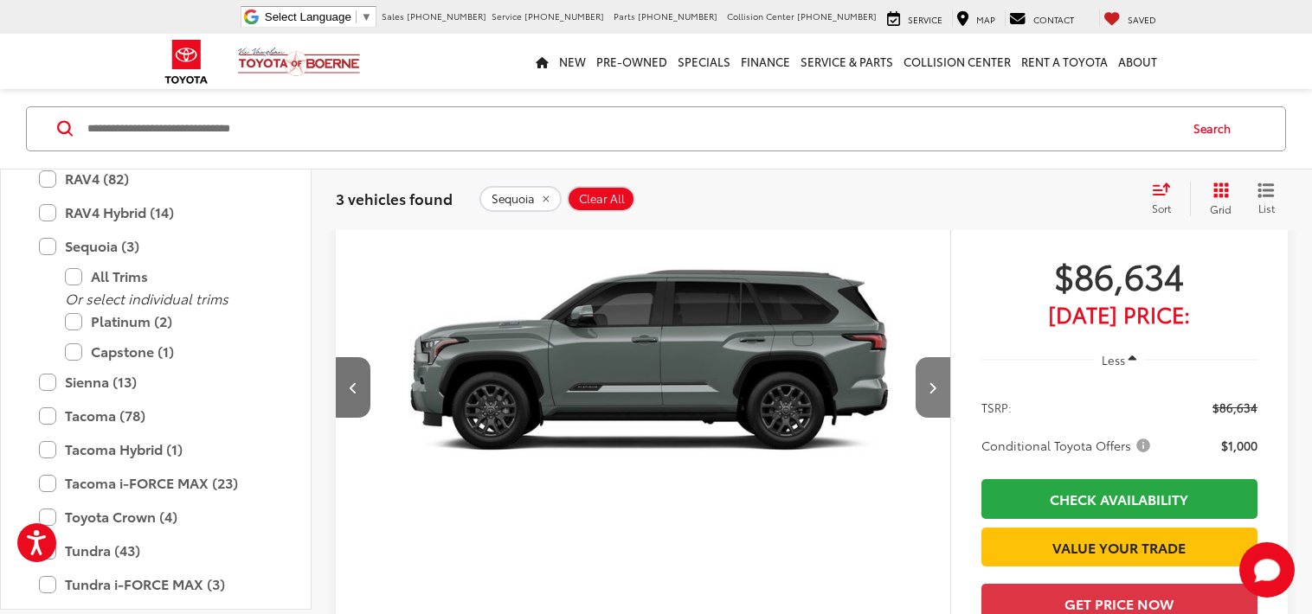
click at [926, 383] on button "Next image" at bounding box center [933, 387] width 35 height 61
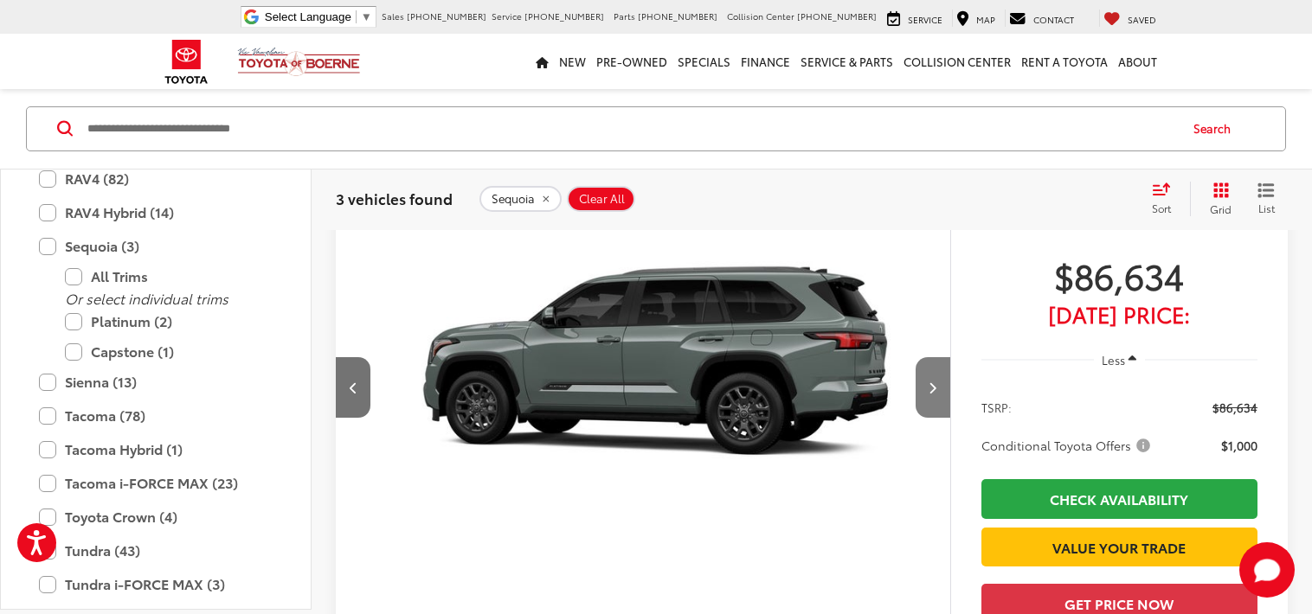
click at [926, 383] on button "Next image" at bounding box center [933, 387] width 35 height 61
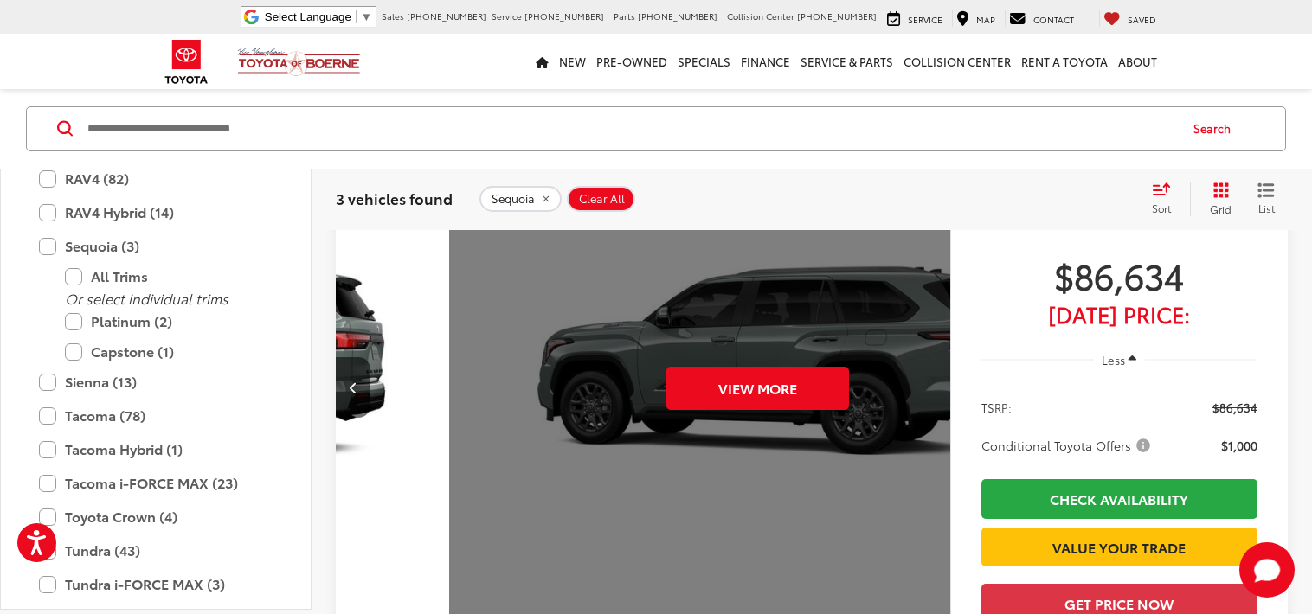
scroll to position [0, 3085]
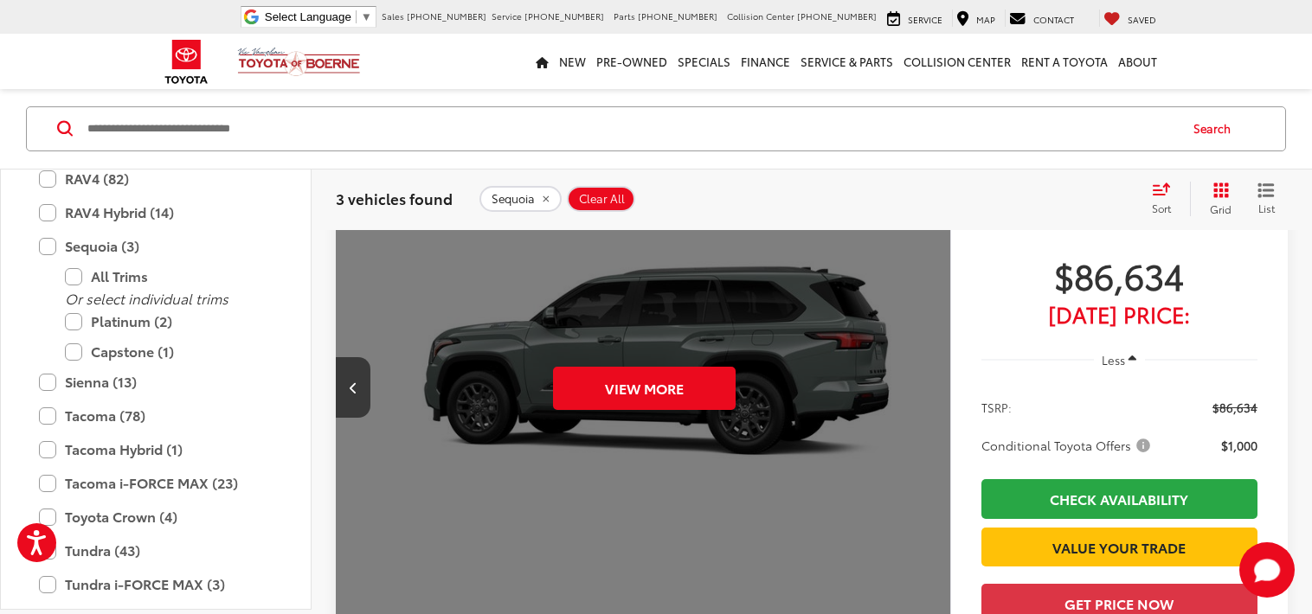
click at [926, 383] on div "View More" at bounding box center [644, 388] width 617 height 463
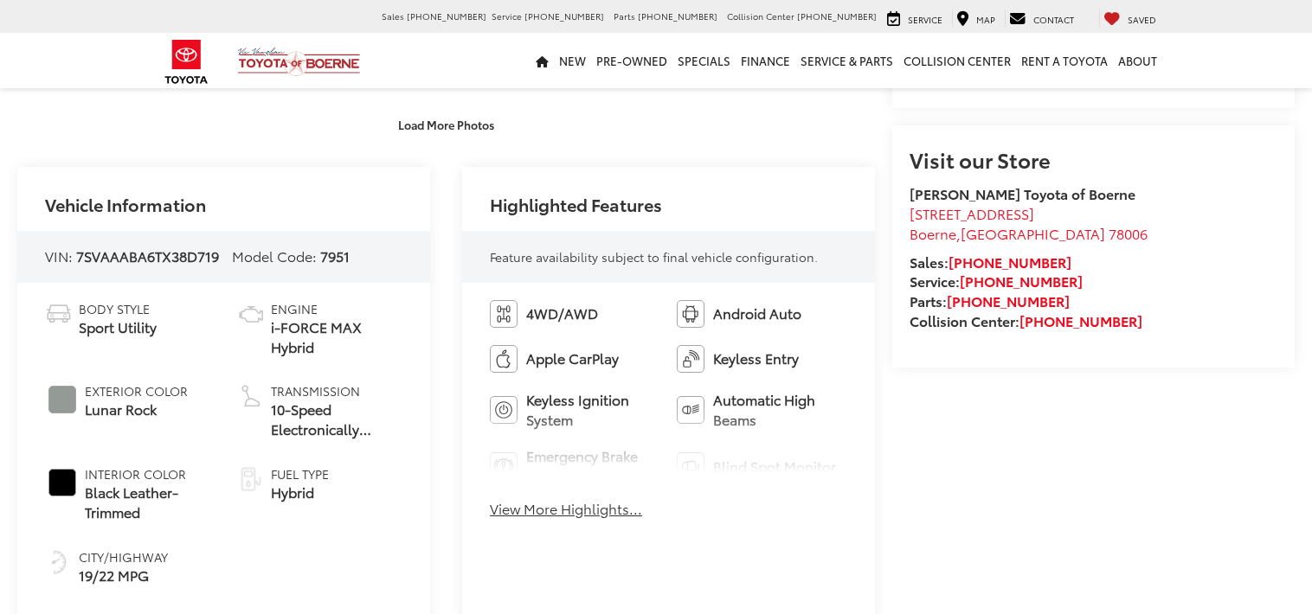
scroll to position [607, 0]
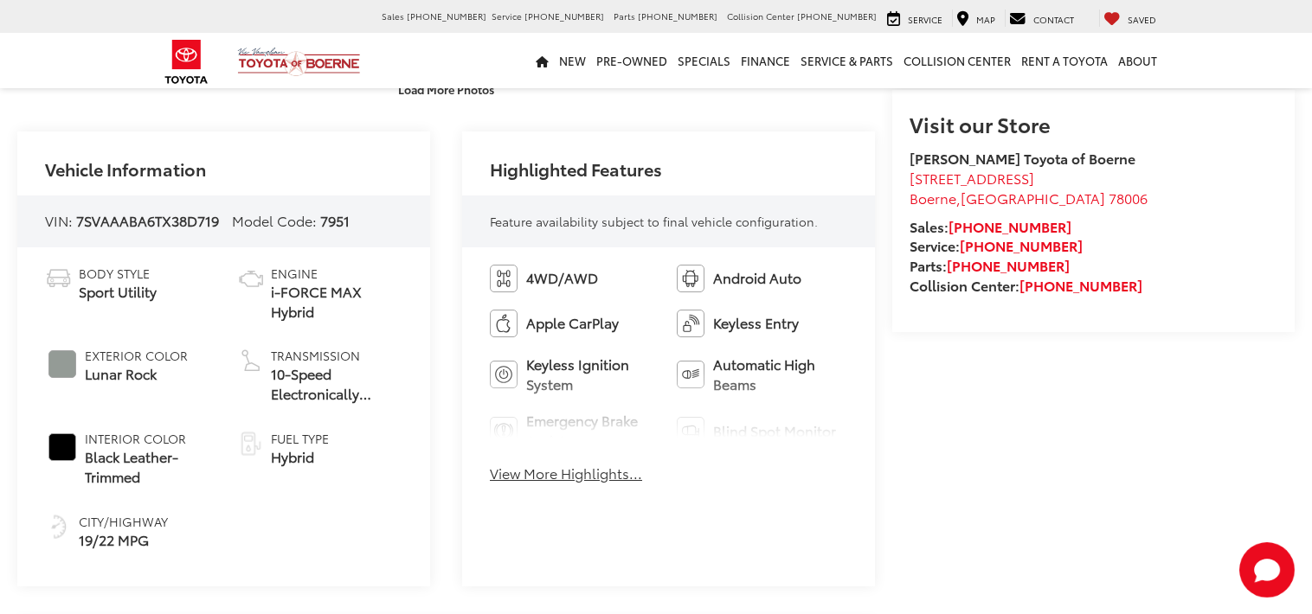
click at [570, 474] on button "View More Highlights..." at bounding box center [566, 474] width 152 height 20
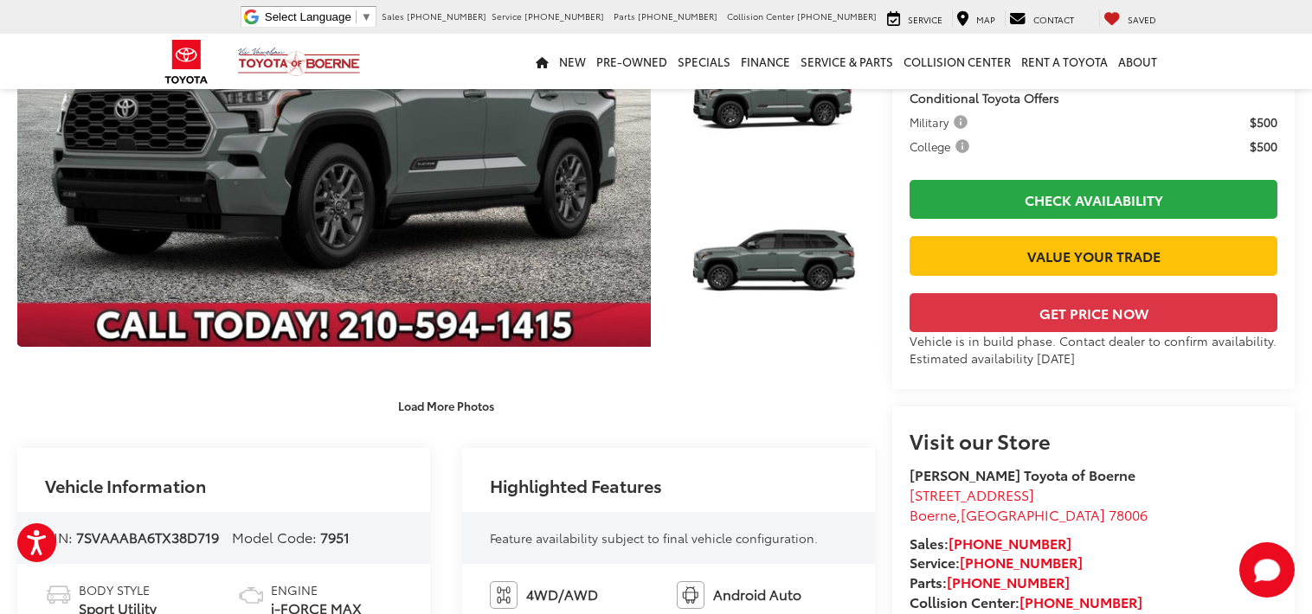
scroll to position [0, 0]
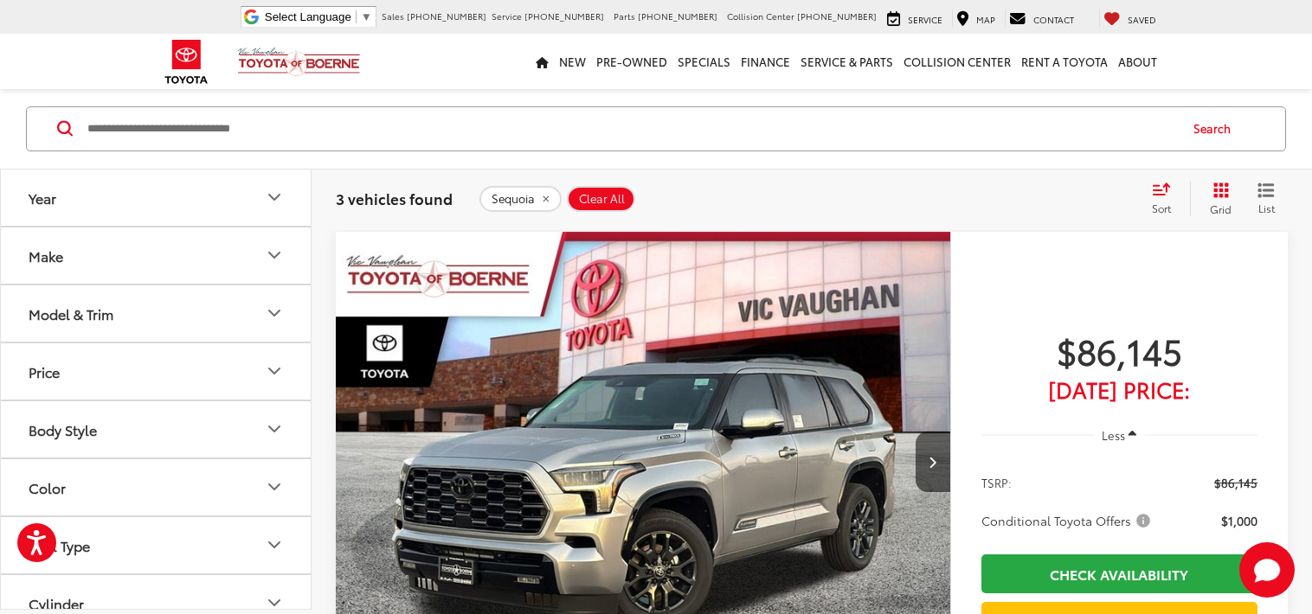
click at [271, 307] on icon "Model & Trim" at bounding box center [274, 313] width 21 height 21
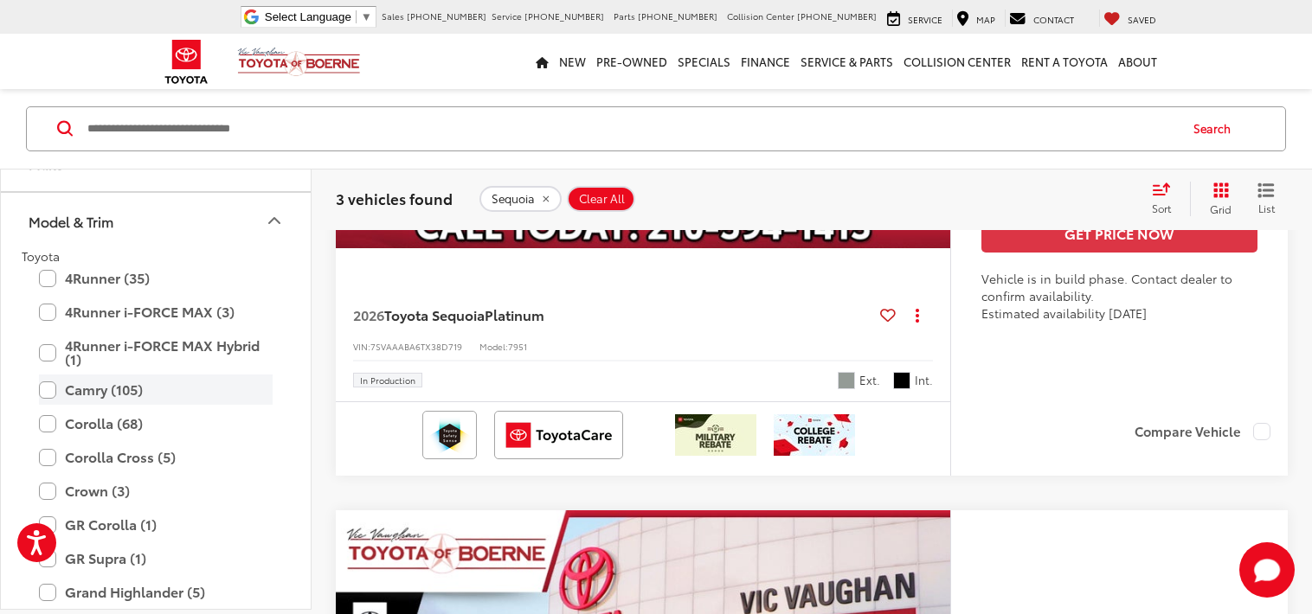
scroll to position [93, 0]
click at [130, 395] on label "Camry (105)" at bounding box center [156, 389] width 234 height 30
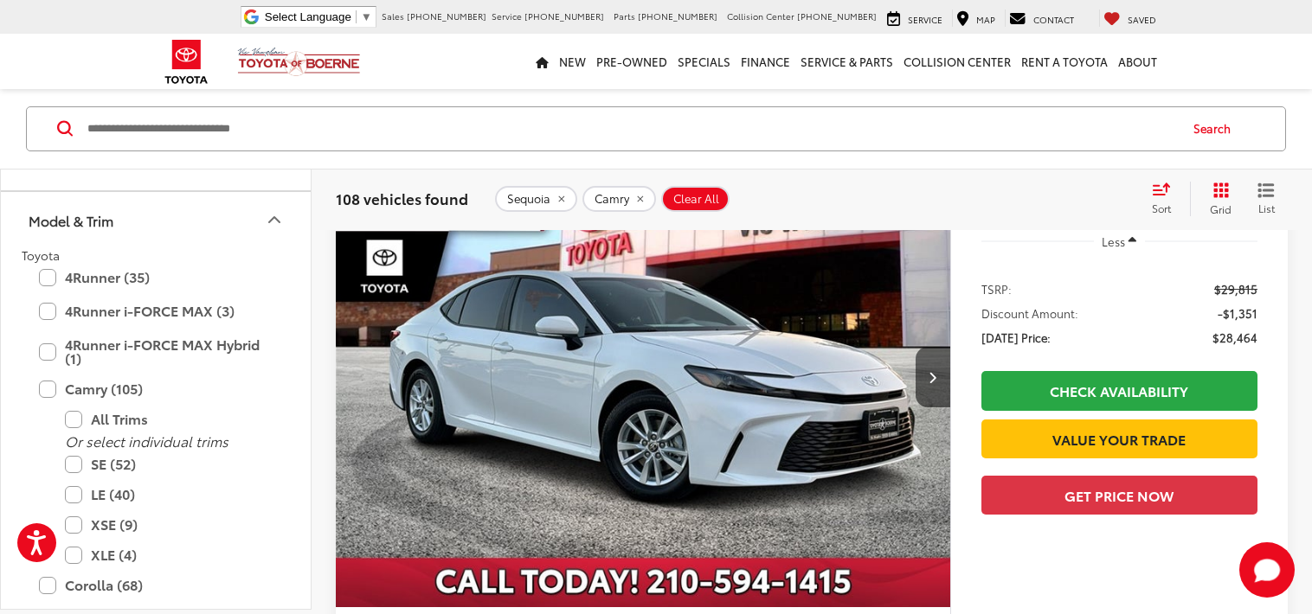
scroll to position [1773, 0]
